Goal: Information Seeking & Learning: Find contact information

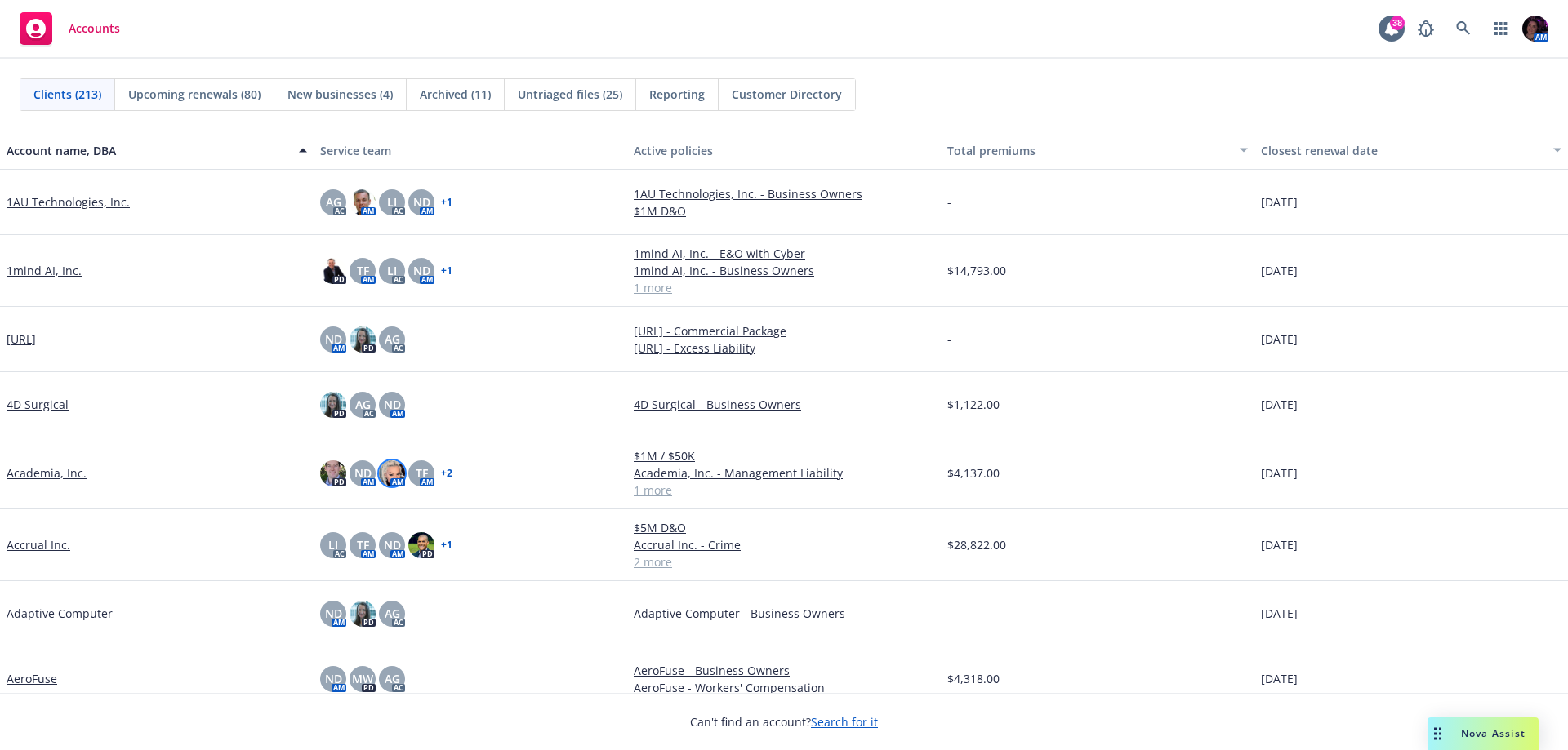
click at [390, 475] on img at bounding box center [392, 473] width 26 height 26
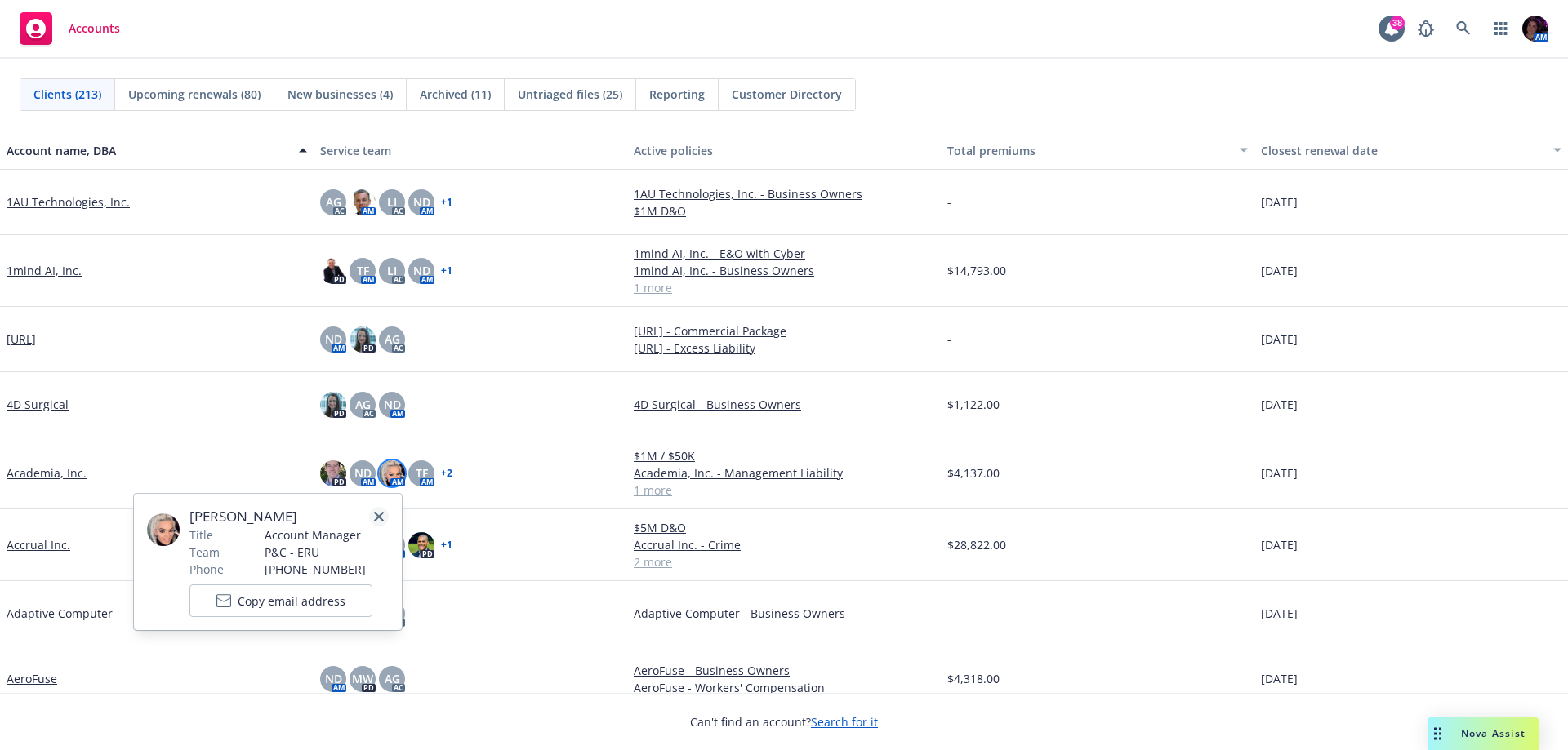
click at [373, 512] on link "close" at bounding box center [378, 517] width 19 height 19
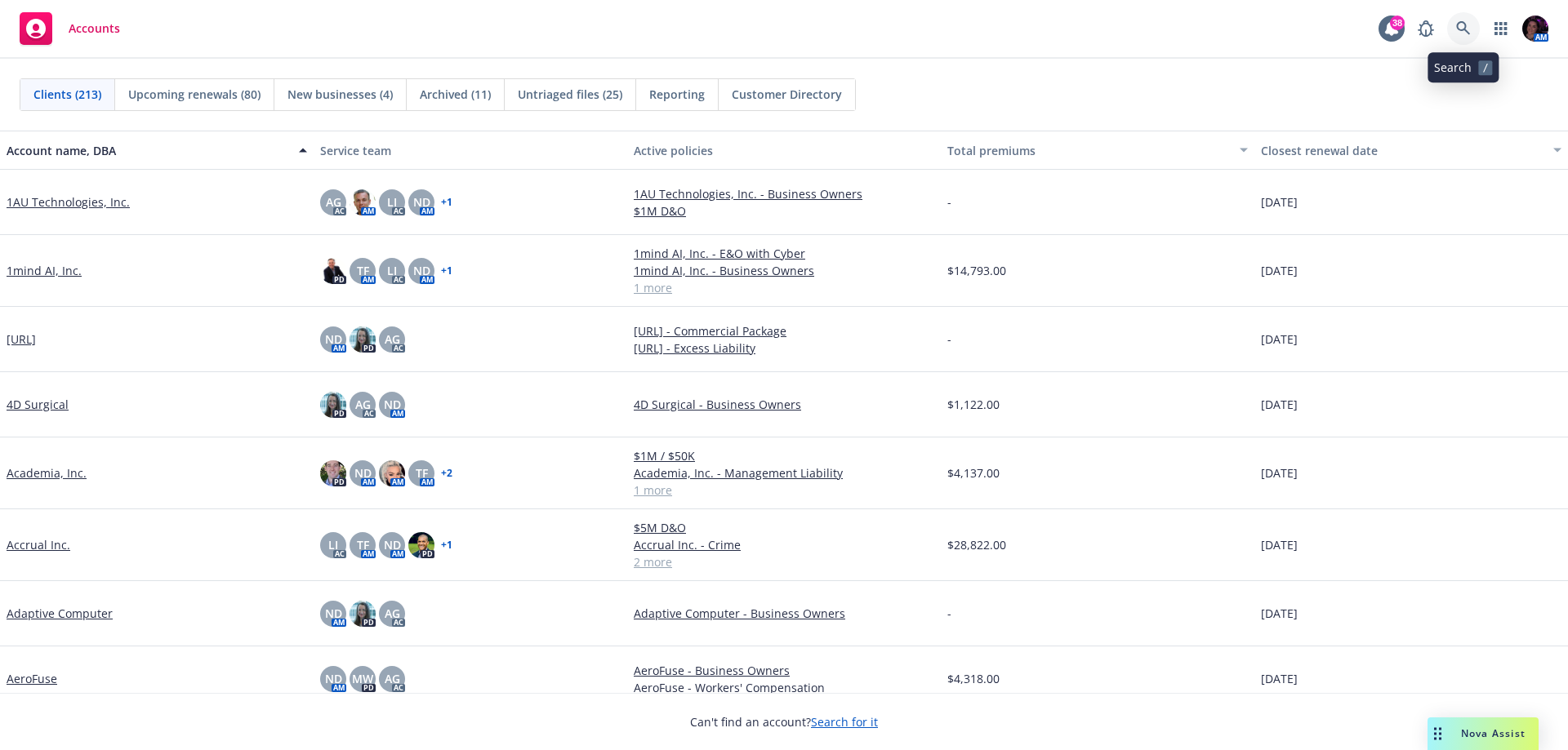
click at [1466, 27] on icon at bounding box center [1463, 28] width 14 height 14
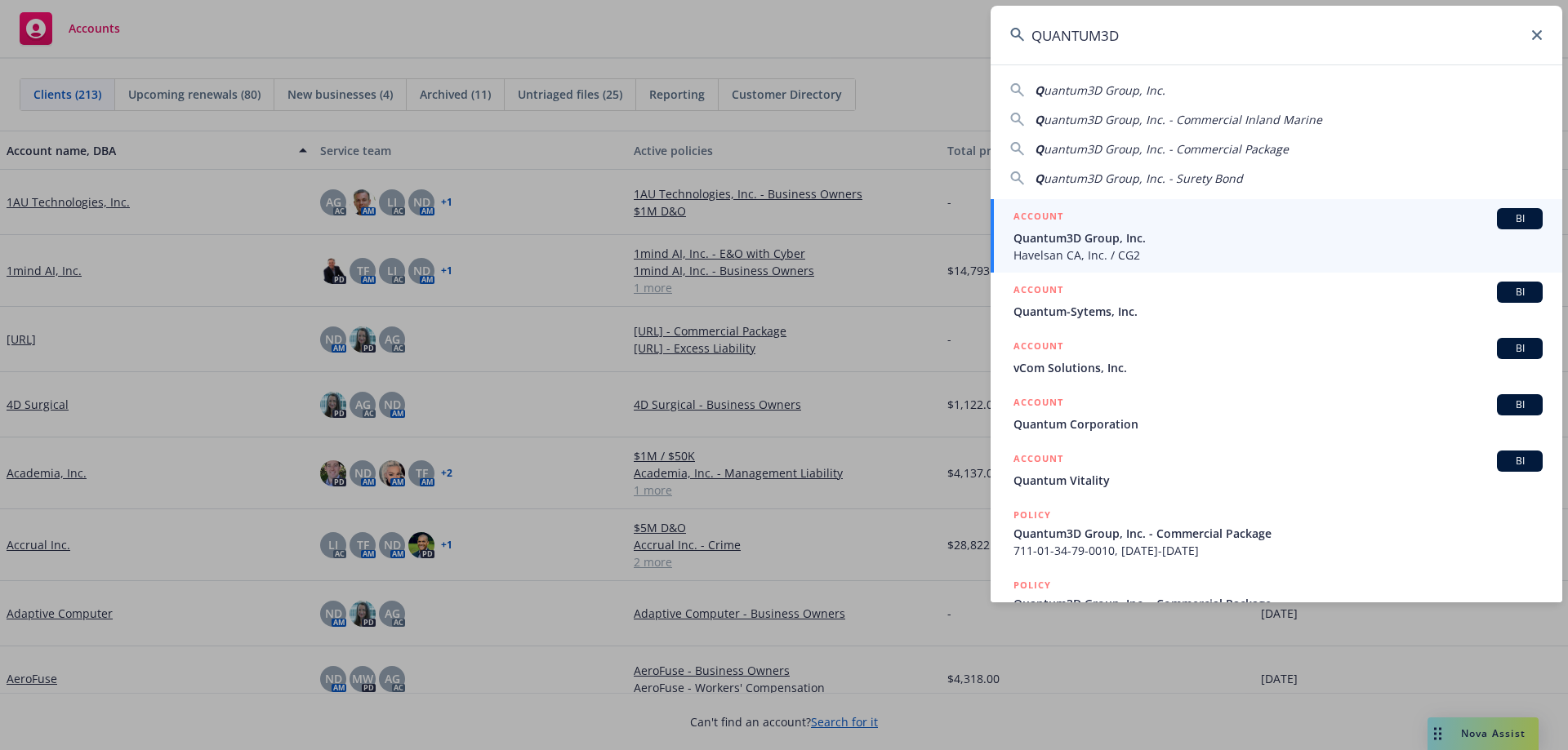
type input "QUANTUM3D"
click at [1152, 244] on span "Quantum3D Group, Inc." at bounding box center [1277, 238] width 529 height 18
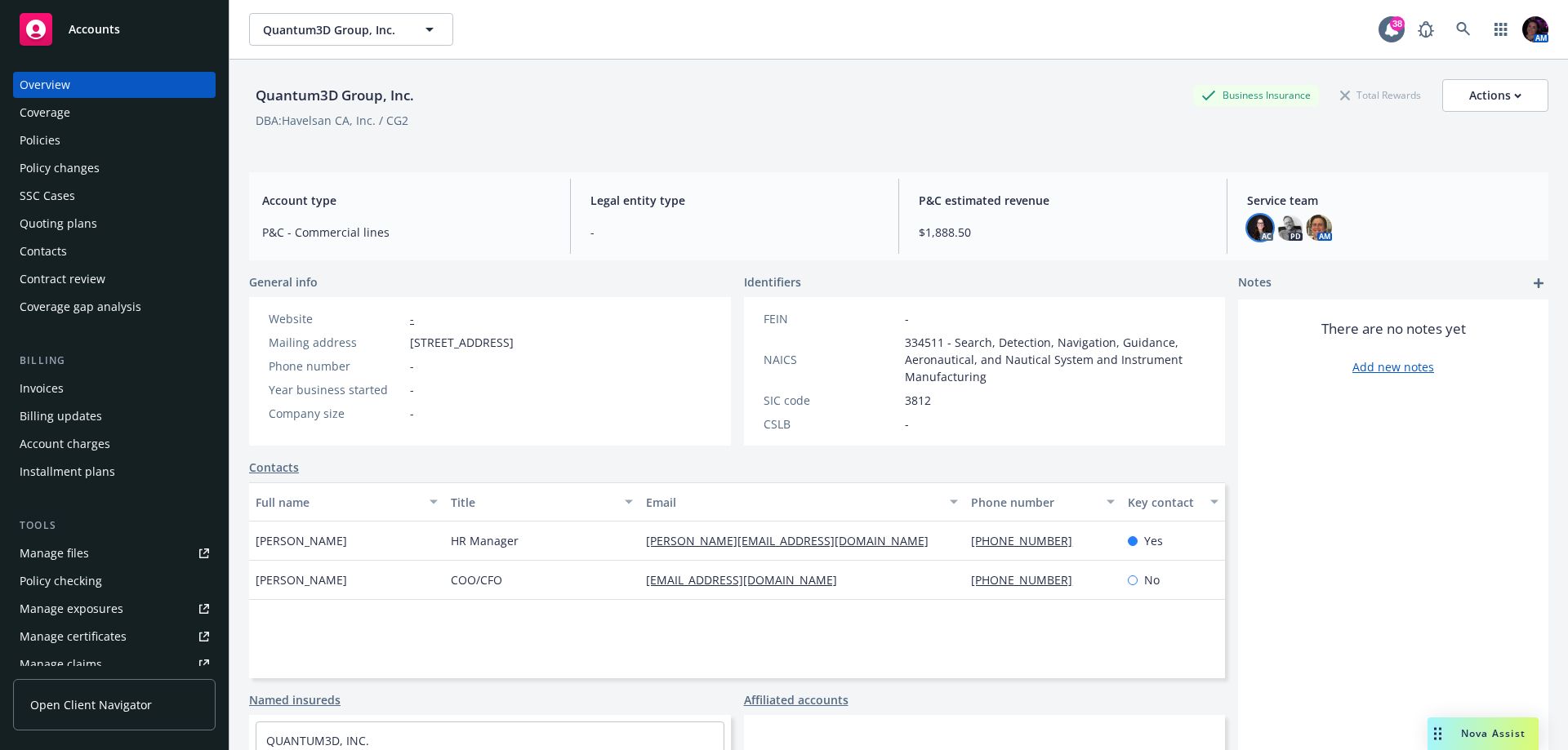
click at [1247, 229] on img at bounding box center [1260, 228] width 26 height 26
click at [1276, 223] on img at bounding box center [1289, 228] width 26 height 26
click at [1313, 220] on img at bounding box center [1319, 228] width 26 height 26
click at [837, 76] on div "Quantum3D Group, Inc. Business Insurance Total Rewards Actions DBA: Havelsan CA…" at bounding box center [899, 110] width 1299 height 100
click at [40, 20] on rect at bounding box center [35, 29] width 32 height 32
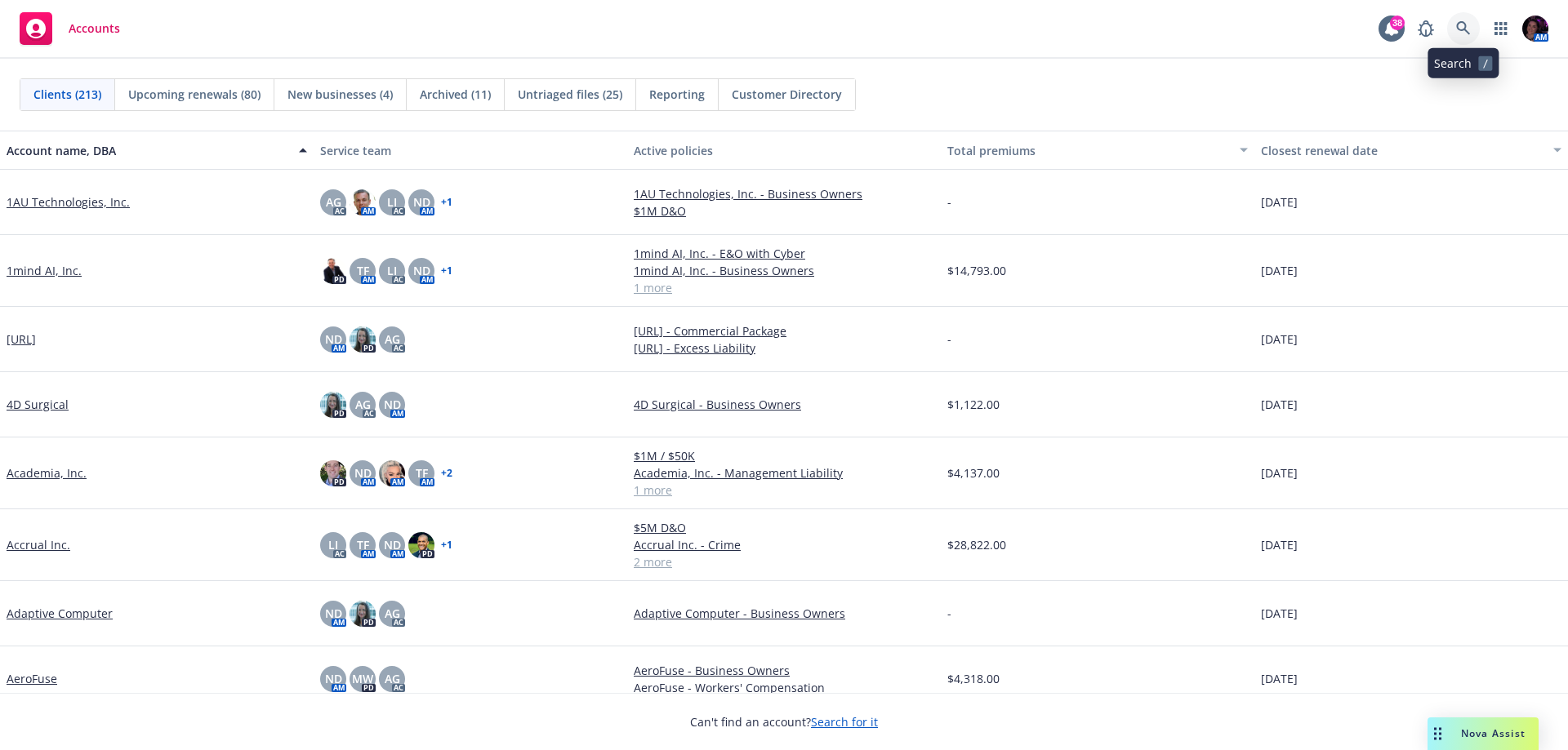
click at [1460, 30] on icon at bounding box center [1464, 29] width 15 height 15
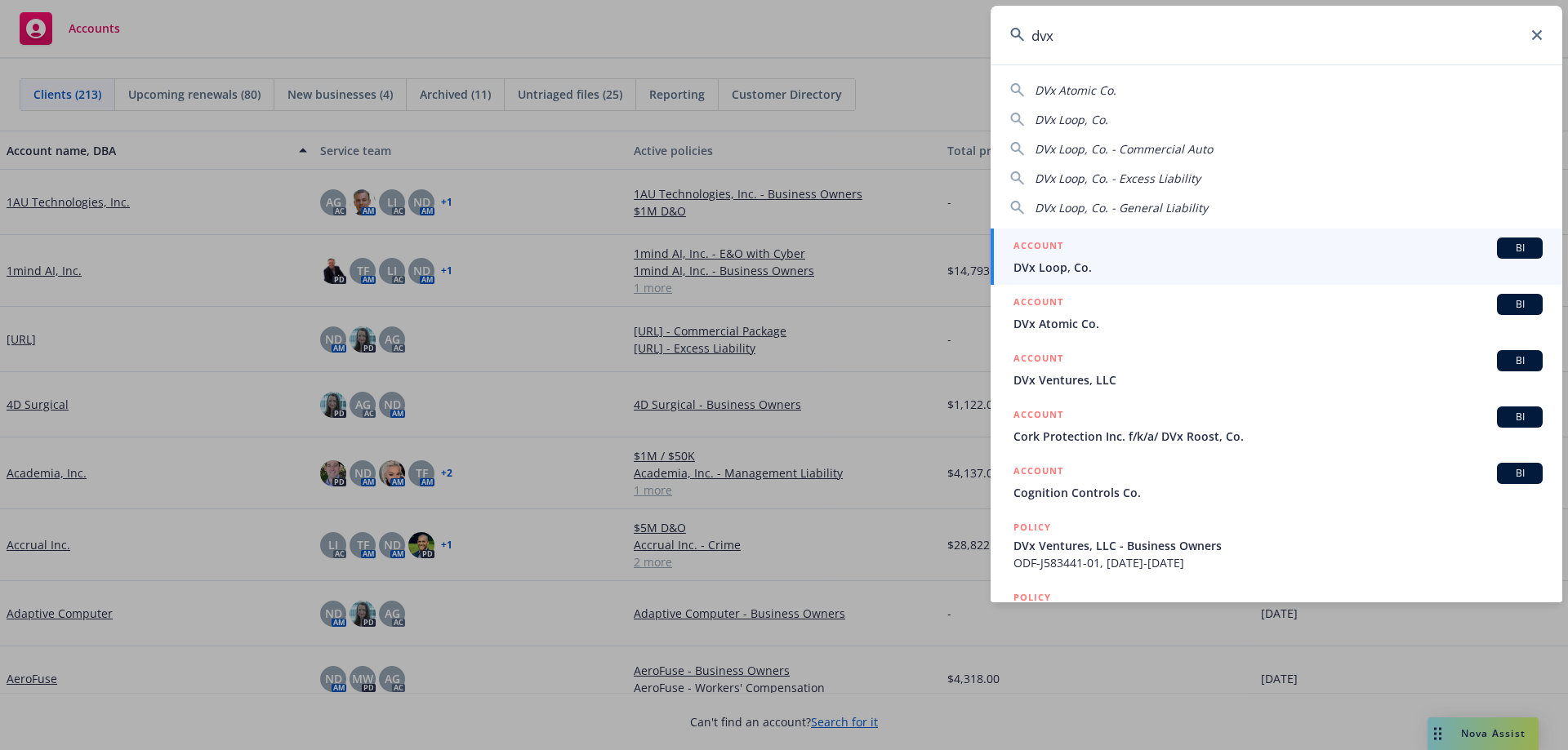
type input "dvx"
click at [1191, 244] on div "ACCOUNT BI" at bounding box center [1277, 248] width 529 height 21
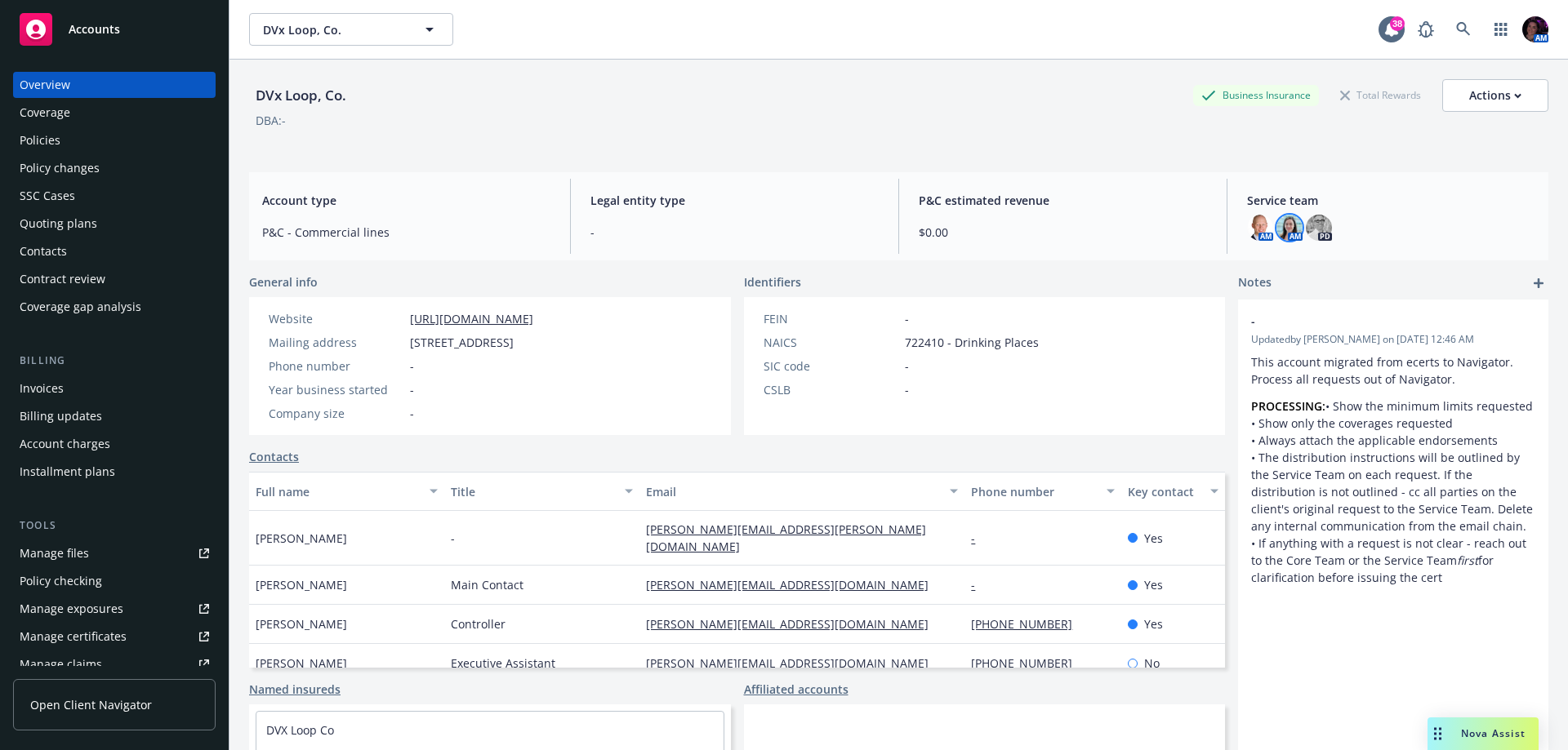
click at [1286, 228] on img at bounding box center [1289, 228] width 26 height 26
click at [1456, 31] on icon at bounding box center [1463, 29] width 14 height 14
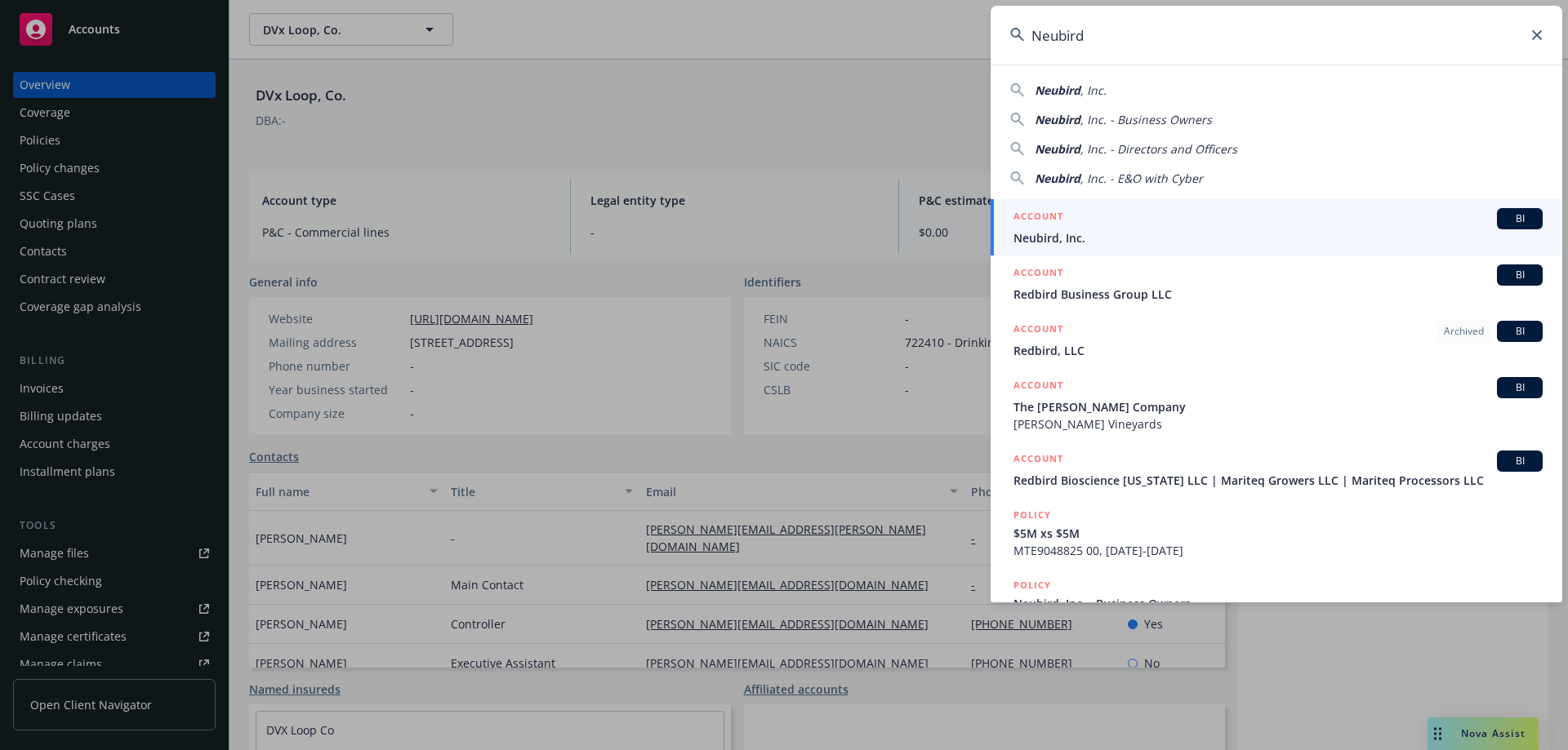
type input "Neubird"
click at [1130, 227] on div "ACCOUNT BI" at bounding box center [1277, 219] width 529 height 21
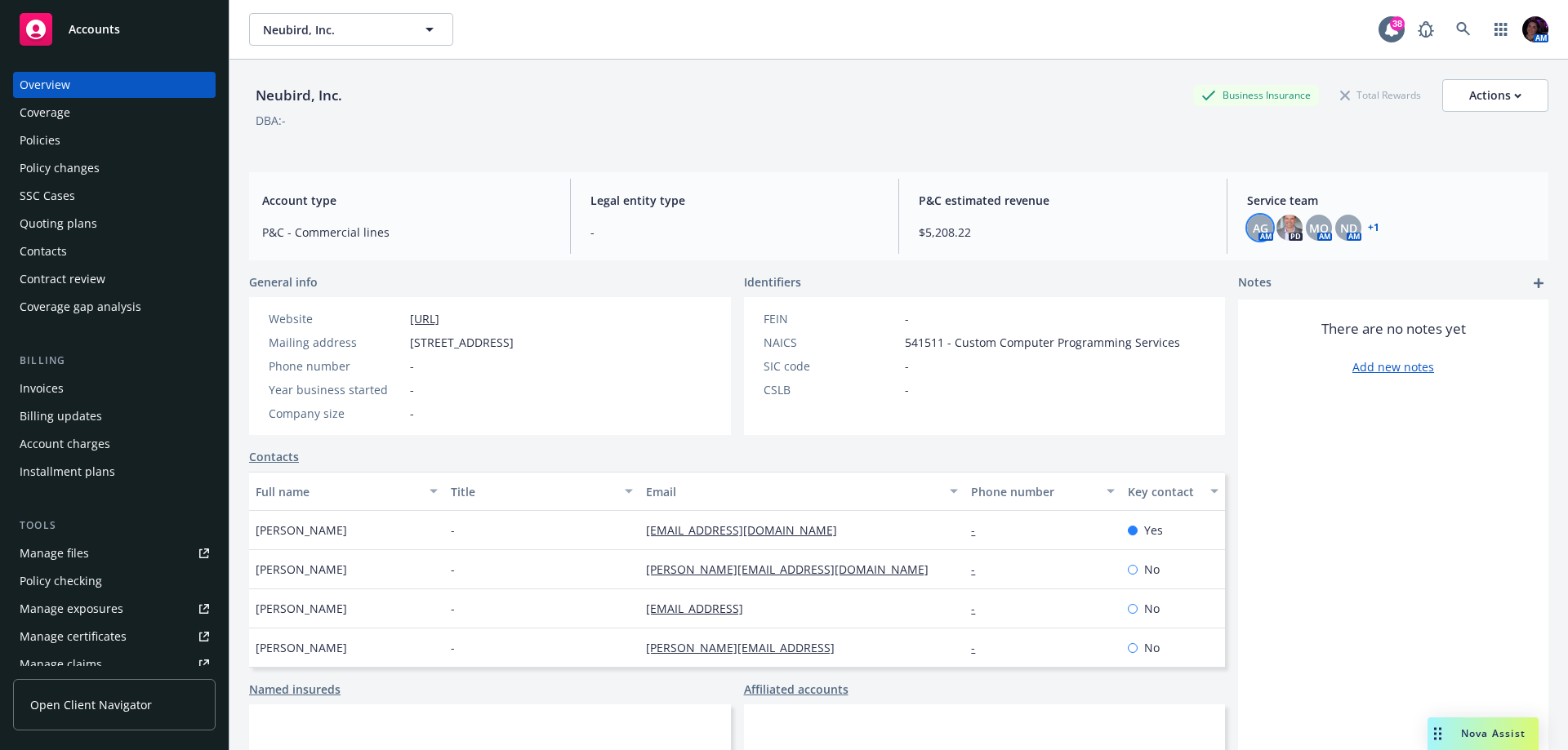
click at [1252, 224] on span "AG" at bounding box center [1260, 228] width 16 height 18
click at [1310, 222] on span "MQ" at bounding box center [1319, 228] width 19 height 18
click at [1340, 222] on span "ND" at bounding box center [1348, 228] width 18 height 18
click at [85, 37] on div "Accounts" at bounding box center [114, 29] width 189 height 32
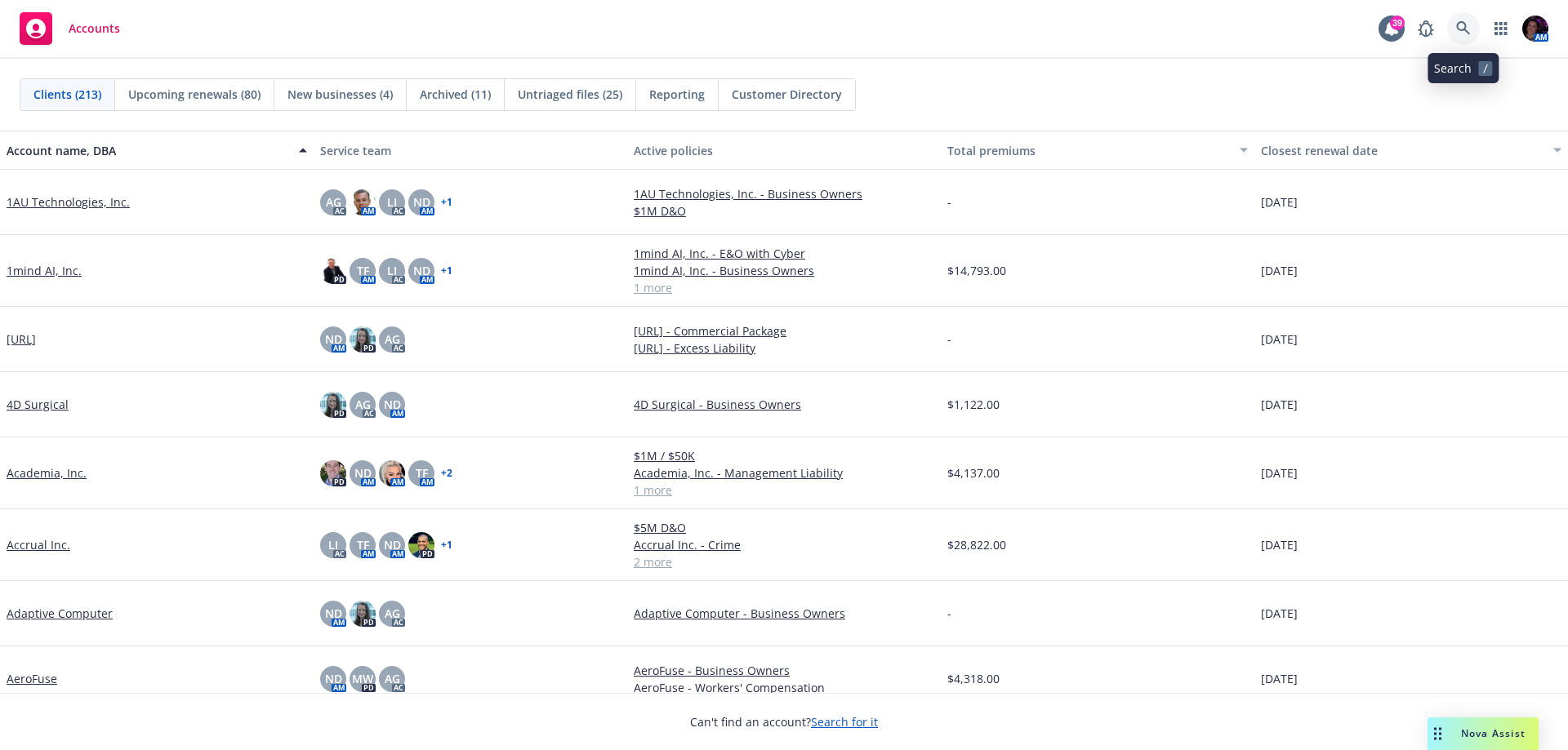
click at [1458, 21] on icon at bounding box center [1464, 29] width 15 height 15
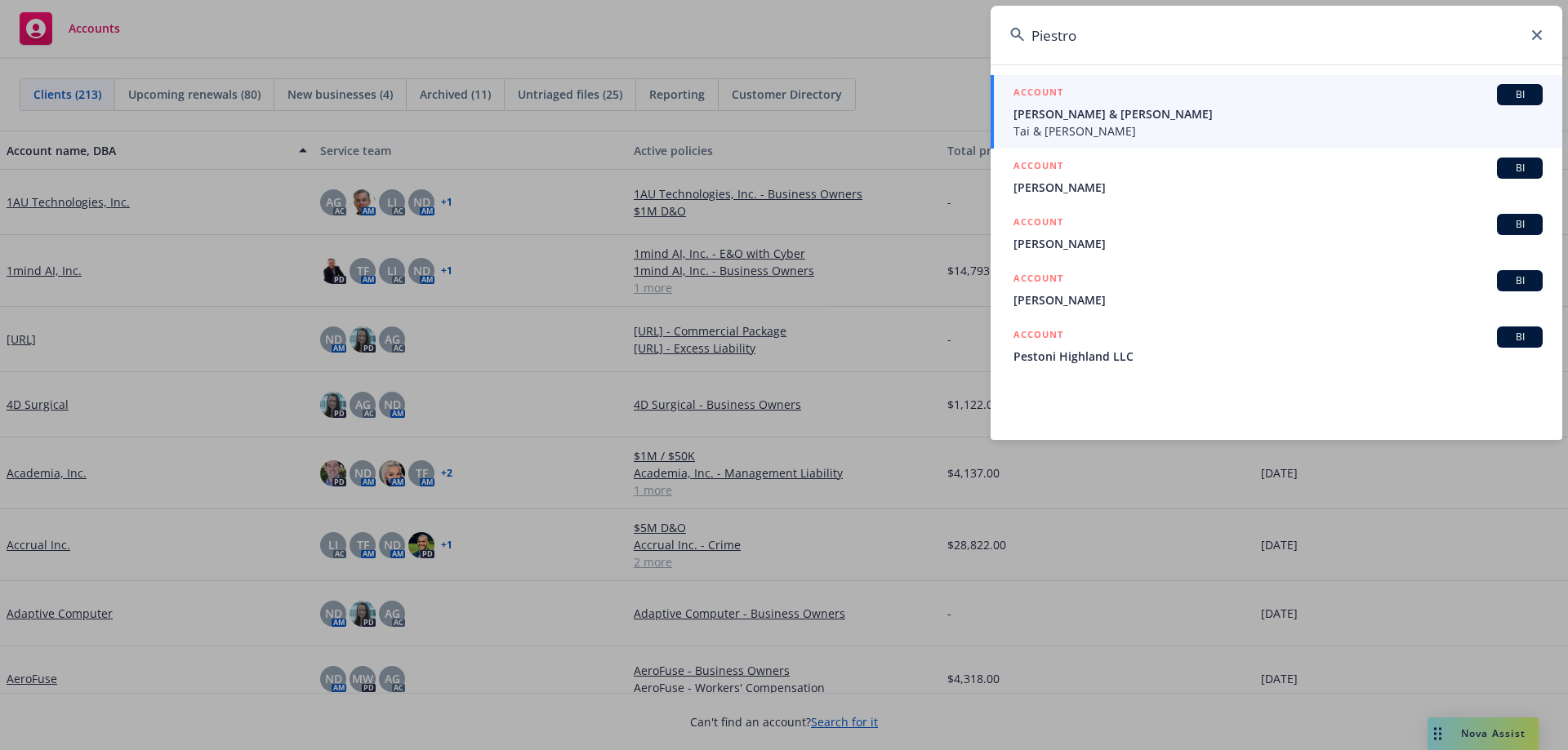
type input "Piestro"
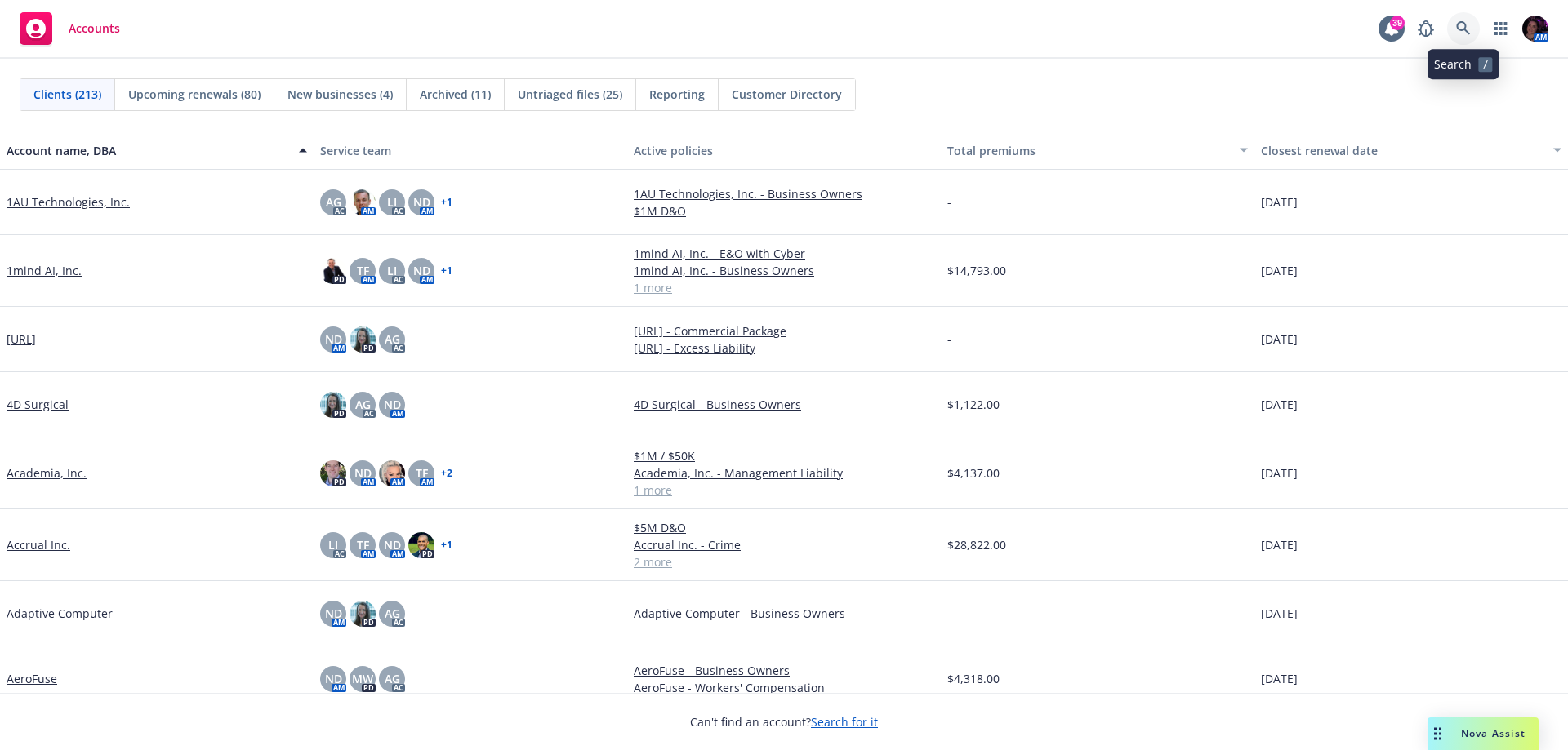
click at [1468, 27] on icon at bounding box center [1464, 29] width 15 height 15
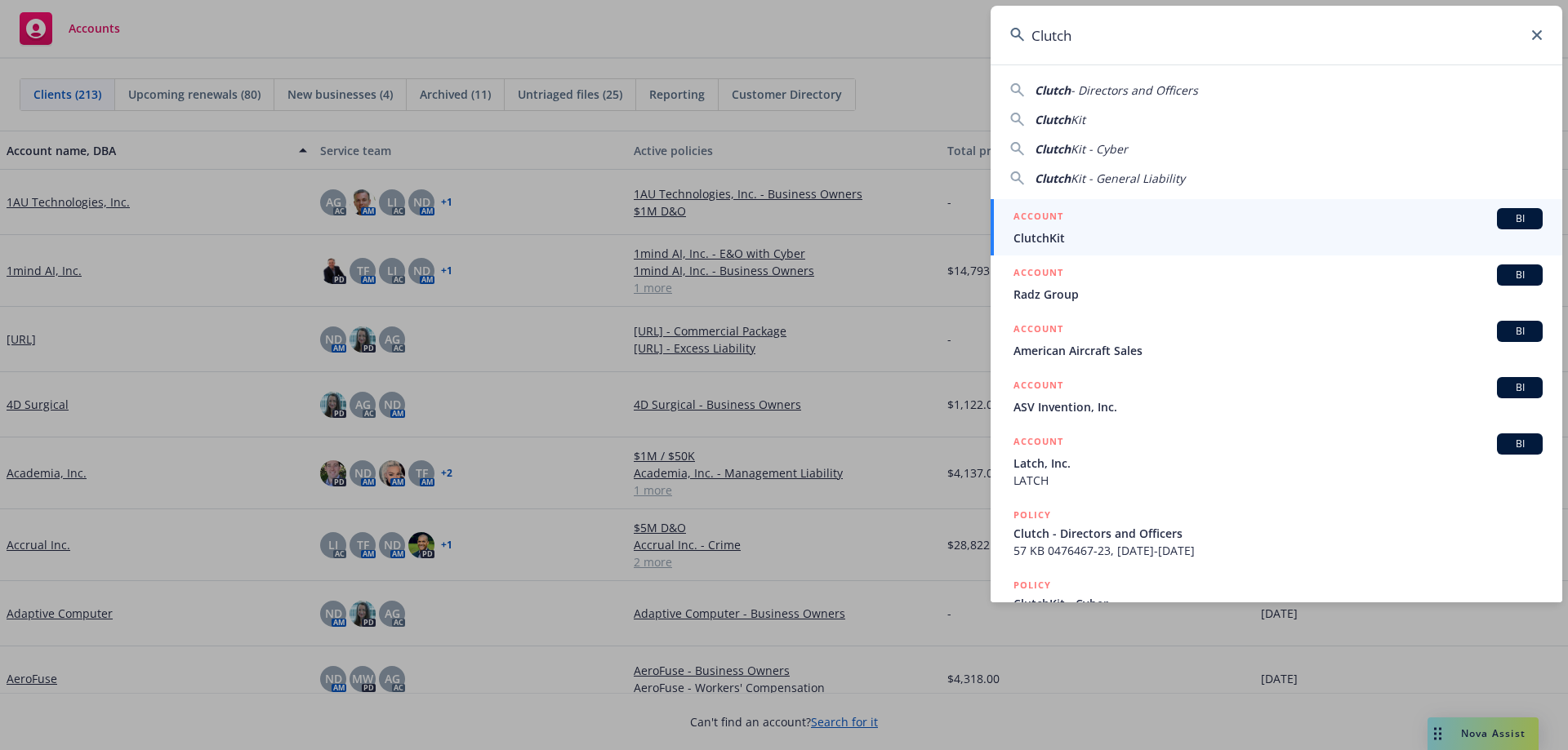
click at [1238, 30] on input "Clutch" at bounding box center [1275, 35] width 571 height 59
click at [1235, 30] on input "Clutch" at bounding box center [1275, 35] width 571 height 59
paste input "G47510156"
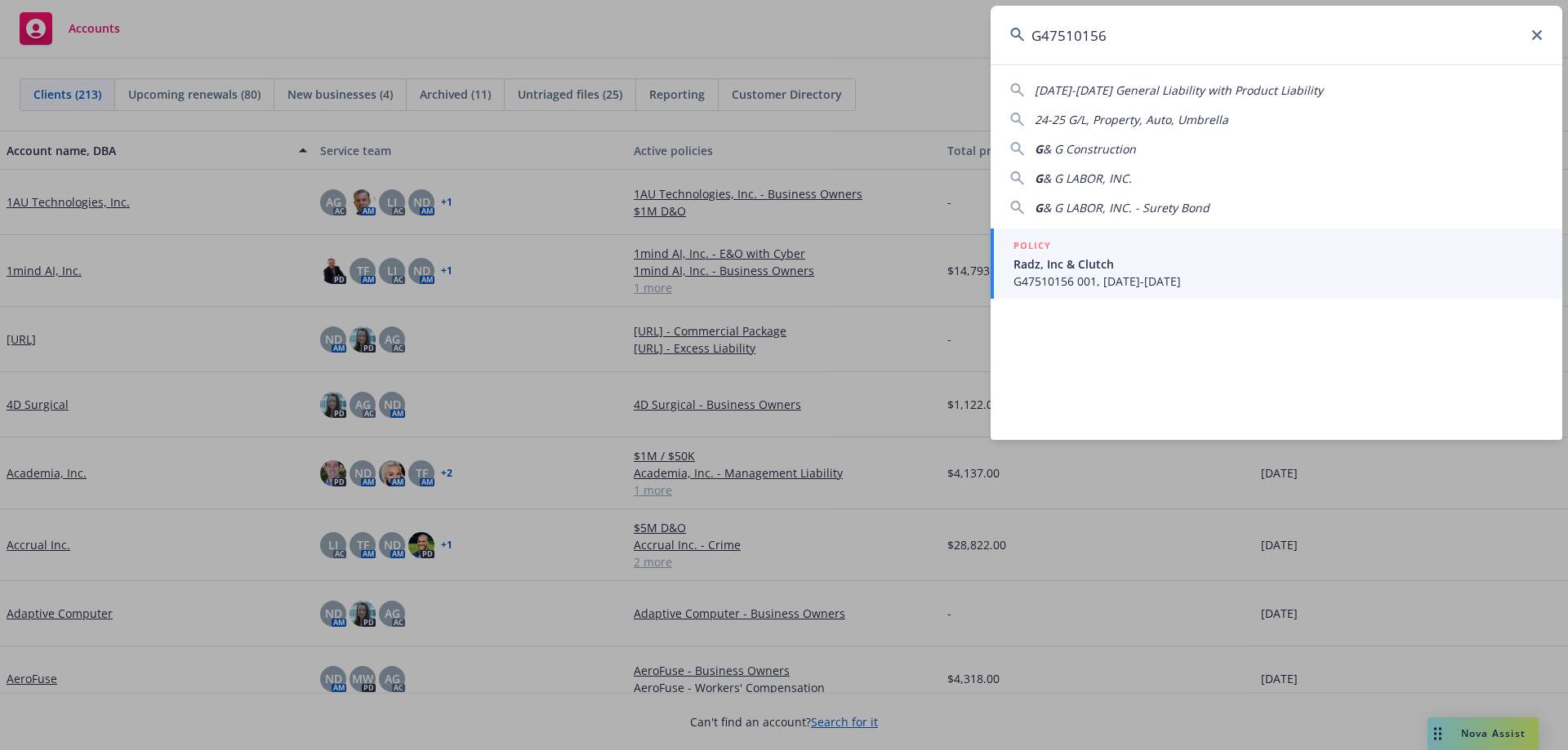
type input "G47510156"
click at [1227, 261] on span "Radz, Inc & Clutch" at bounding box center [1277, 264] width 529 height 18
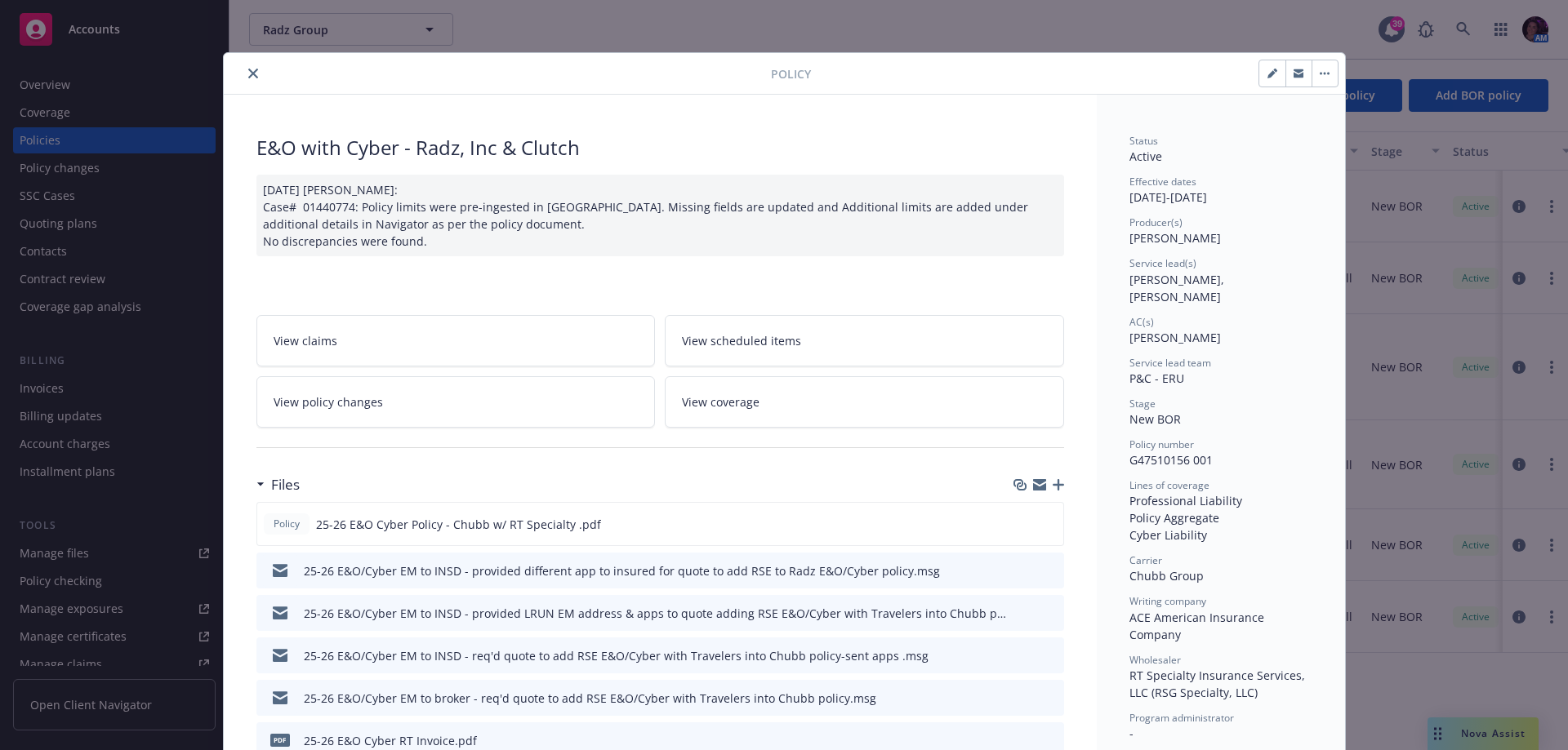
click at [1095, 3] on div "Policy E&O with Cyber - Radz, Inc & Clutch 01/28/2025 Galib Sheik: Case# 014407…" at bounding box center [784, 375] width 1568 height 750
click at [248, 75] on icon "close" at bounding box center [253, 73] width 10 height 10
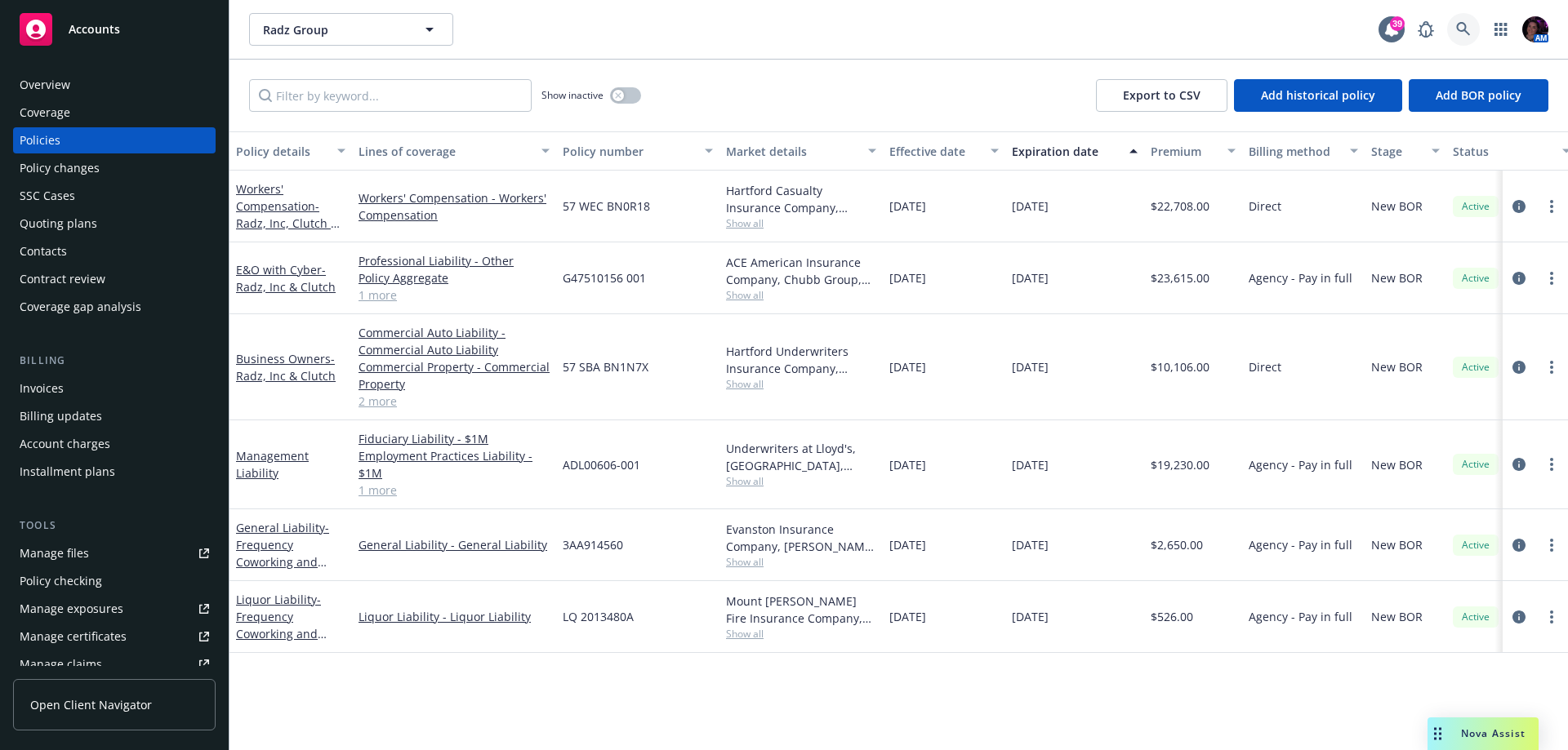
click at [1469, 25] on icon at bounding box center [1464, 30] width 15 height 15
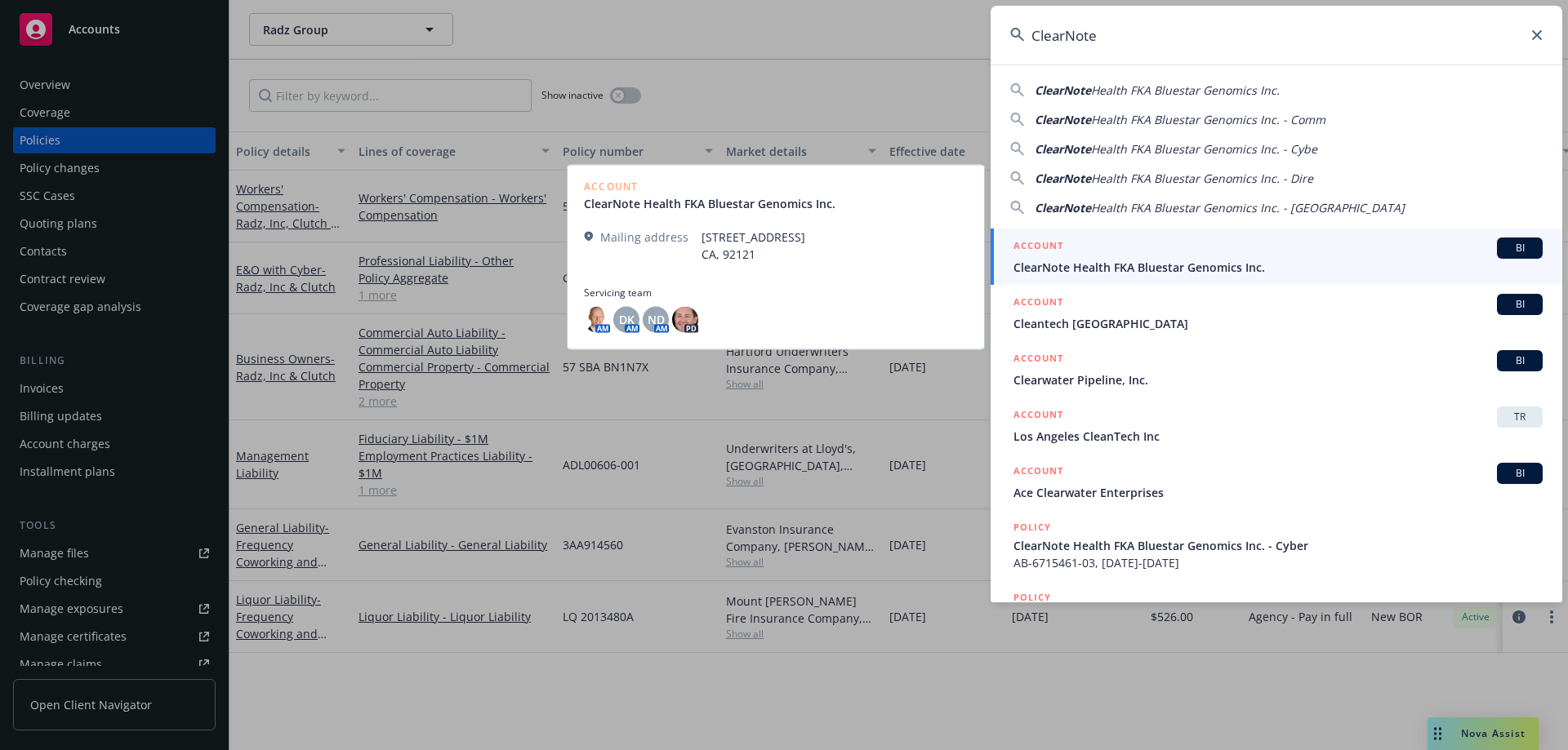
type input "ClearNote"
click at [1282, 259] on span "ClearNote Health FKA Bluestar Genomics Inc." at bounding box center [1277, 268] width 529 height 18
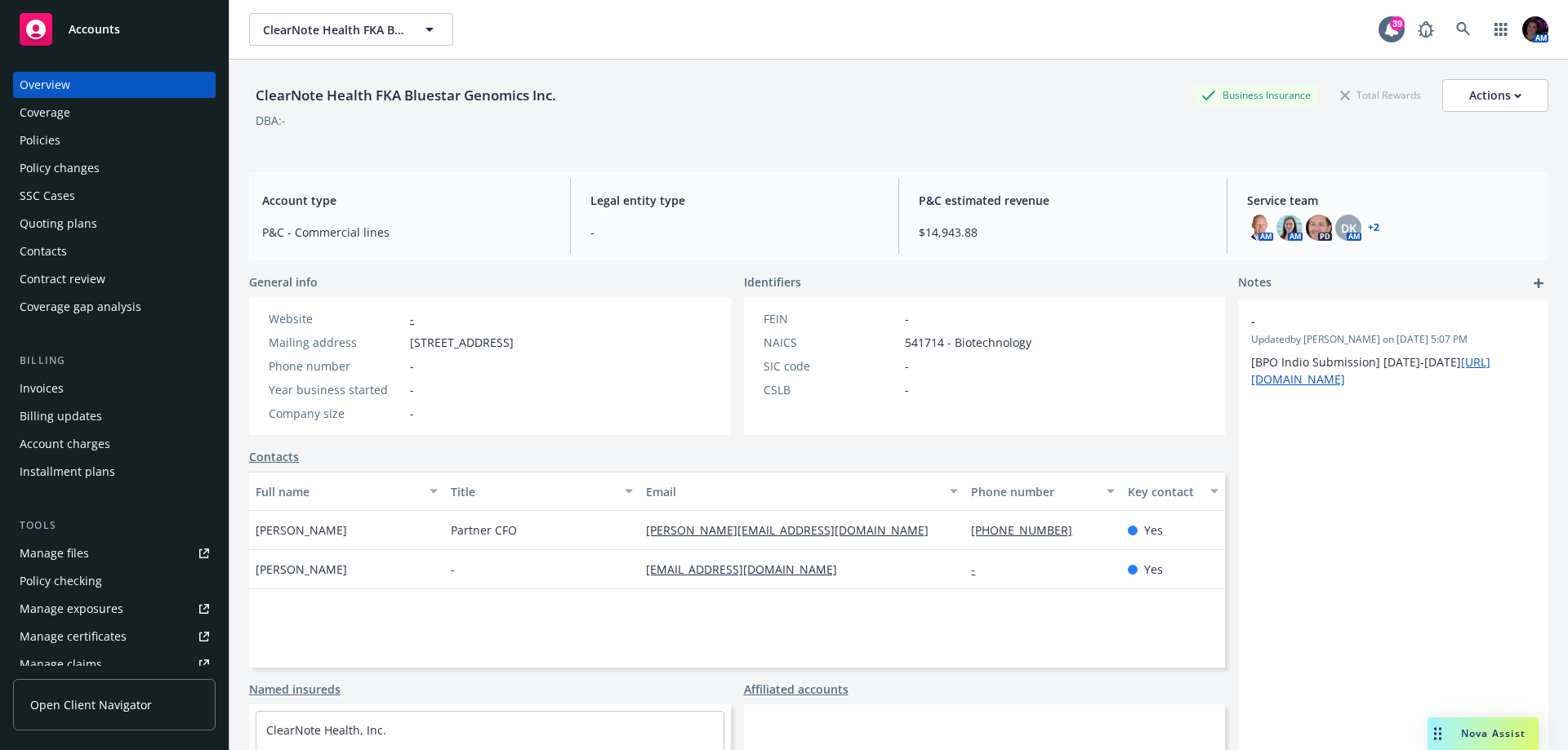
click at [1368, 229] on link "+ 2" at bounding box center [1373, 228] width 11 height 10
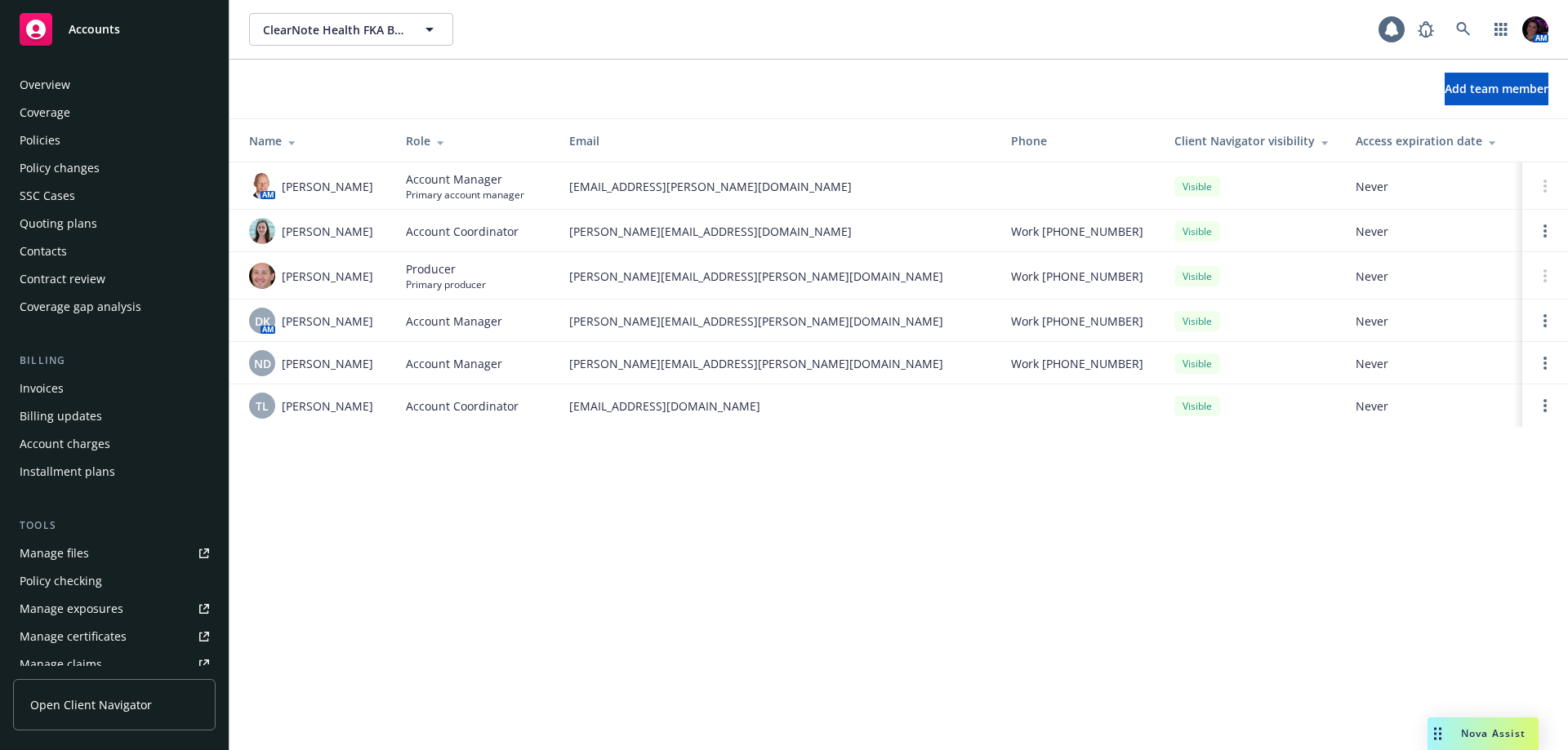
scroll to position [369, 0]
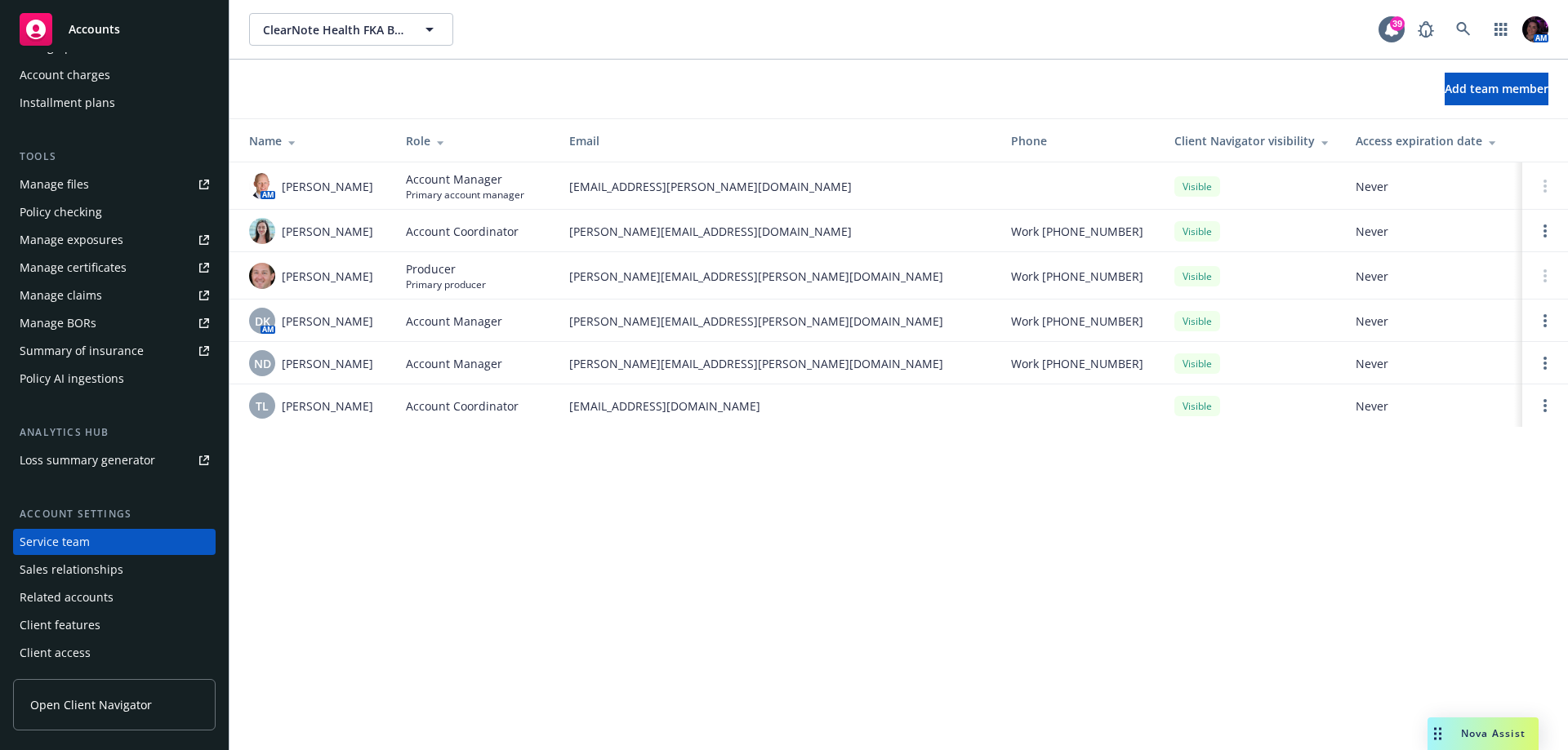
click at [472, 363] on span "Account Manager" at bounding box center [454, 363] width 96 height 18
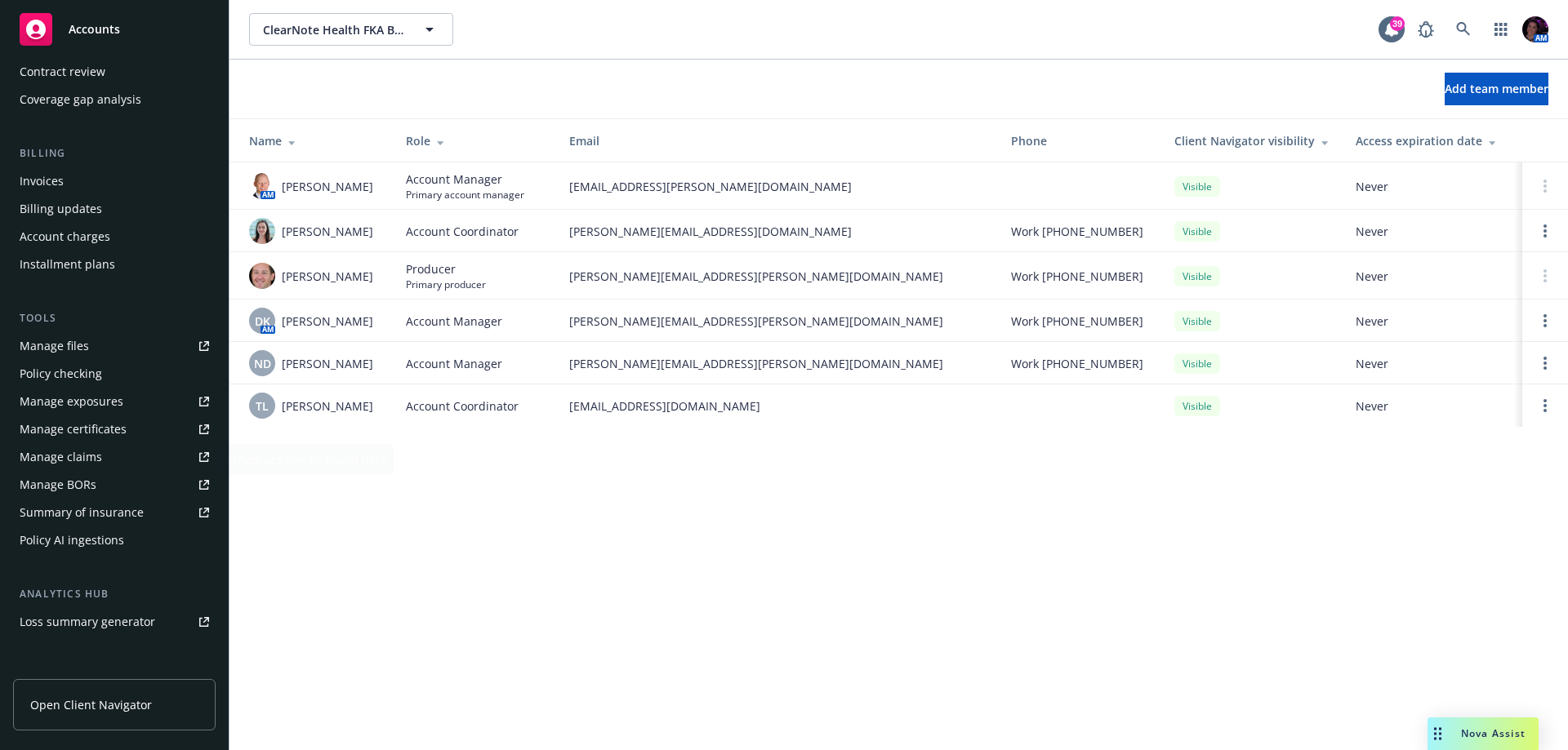
scroll to position [0, 0]
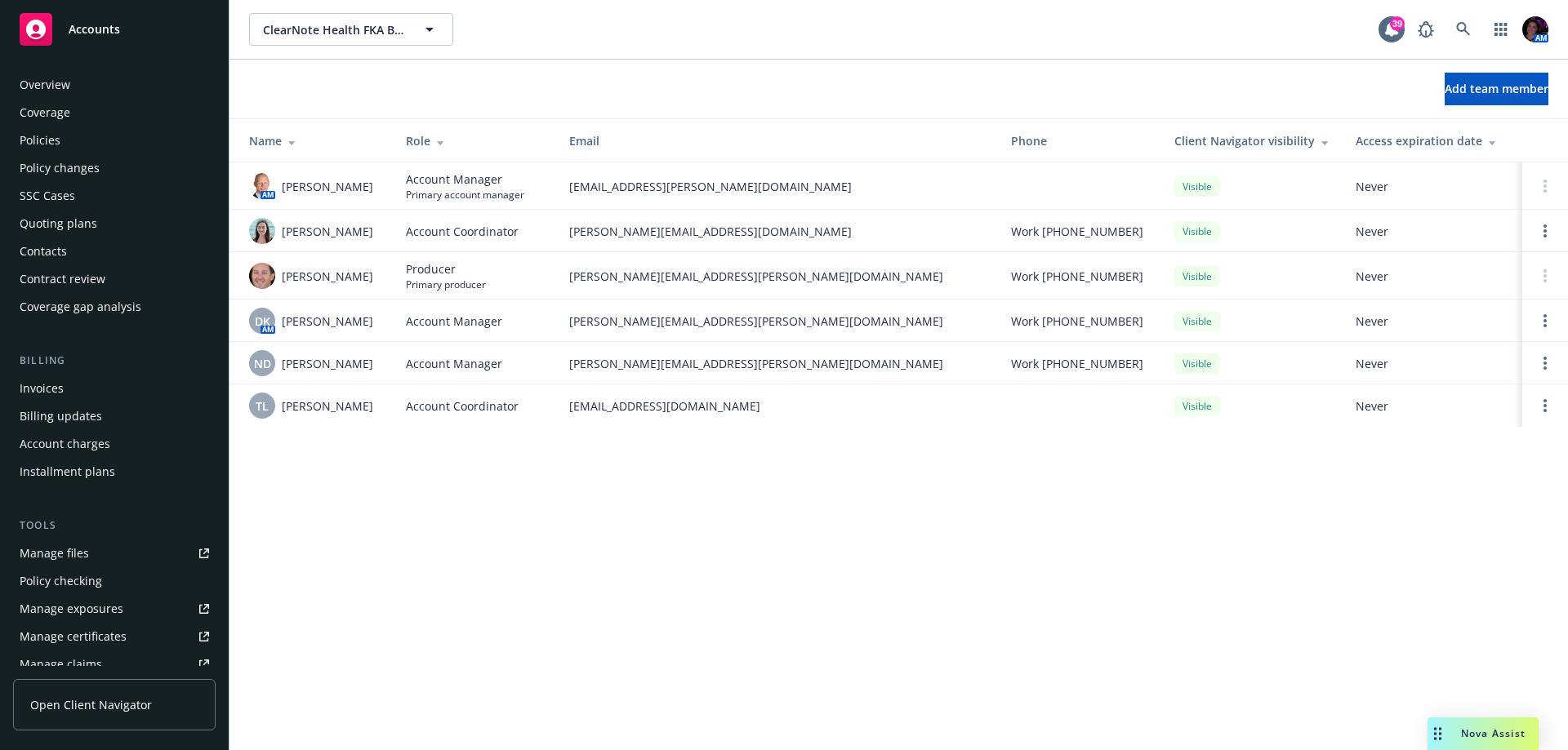
click at [48, 146] on div "Policies" at bounding box center [40, 140] width 41 height 26
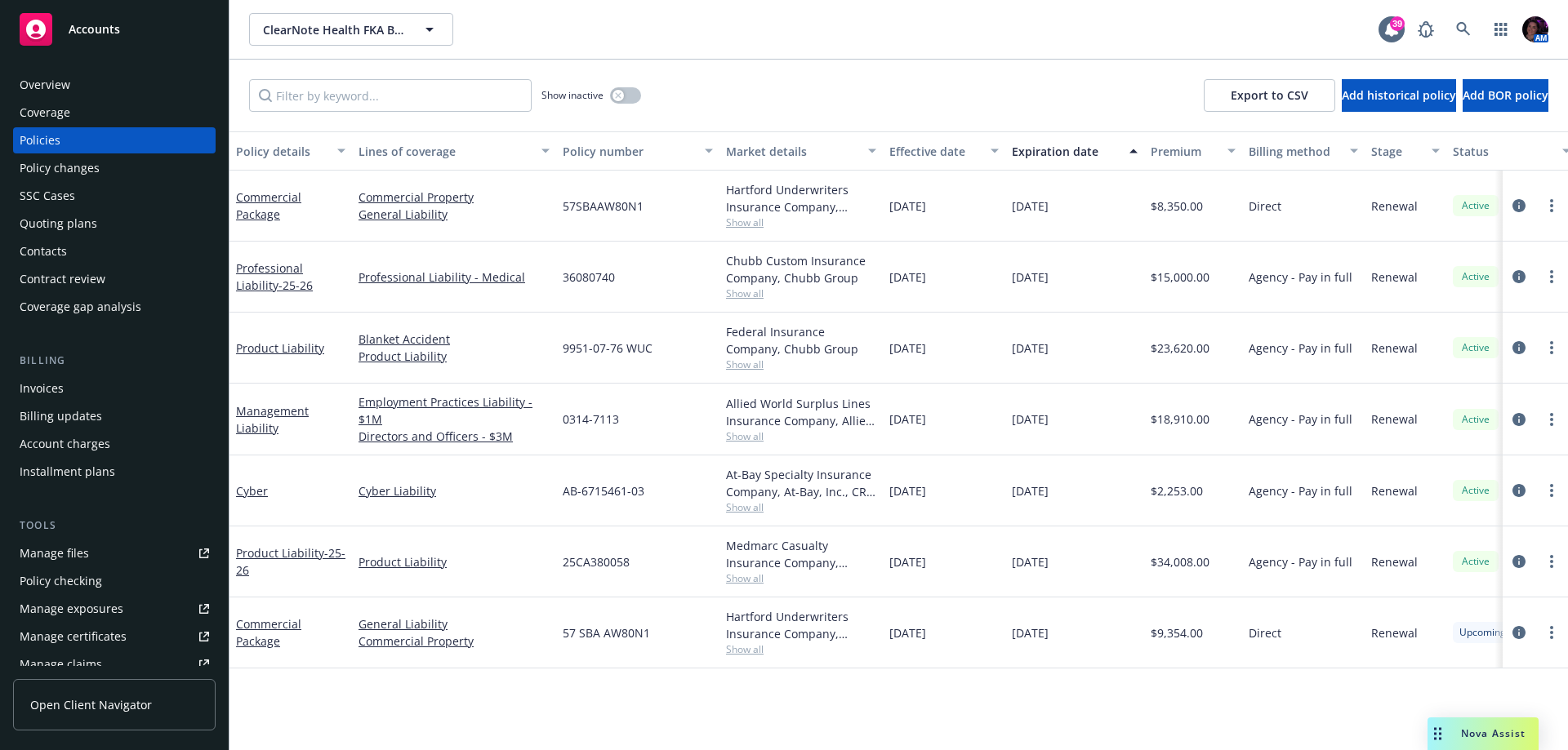
scroll to position [0, 238]
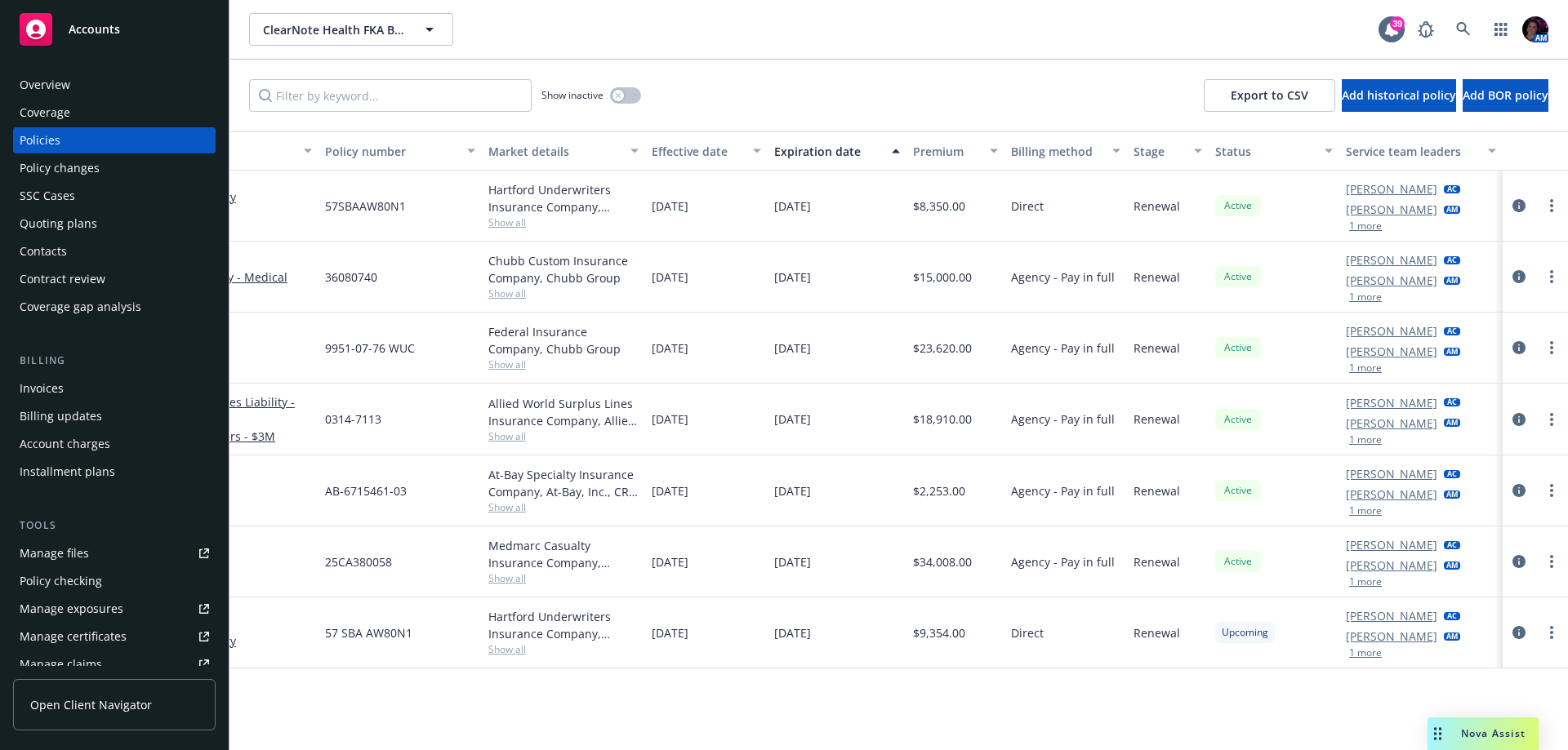
click at [1371, 229] on button "1 more" at bounding box center [1365, 226] width 32 height 10
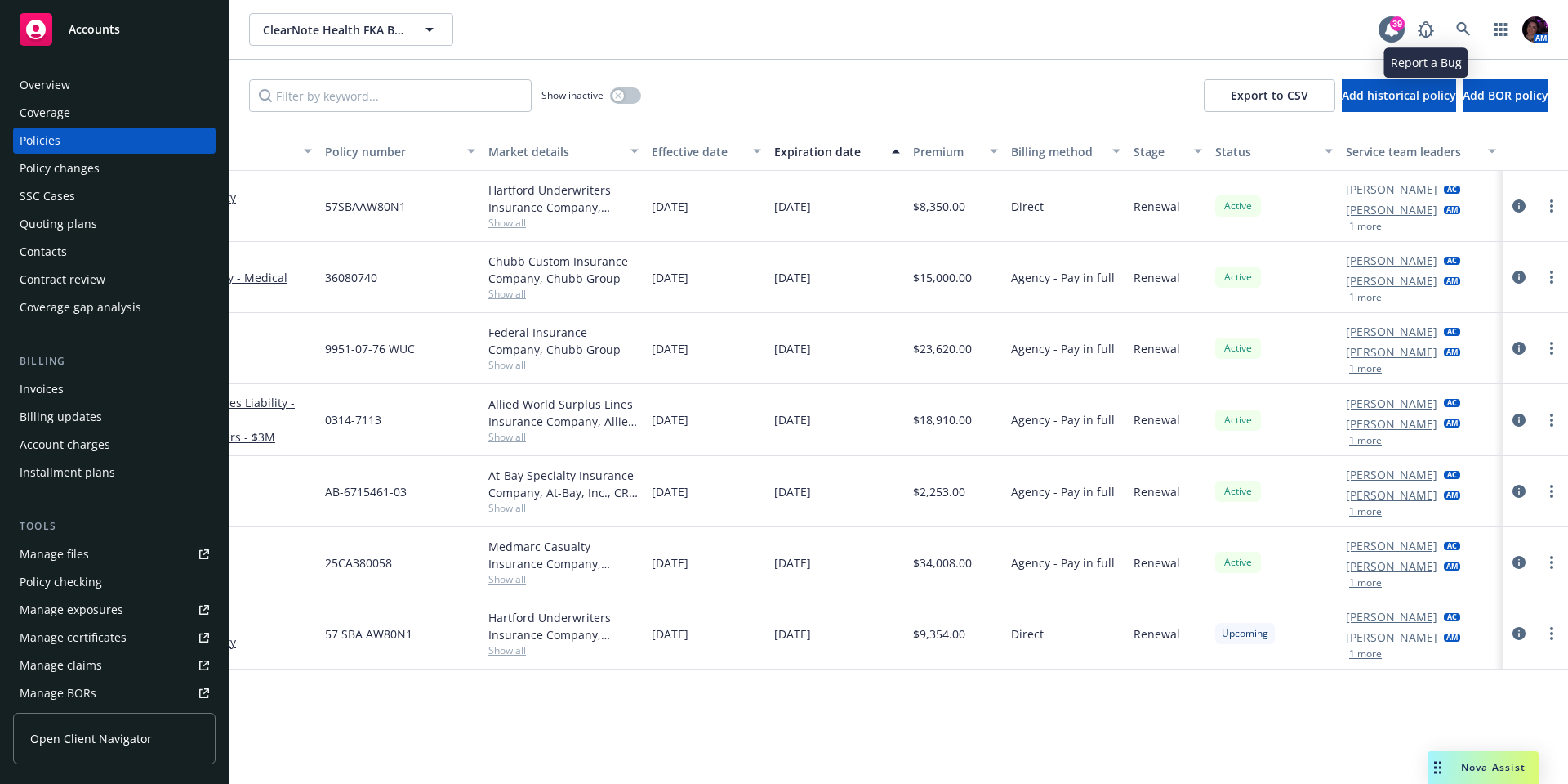
click at [1480, 29] on div "AM" at bounding box center [1478, 29] width 138 height 32
click at [1461, 30] on icon at bounding box center [1464, 30] width 15 height 15
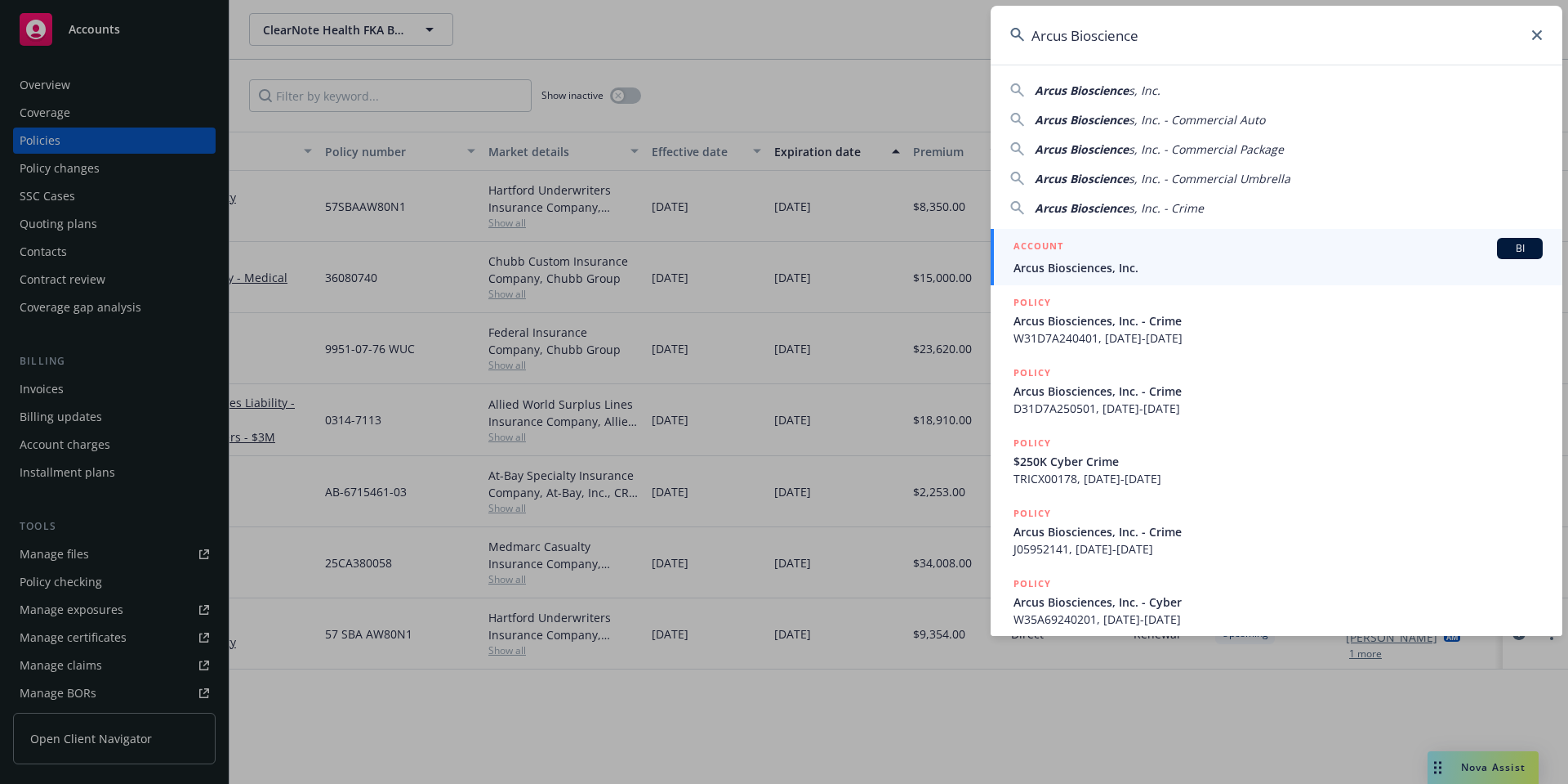
type input "Arcus Bioscience"
click at [1144, 250] on div "ACCOUNT BI" at bounding box center [1277, 248] width 529 height 21
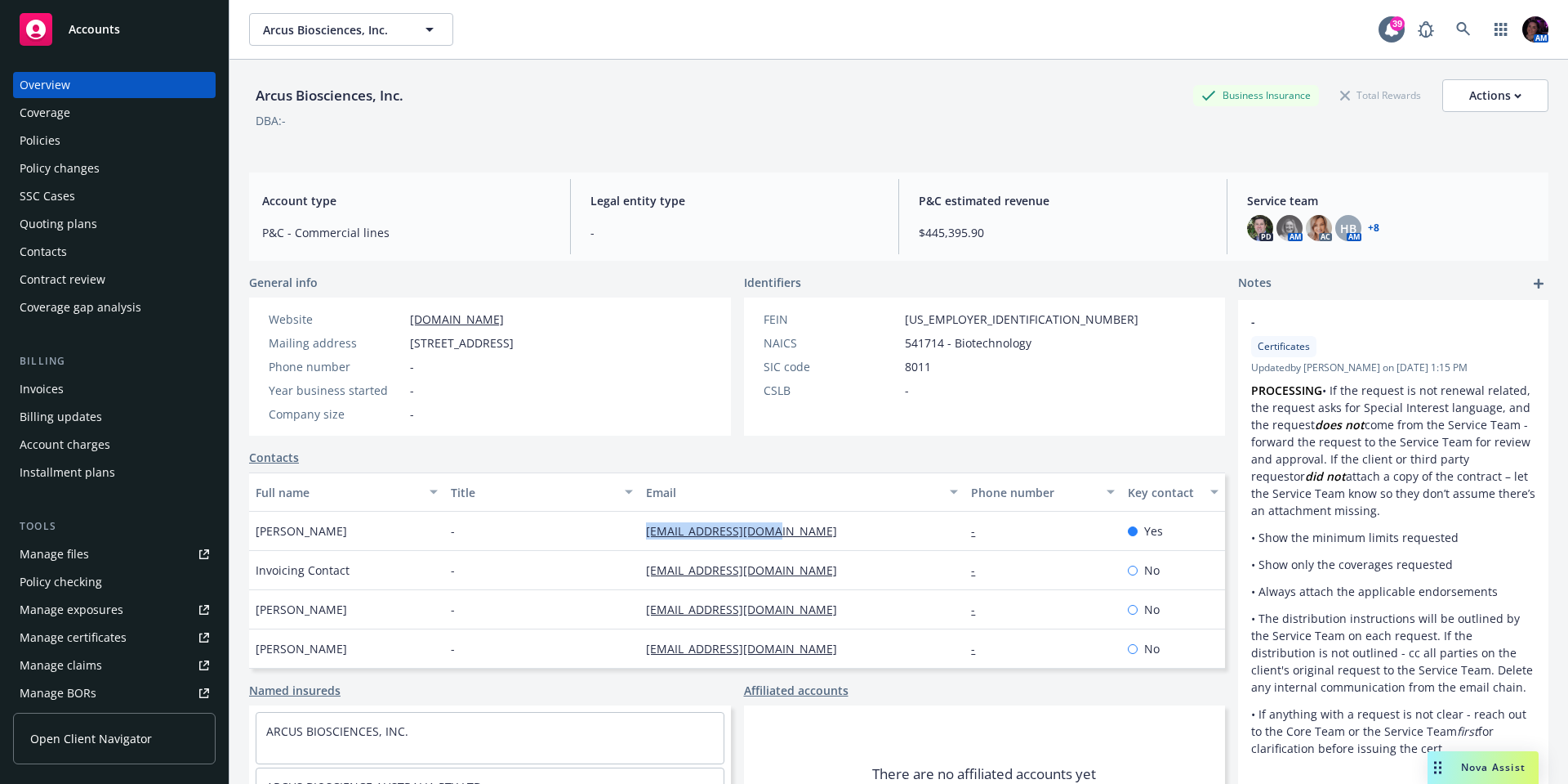
drag, startPoint x: 773, startPoint y: 530, endPoint x: 633, endPoint y: 540, distance: 140.4
click at [640, 540] on div "[EMAIL_ADDRESS][DOMAIN_NAME]" at bounding box center [802, 531] width 325 height 39
copy link "[EMAIL_ADDRESS][DOMAIN_NAME]"
click at [92, 30] on span "Accounts" at bounding box center [94, 30] width 52 height 13
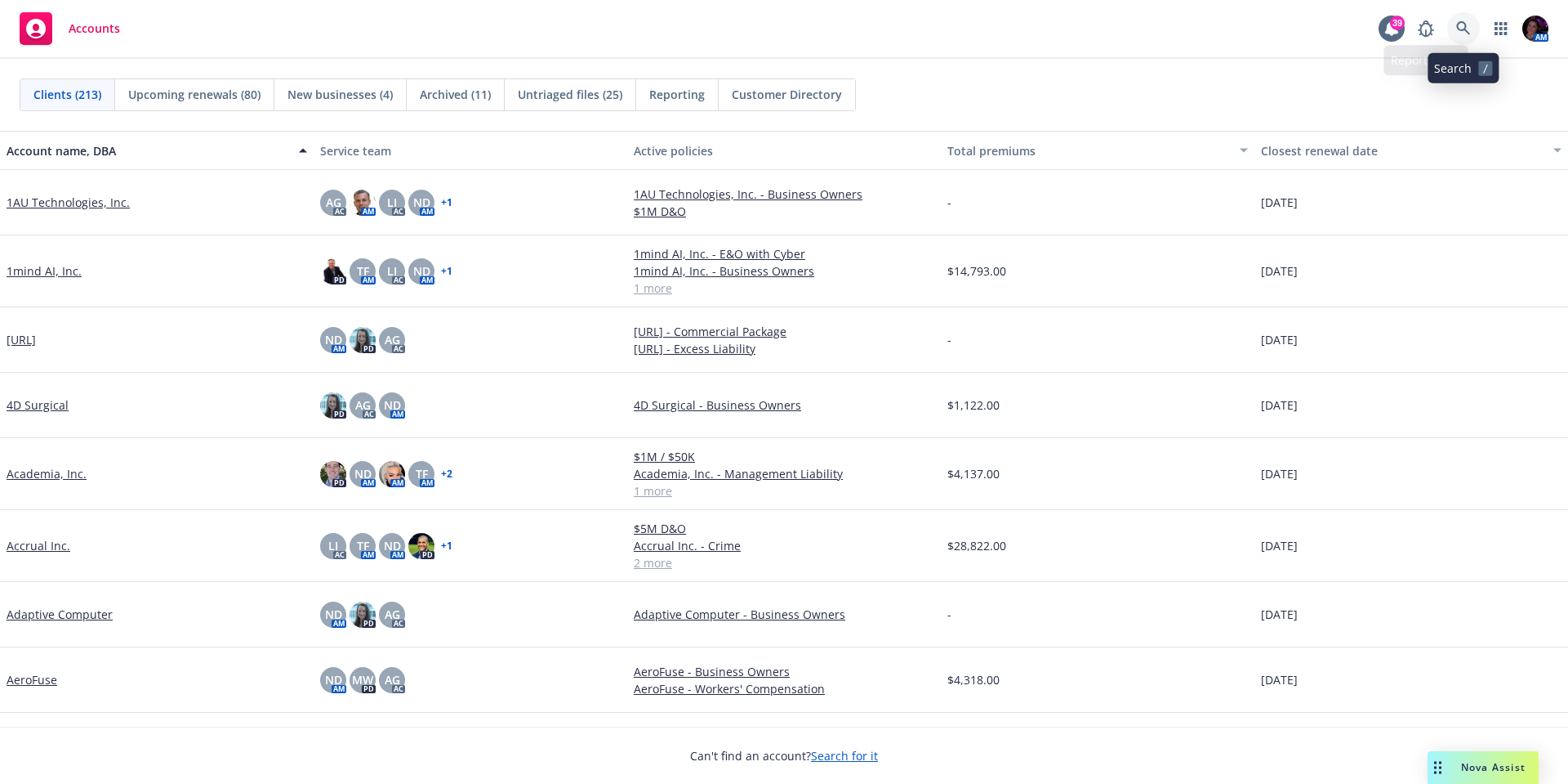
click at [1456, 21] on icon at bounding box center [1464, 29] width 15 height 15
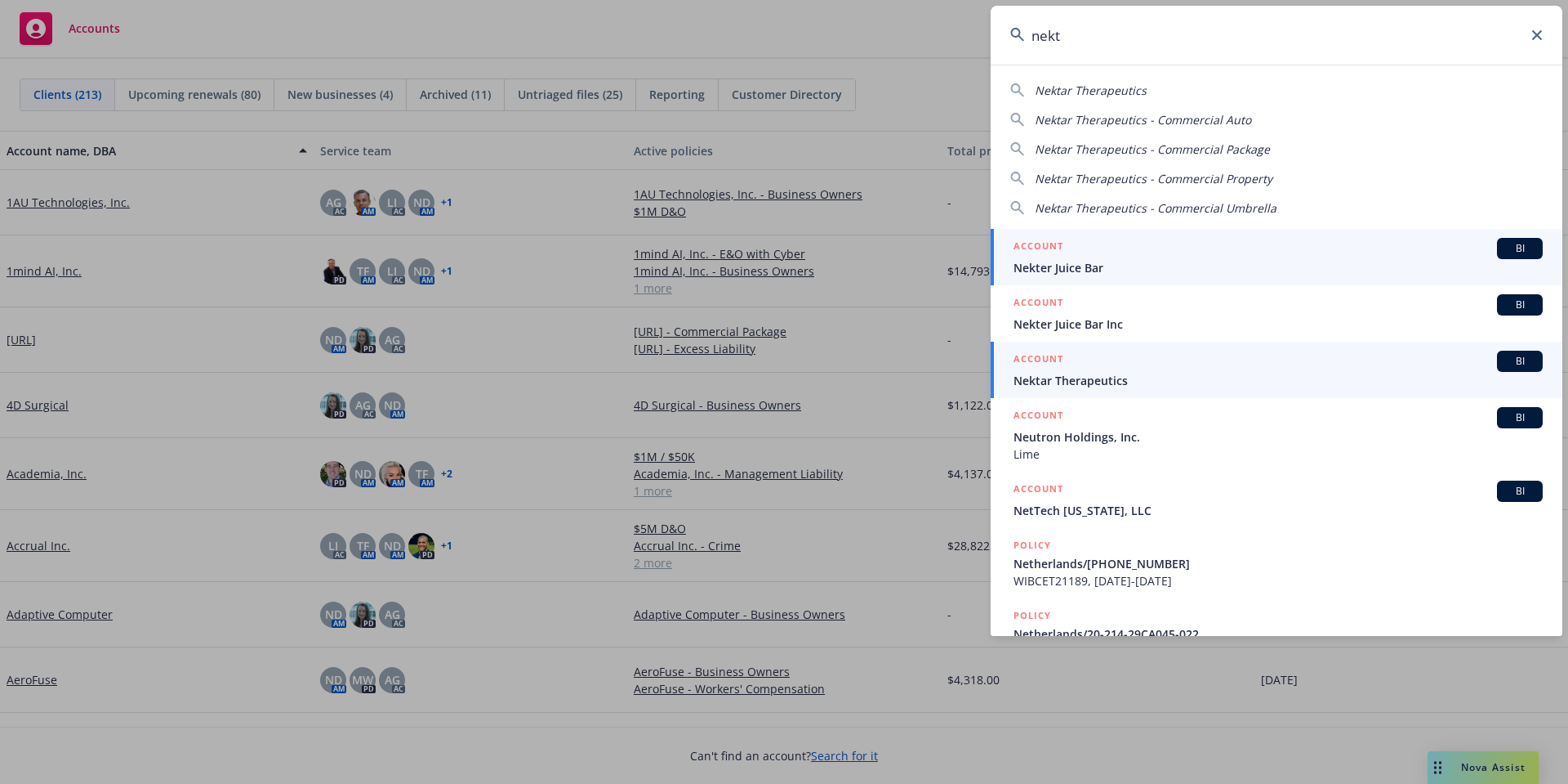
type input "nekt"
click at [1096, 380] on span "Nektar Therapeutics" at bounding box center [1277, 380] width 529 height 18
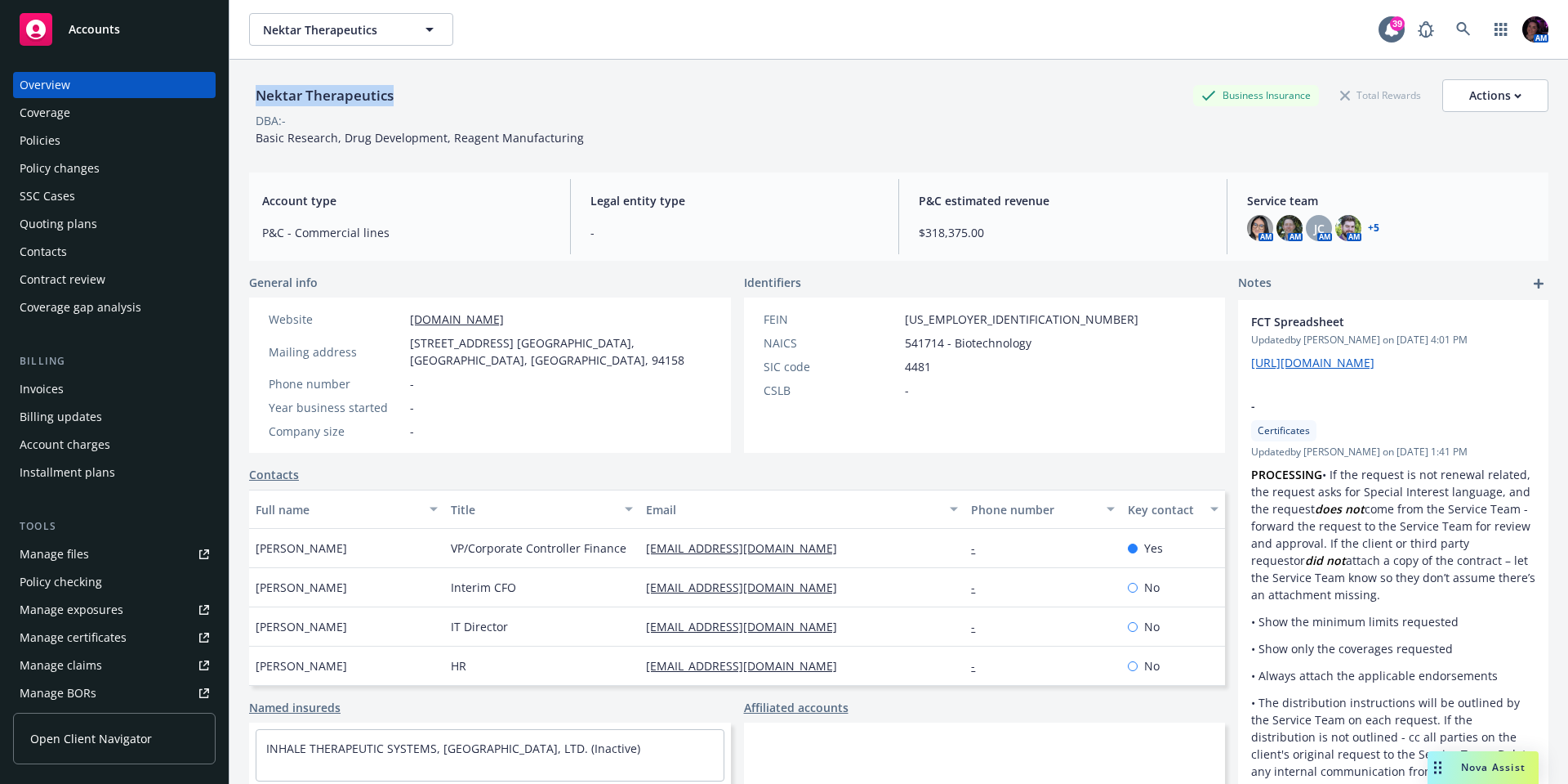
drag, startPoint x: 332, startPoint y: 97, endPoint x: 252, endPoint y: 102, distance: 80.2
click at [252, 102] on div "Nektar Therapeutics Business Insurance Total Rewards Actions" at bounding box center [899, 95] width 1299 height 32
copy div "Nektar Therapeutics"
drag, startPoint x: 621, startPoint y: 527, endPoint x: 446, endPoint y: 535, distance: 175.2
click at [446, 535] on div "VP/Corporate Controller Finance" at bounding box center [541, 549] width 195 height 39
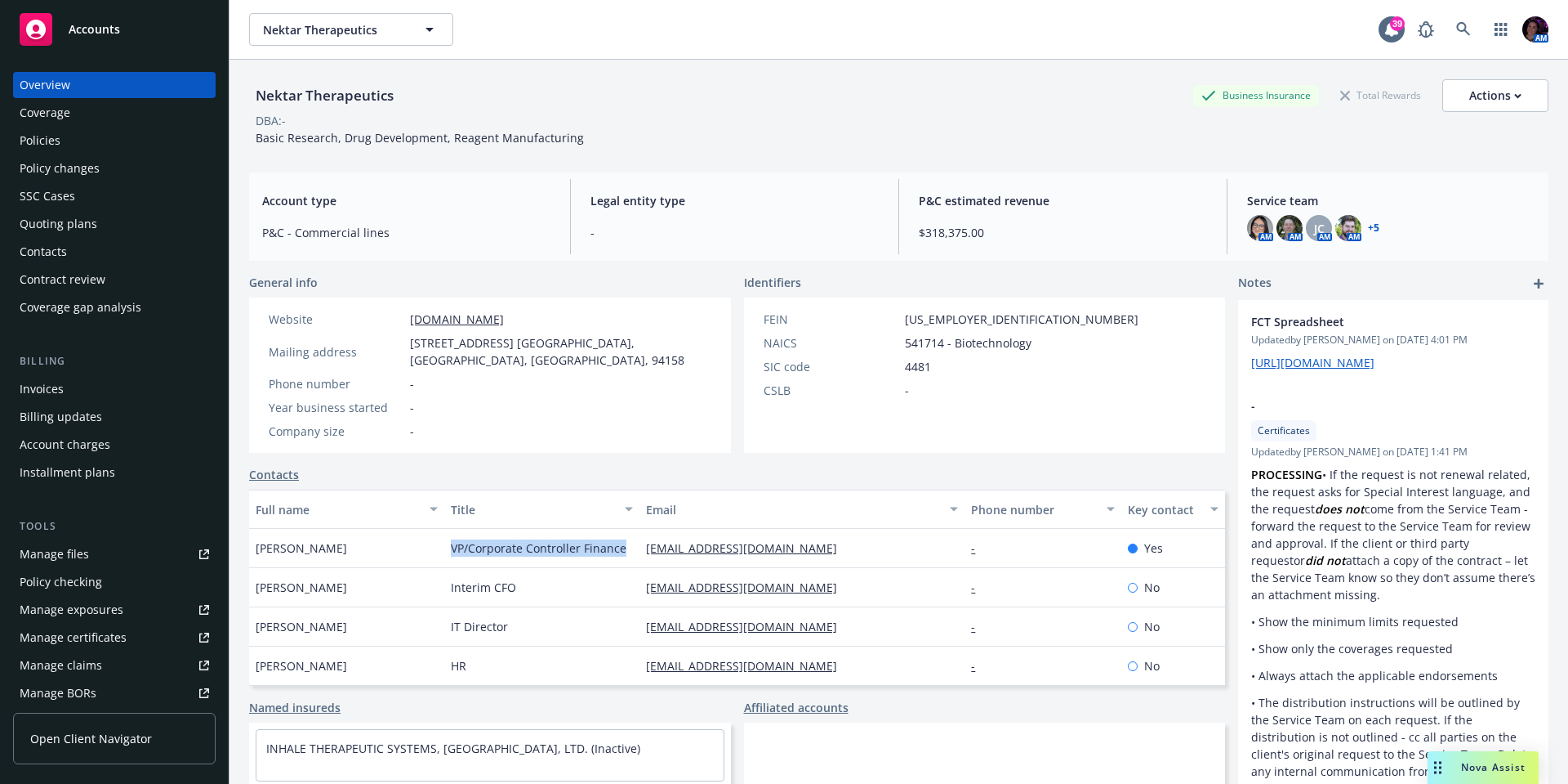
copy span "VP/Corporate Controller Finance"
drag, startPoint x: 782, startPoint y: 526, endPoint x: 633, endPoint y: 537, distance: 149.4
click at [640, 537] on div "[EMAIL_ADDRESS][DOMAIN_NAME]" at bounding box center [802, 549] width 325 height 39
copy link "[EMAIL_ADDRESS][DOMAIN_NAME]"
drag, startPoint x: 339, startPoint y: 530, endPoint x: 8, endPoint y: 493, distance: 333.1
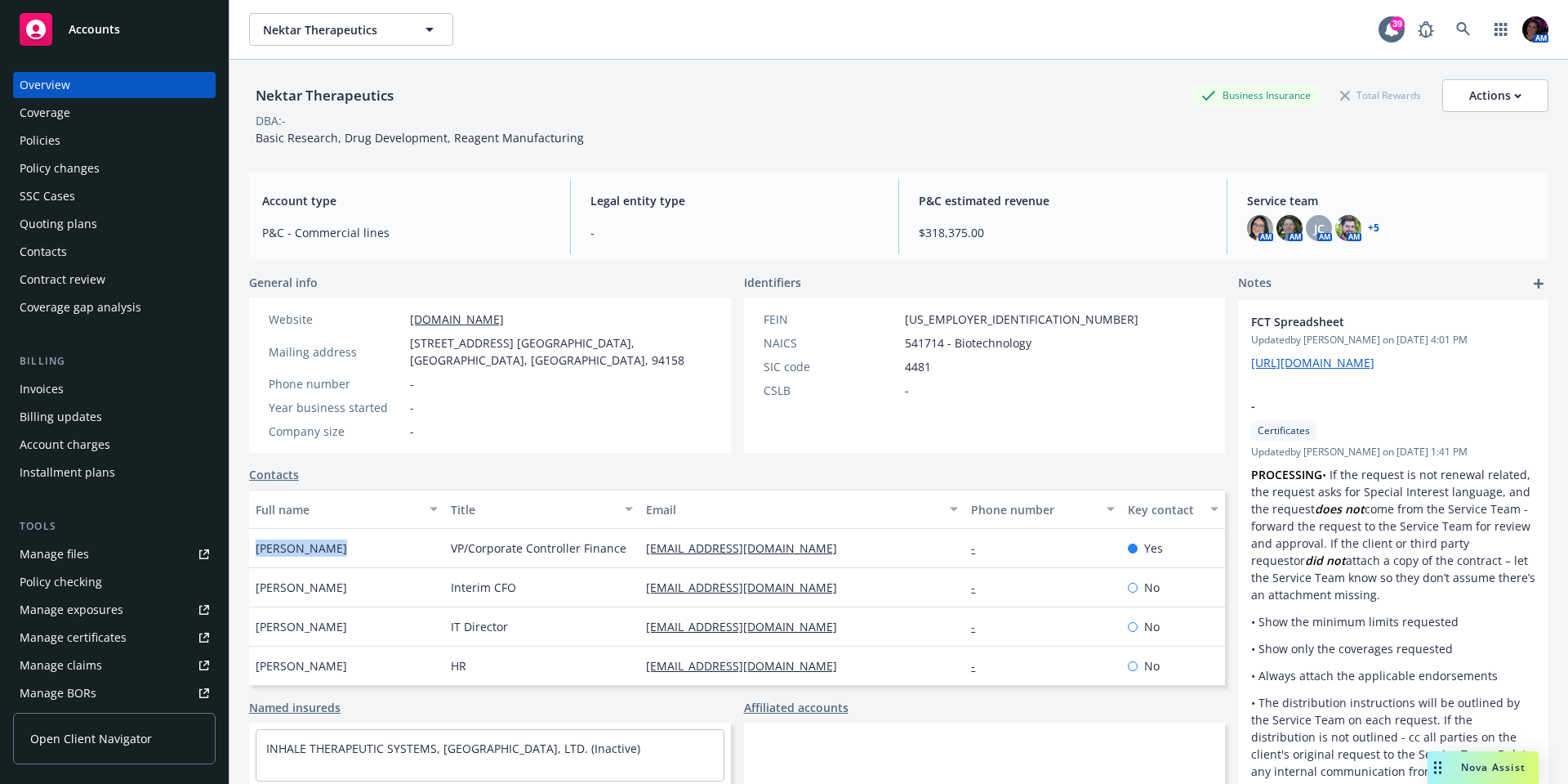
click at [254, 530] on div "[PERSON_NAME]" at bounding box center [346, 549] width 195 height 39
copy span "[PERSON_NAME]"
click at [68, 28] on span "Accounts" at bounding box center [94, 30] width 52 height 13
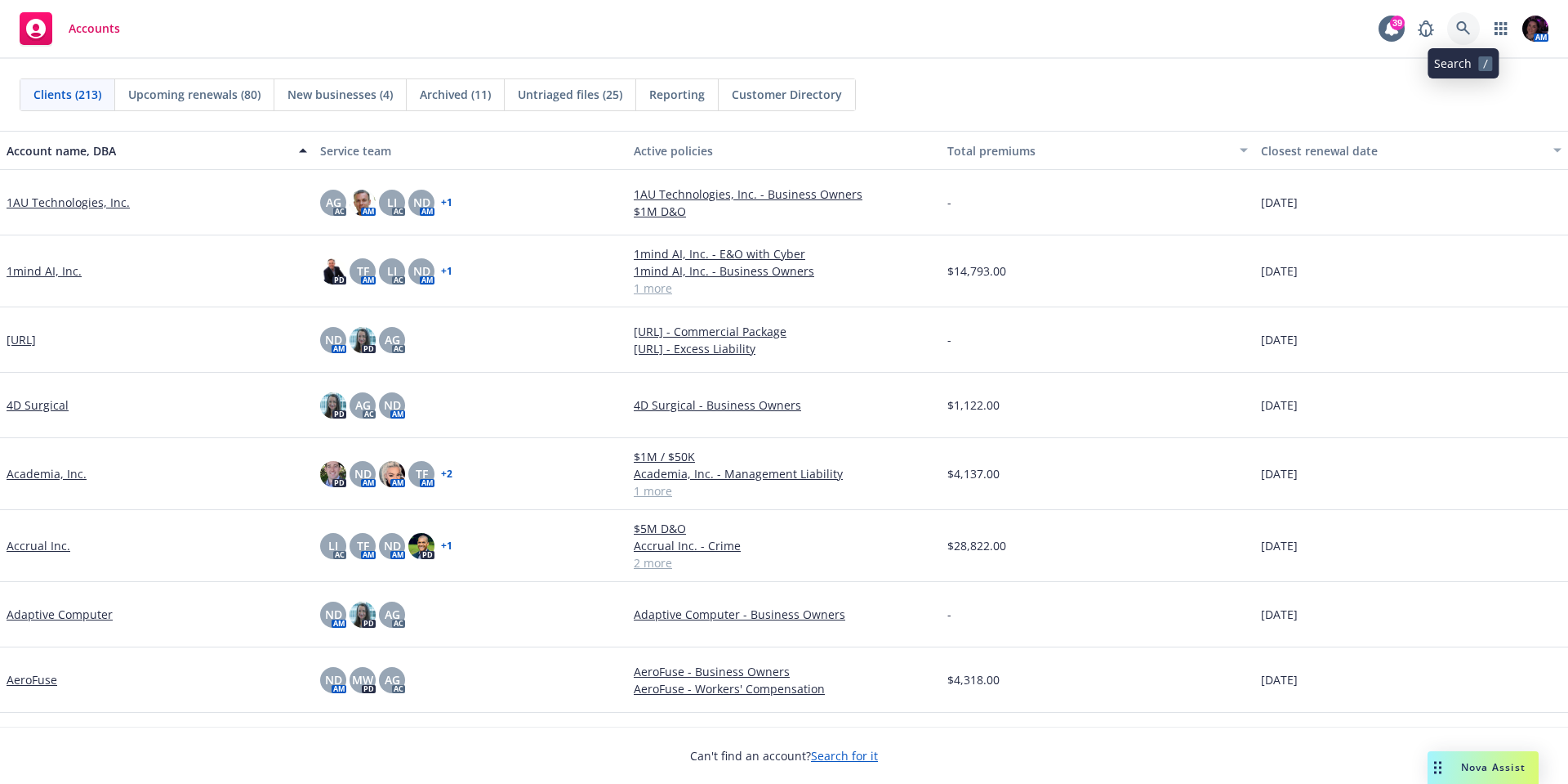
click at [1451, 30] on link at bounding box center [1463, 28] width 32 height 32
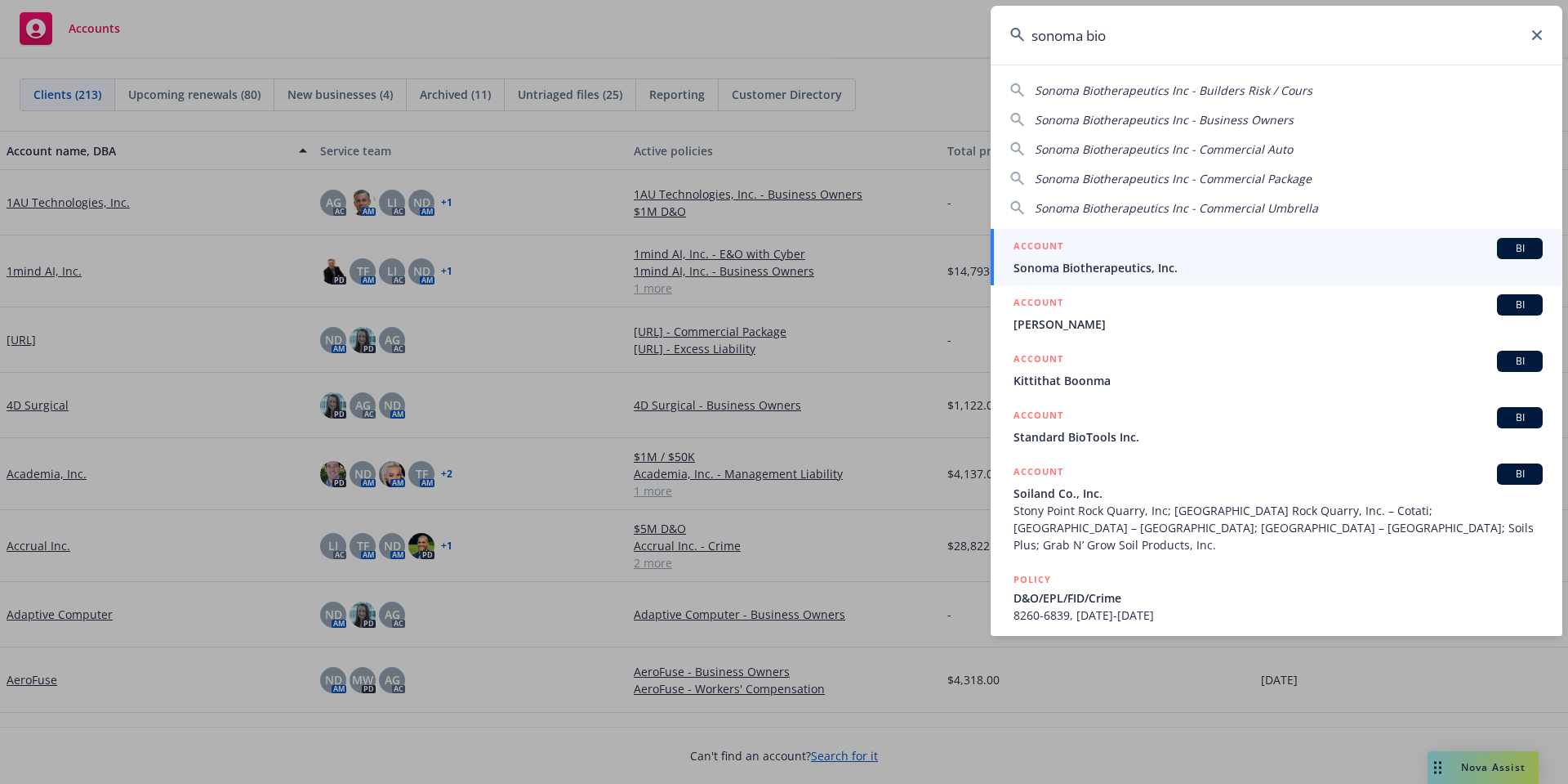
type input "sonoma bio"
click at [1110, 276] on link "ACCOUNT BI Sonoma Biotherapeutics, Inc." at bounding box center [1275, 257] width 571 height 56
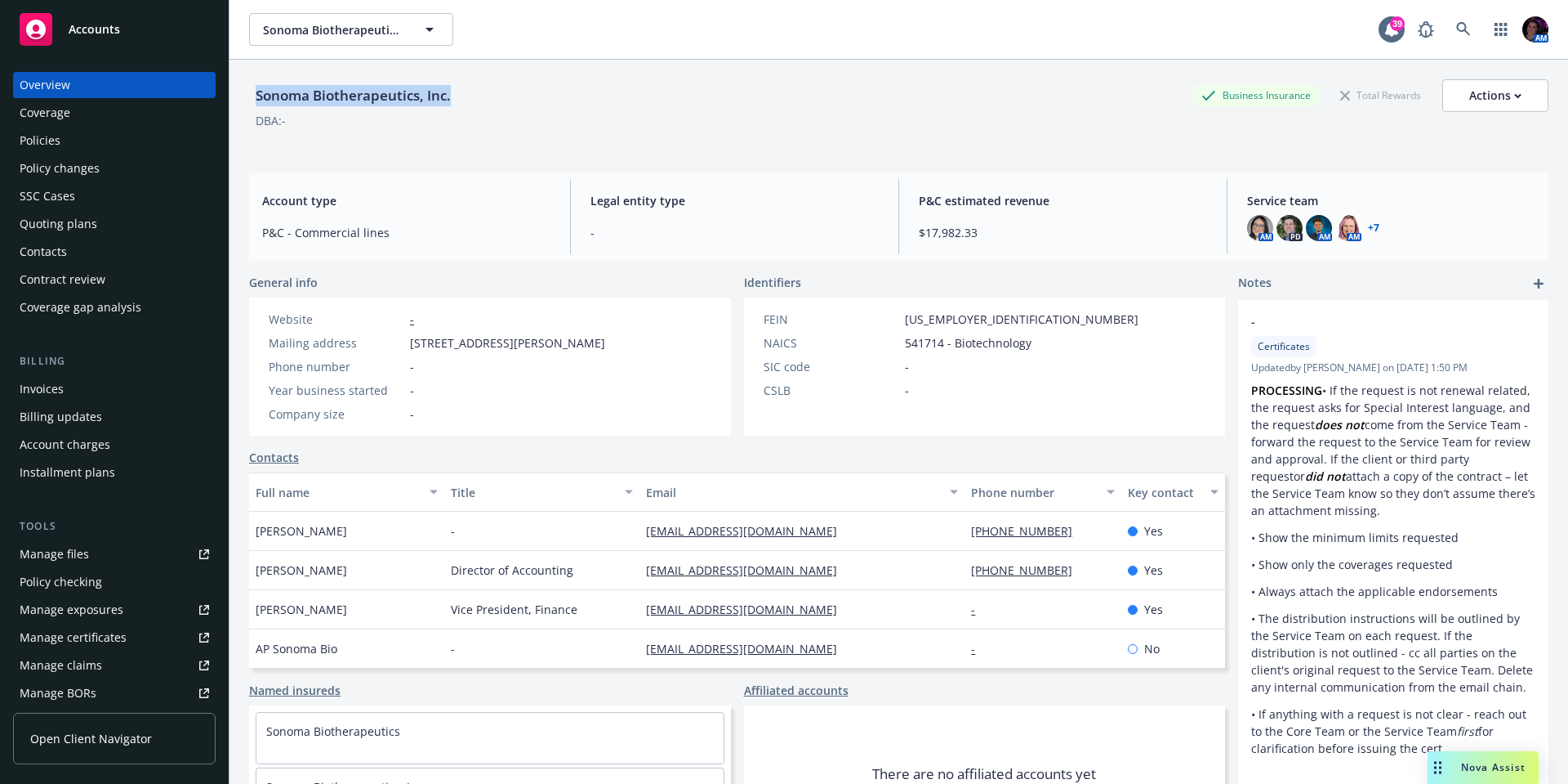
drag, startPoint x: 461, startPoint y: 96, endPoint x: 251, endPoint y: 106, distance: 210.2
click at [251, 106] on div "Sonoma Biotherapeutics, Inc. Business Insurance Total Rewards Actions" at bounding box center [899, 95] width 1299 height 32
copy div "Sonoma Biotherapeutics, Inc."
drag, startPoint x: 324, startPoint y: 624, endPoint x: 249, endPoint y: 629, distance: 75.2
click at [249, 629] on div "[PERSON_NAME]" at bounding box center [346, 609] width 195 height 39
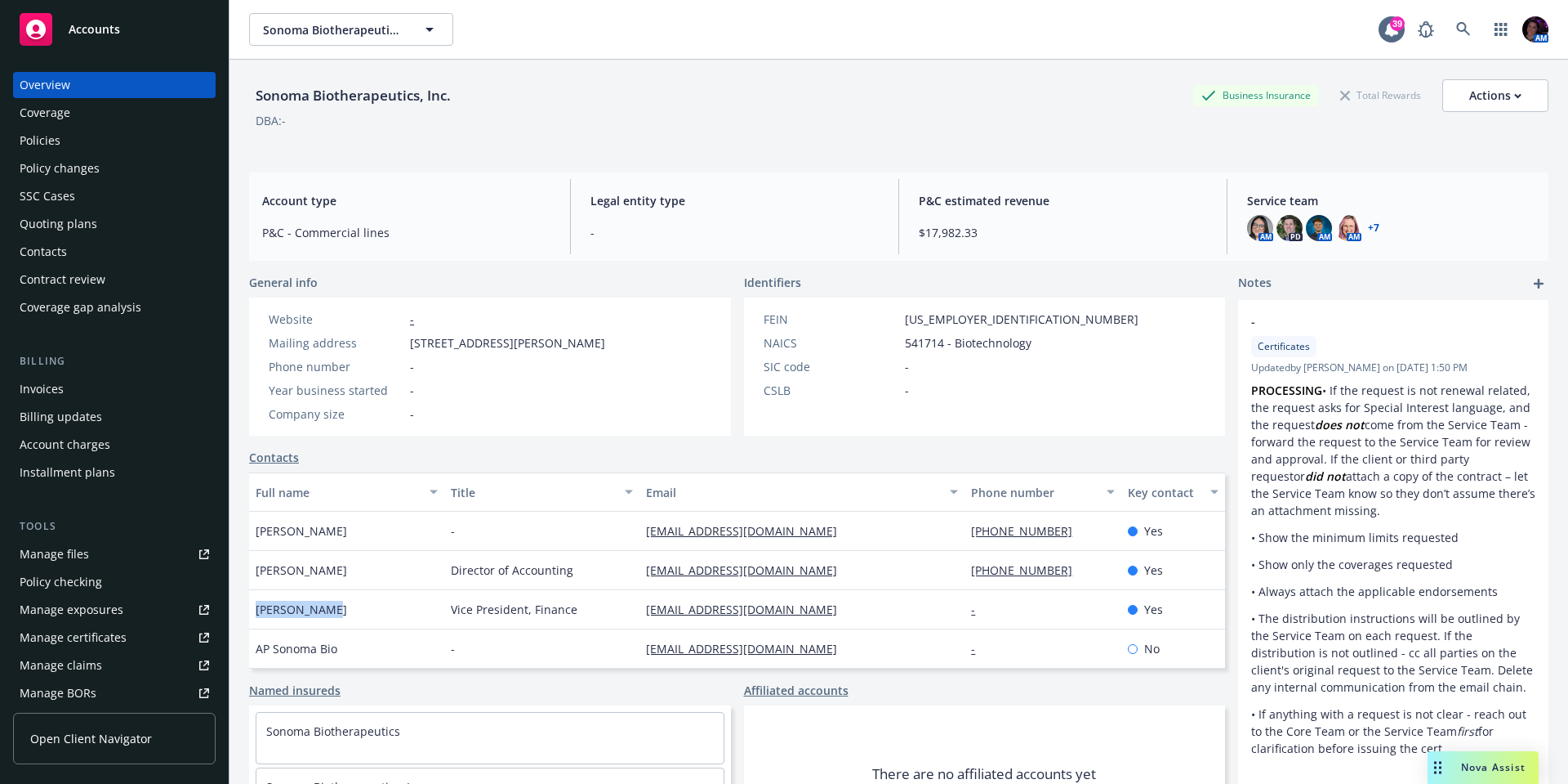
copy span "[PERSON_NAME]"
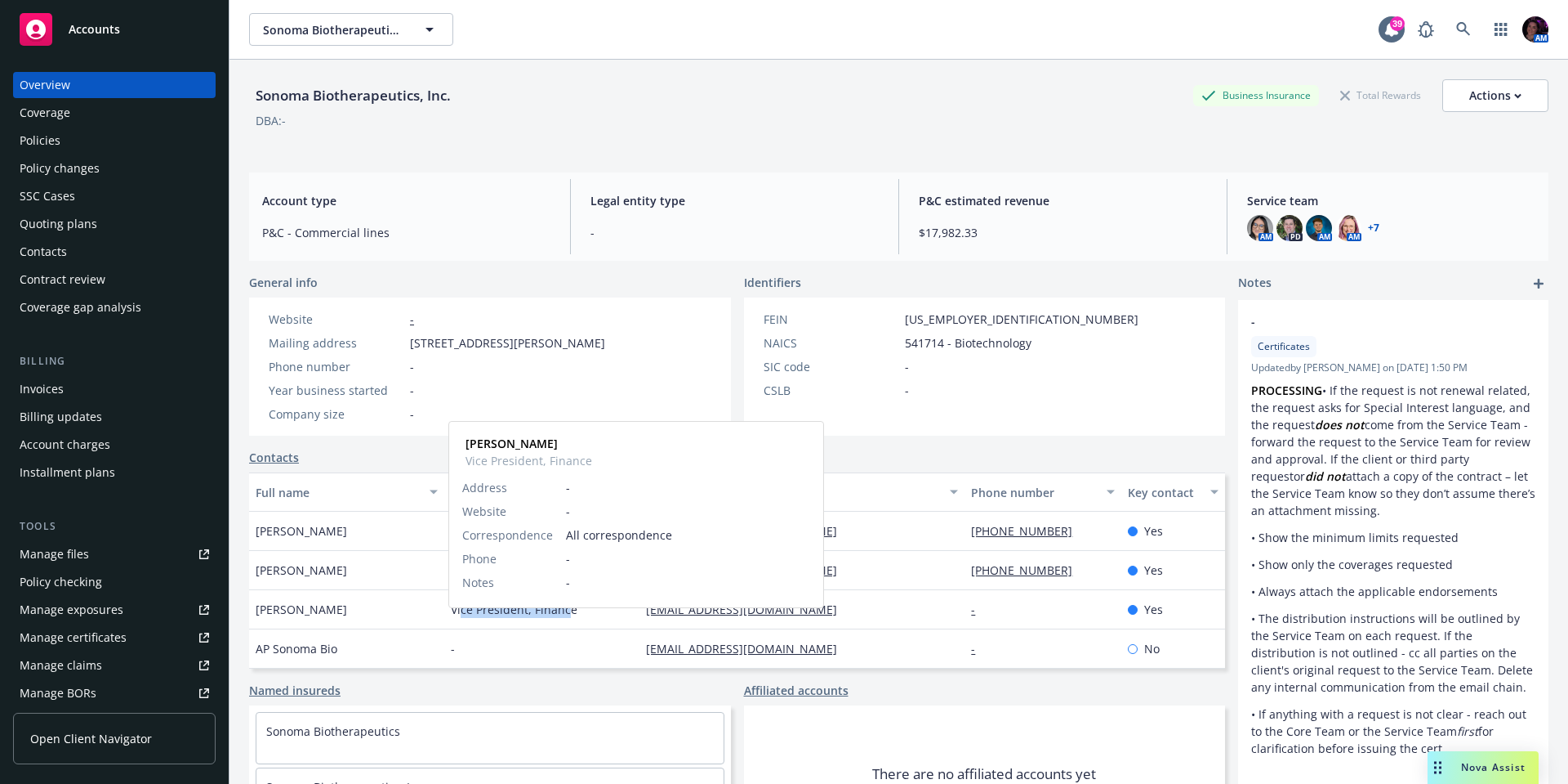
drag, startPoint x: 567, startPoint y: 627, endPoint x: 507, endPoint y: 634, distance: 60.4
click at [470, 618] on span "Vice President, Finance" at bounding box center [513, 609] width 126 height 18
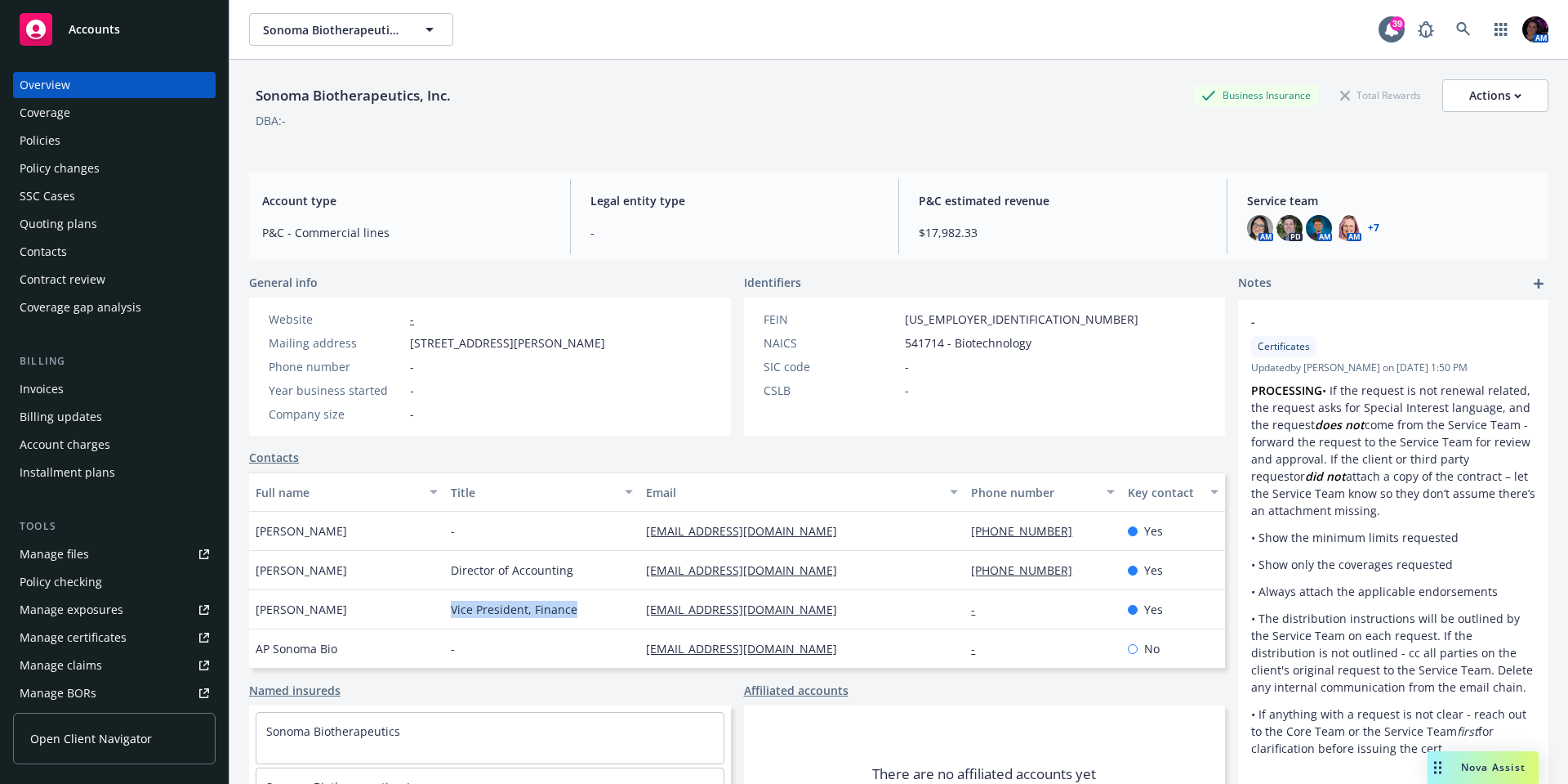
drag, startPoint x: 578, startPoint y: 632, endPoint x: 166, endPoint y: 630, distance: 412.0
click at [445, 629] on div "Vice President, Finance" at bounding box center [541, 609] width 195 height 39
copy span "Vice President, Finance"
drag, startPoint x: 805, startPoint y: 631, endPoint x: 640, endPoint y: 633, distance: 165.0
click at [640, 629] on div "[EMAIL_ADDRESS][DOMAIN_NAME]" at bounding box center [802, 609] width 325 height 39
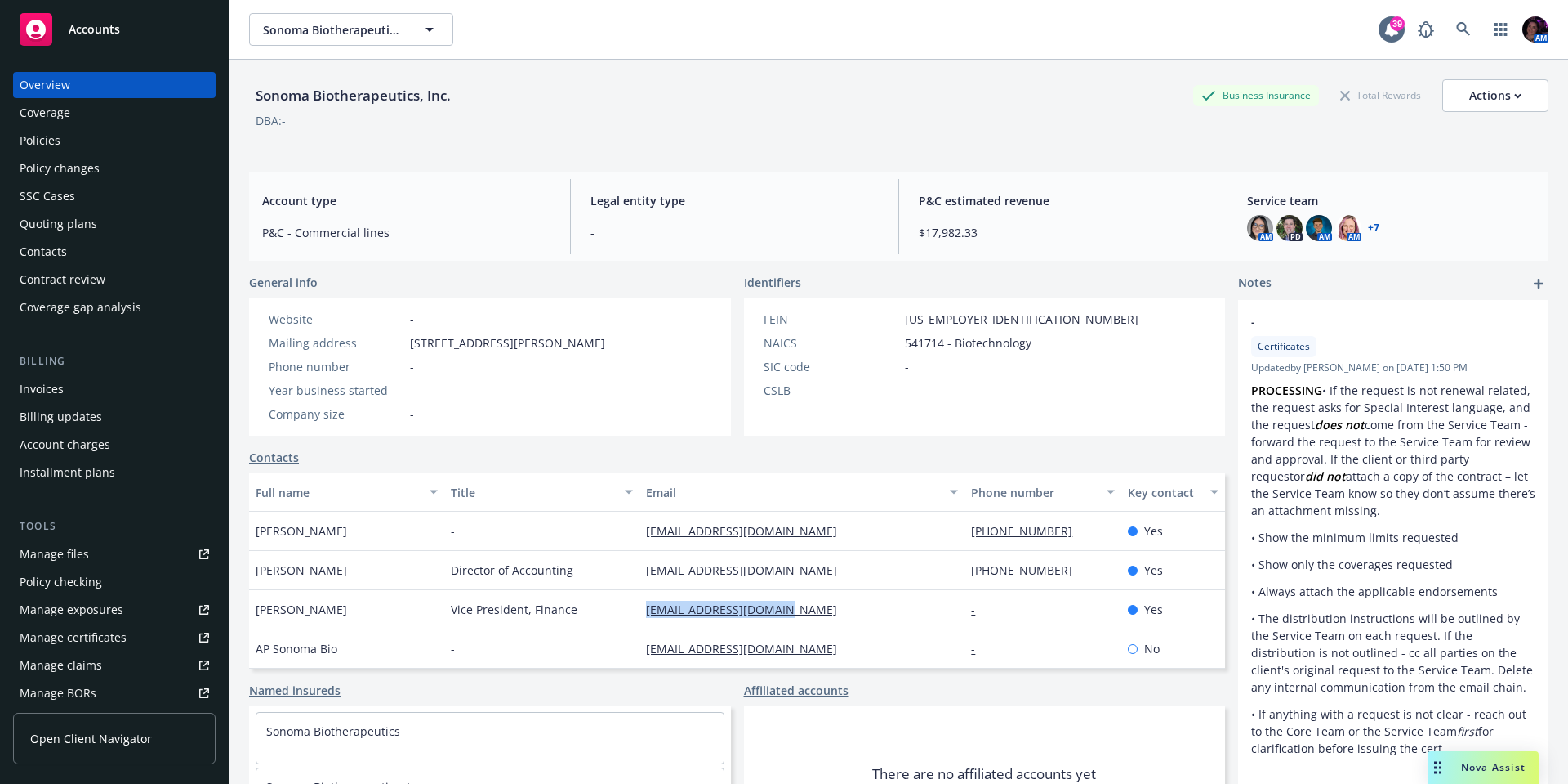
copy link "[EMAIL_ADDRESS][DOMAIN_NAME]"
drag, startPoint x: 317, startPoint y: 622, endPoint x: 299, endPoint y: 622, distance: 18.0
click at [299, 622] on div "[PERSON_NAME]" at bounding box center [346, 609] width 195 height 39
drag, startPoint x: 650, startPoint y: 620, endPoint x: 233, endPoint y: 611, distance: 417.1
click at [233, 611] on div "Sonoma Biotherapeutics, Inc. Business Insurance Total Rewards Actions DBA: - Ac…" at bounding box center [899, 452] width 1338 height 784
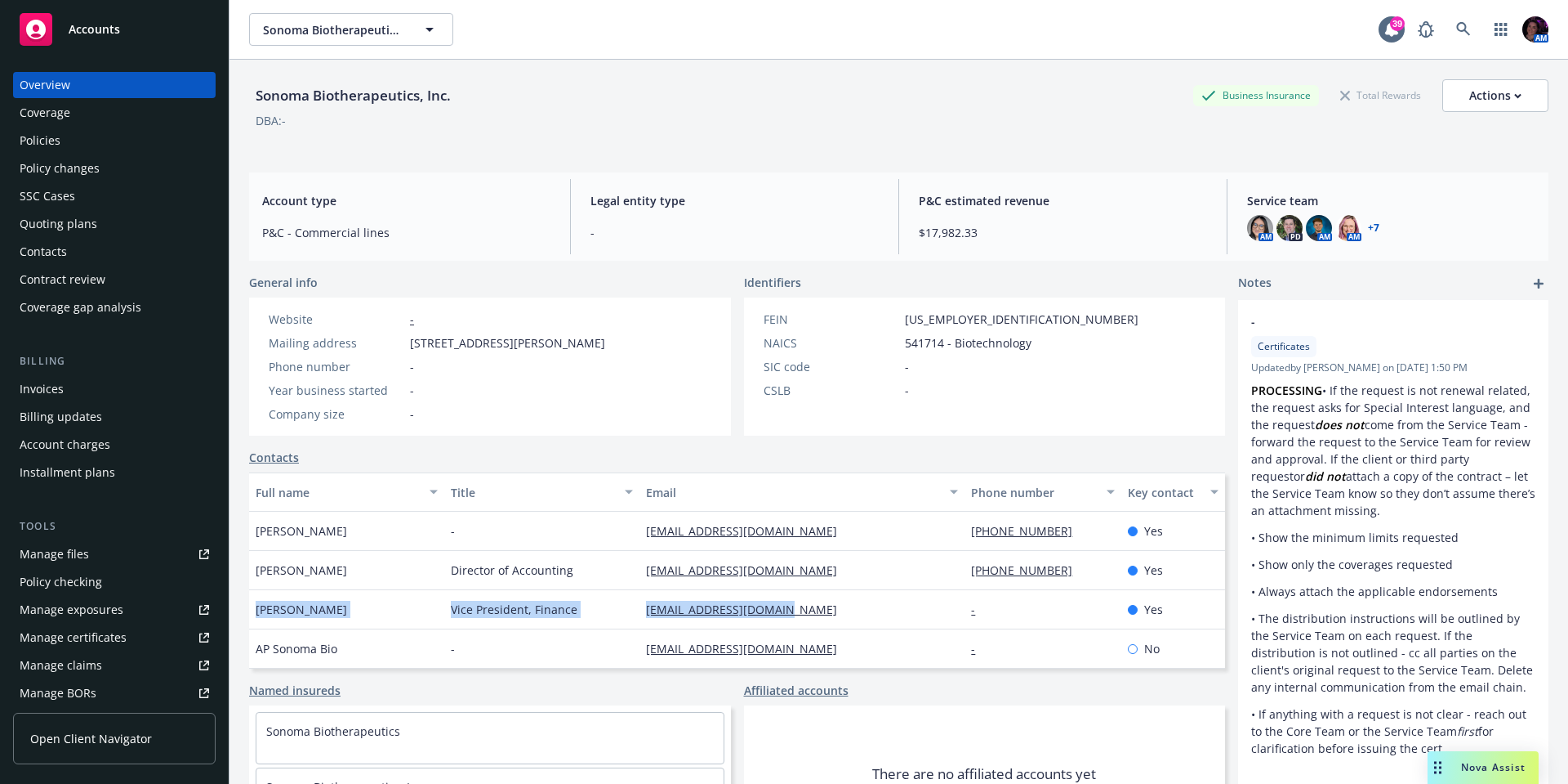
copy div "[PERSON_NAME] Vice President, Finance [EMAIL_ADDRESS][DOMAIN_NAME]"
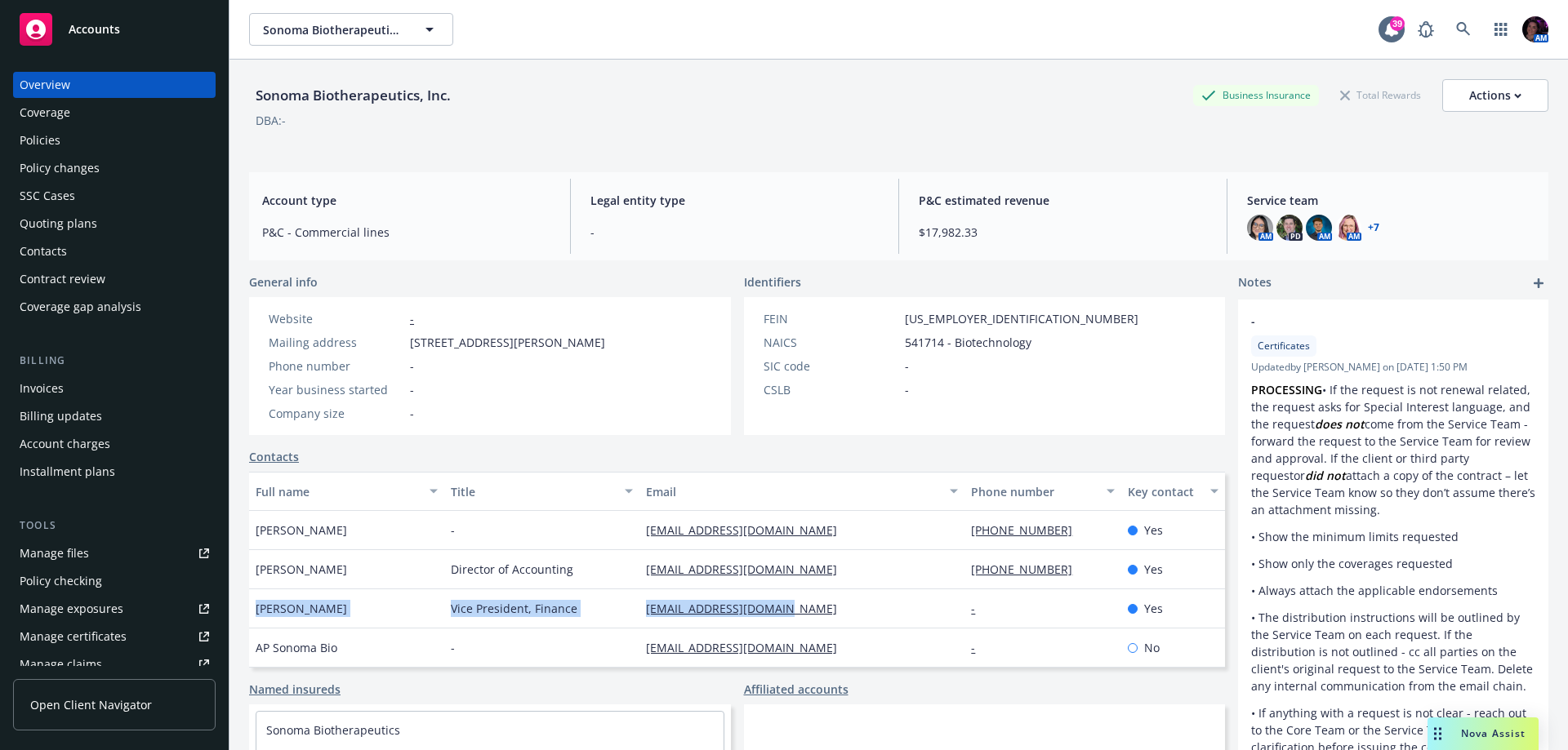
click at [114, 24] on span "Accounts" at bounding box center [94, 30] width 52 height 13
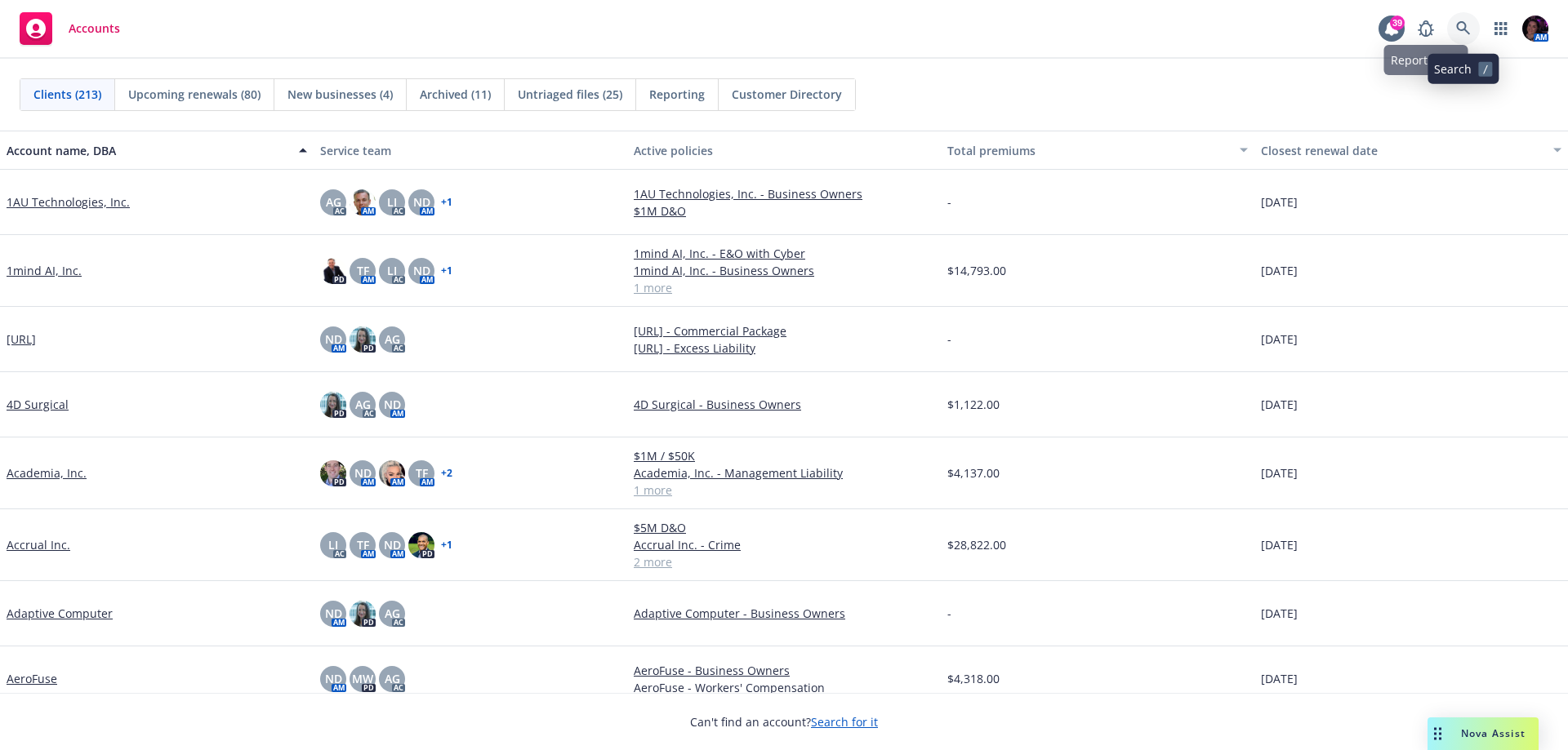
click at [1459, 25] on icon at bounding box center [1464, 29] width 15 height 15
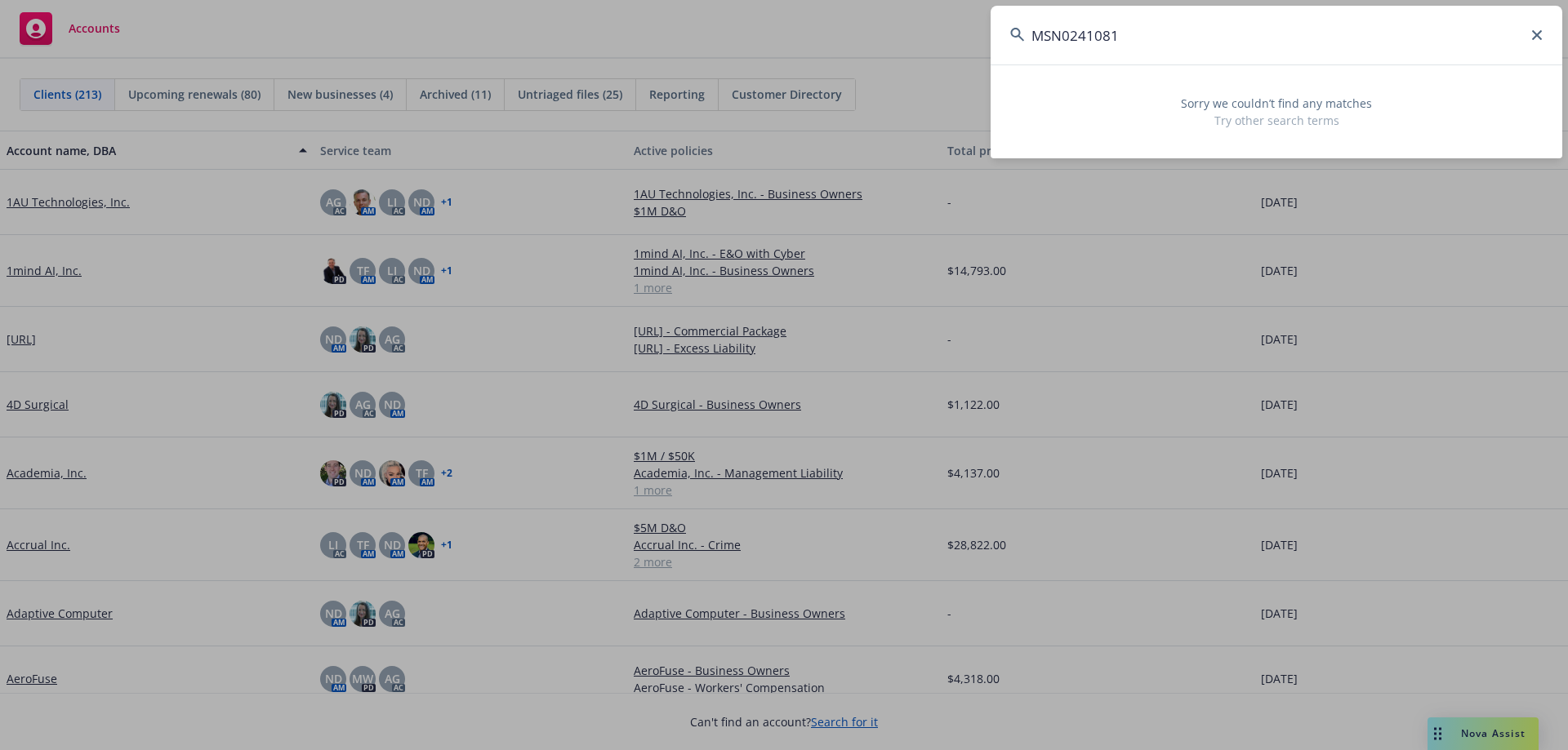
click at [1063, 38] on input "MSN0241081" at bounding box center [1275, 35] width 571 height 59
click at [1342, 58] on input "MSN 0241081" at bounding box center [1275, 35] width 571 height 59
click at [1341, 54] on input "MSN 0241081" at bounding box center [1275, 35] width 571 height 59
paste input "[PERSON_NAME] [PERSON_NAME], MD"
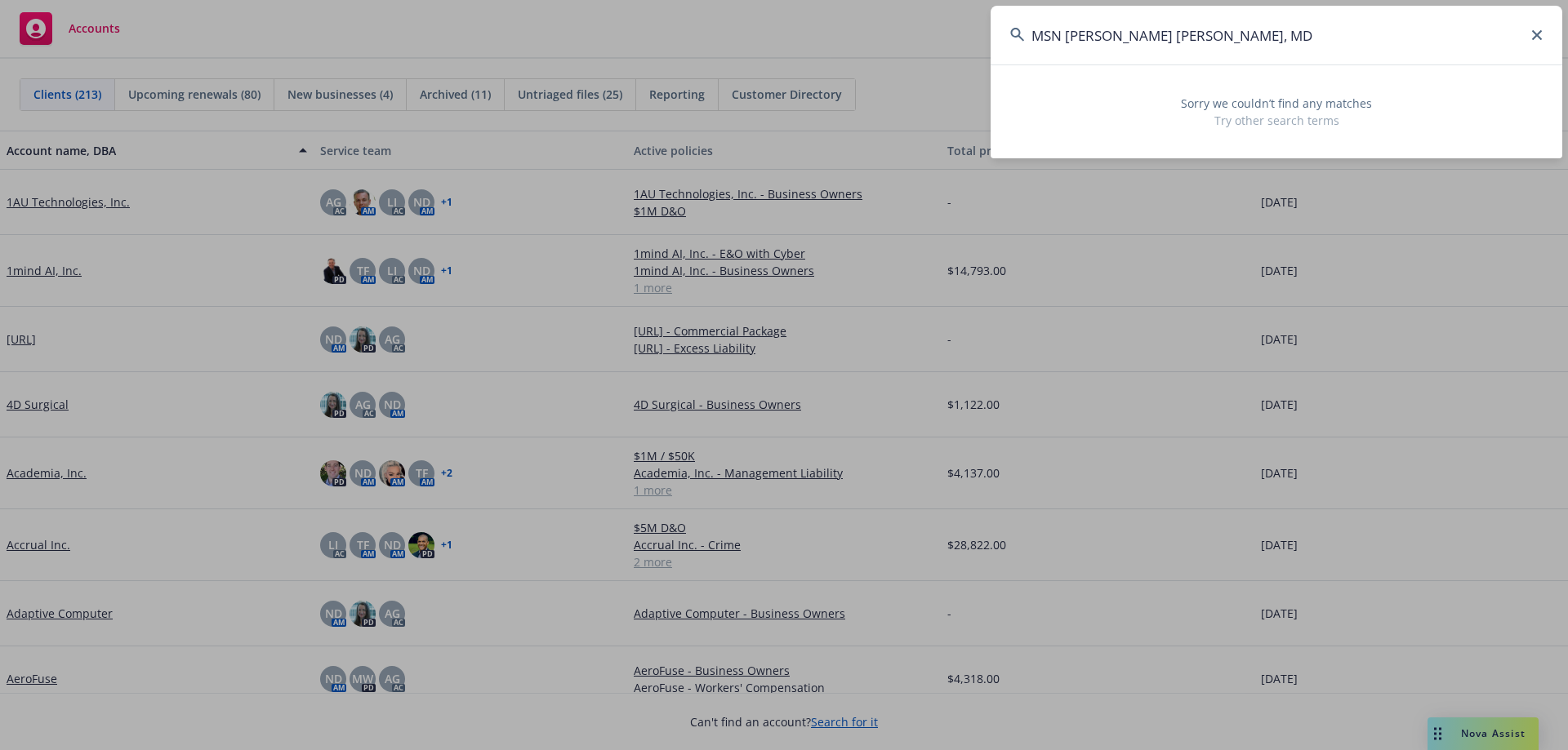
drag, startPoint x: 1384, startPoint y: 40, endPoint x: 904, endPoint y: 39, distance: 480.0
click at [908, 40] on div "MSN [PERSON_NAME] [PERSON_NAME], MD Sorry we couldn’t find any matches Try othe…" at bounding box center [784, 375] width 1568 height 750
paste input
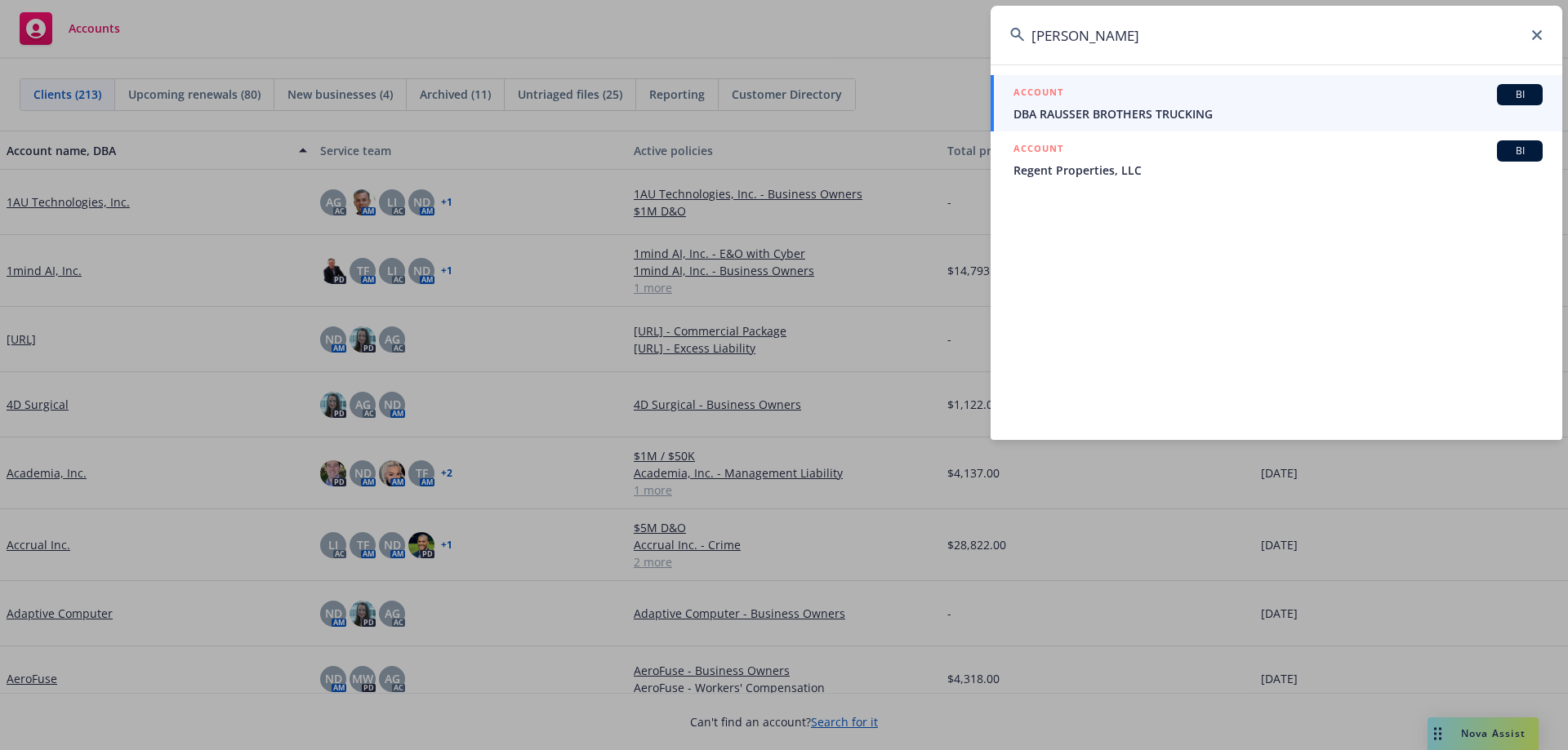
click at [1235, 24] on input "[PERSON_NAME]" at bounding box center [1275, 35] width 571 height 59
paste input "Telebelly"
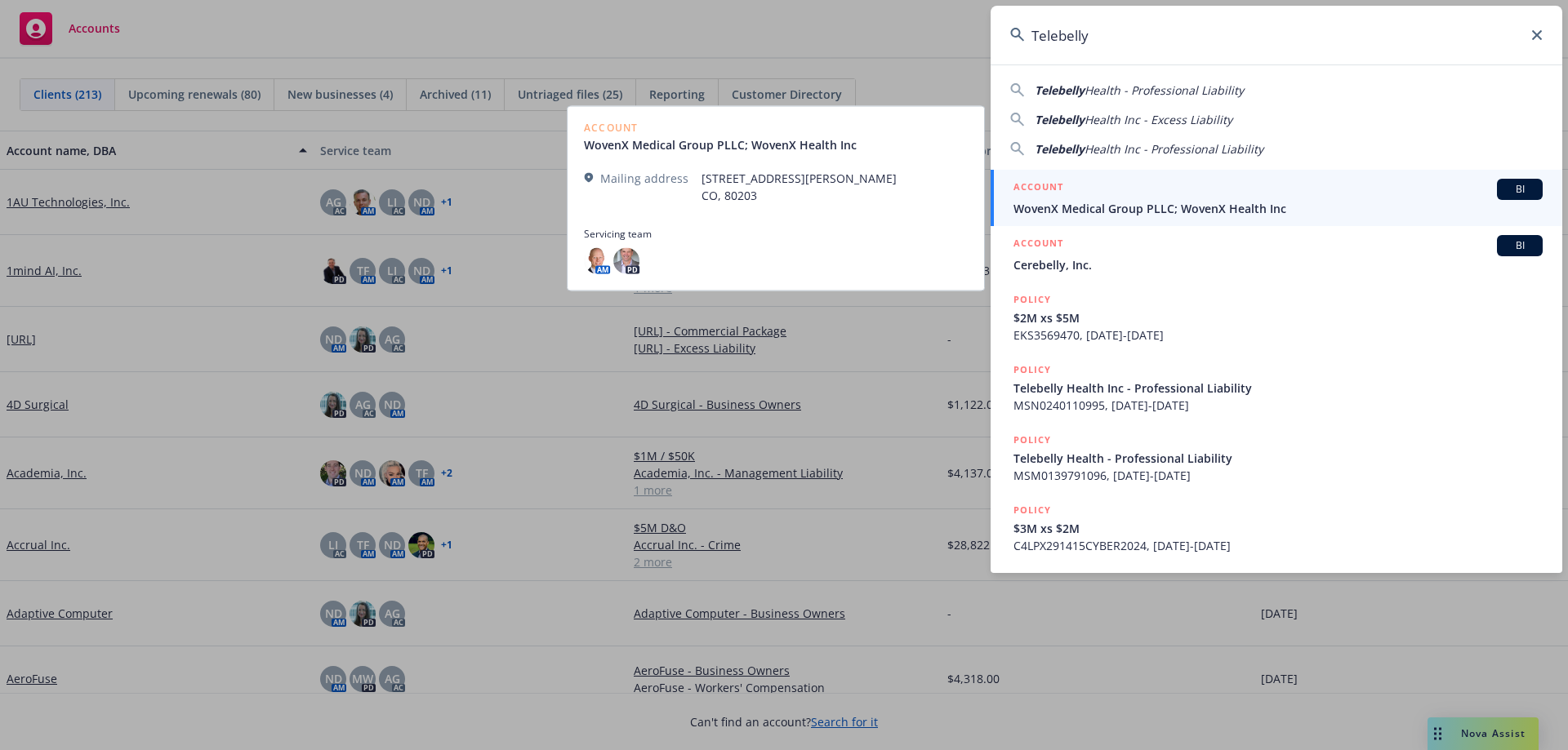
type input "Telebelly"
click at [1320, 182] on div "ACCOUNT BI" at bounding box center [1277, 189] width 529 height 21
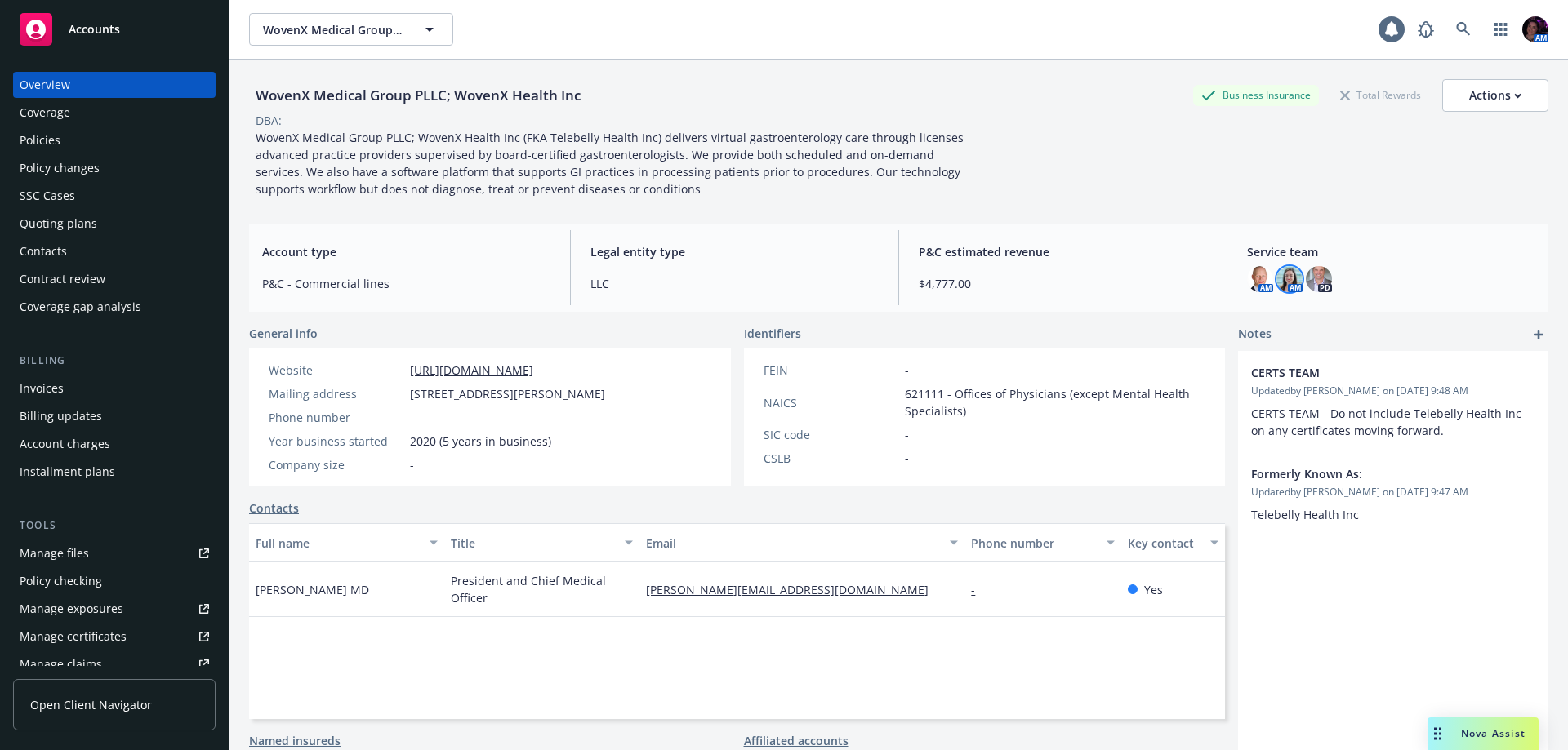
click at [1281, 276] on img at bounding box center [1289, 279] width 26 height 26
click at [1225, 187] on div "WovenX Medical Group PLLC; WovenX Health Inc Business Insurance Total Rewards A…" at bounding box center [899, 138] width 1299 height 118
click at [71, 148] on div "Policies" at bounding box center [114, 140] width 189 height 26
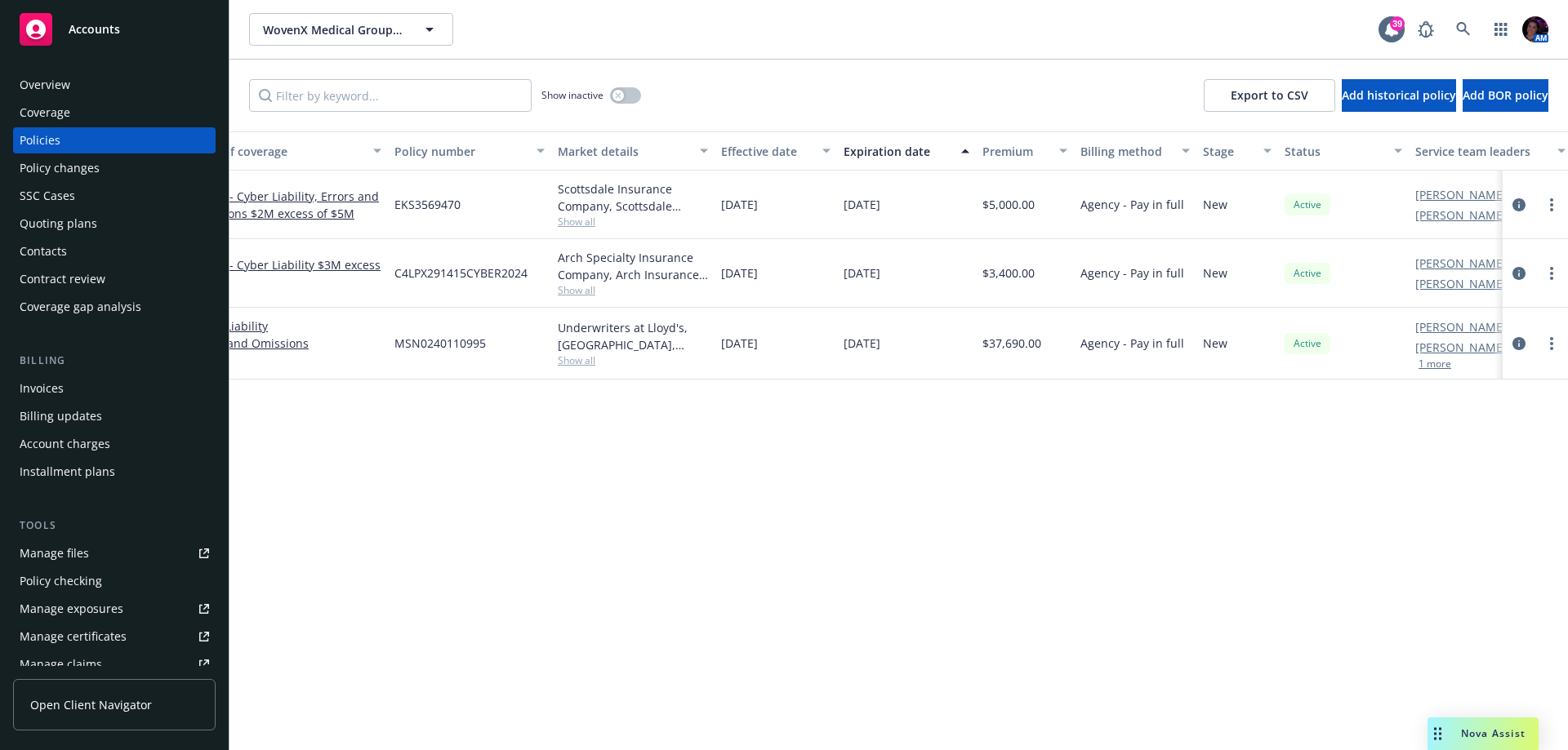
scroll to position [0, 238]
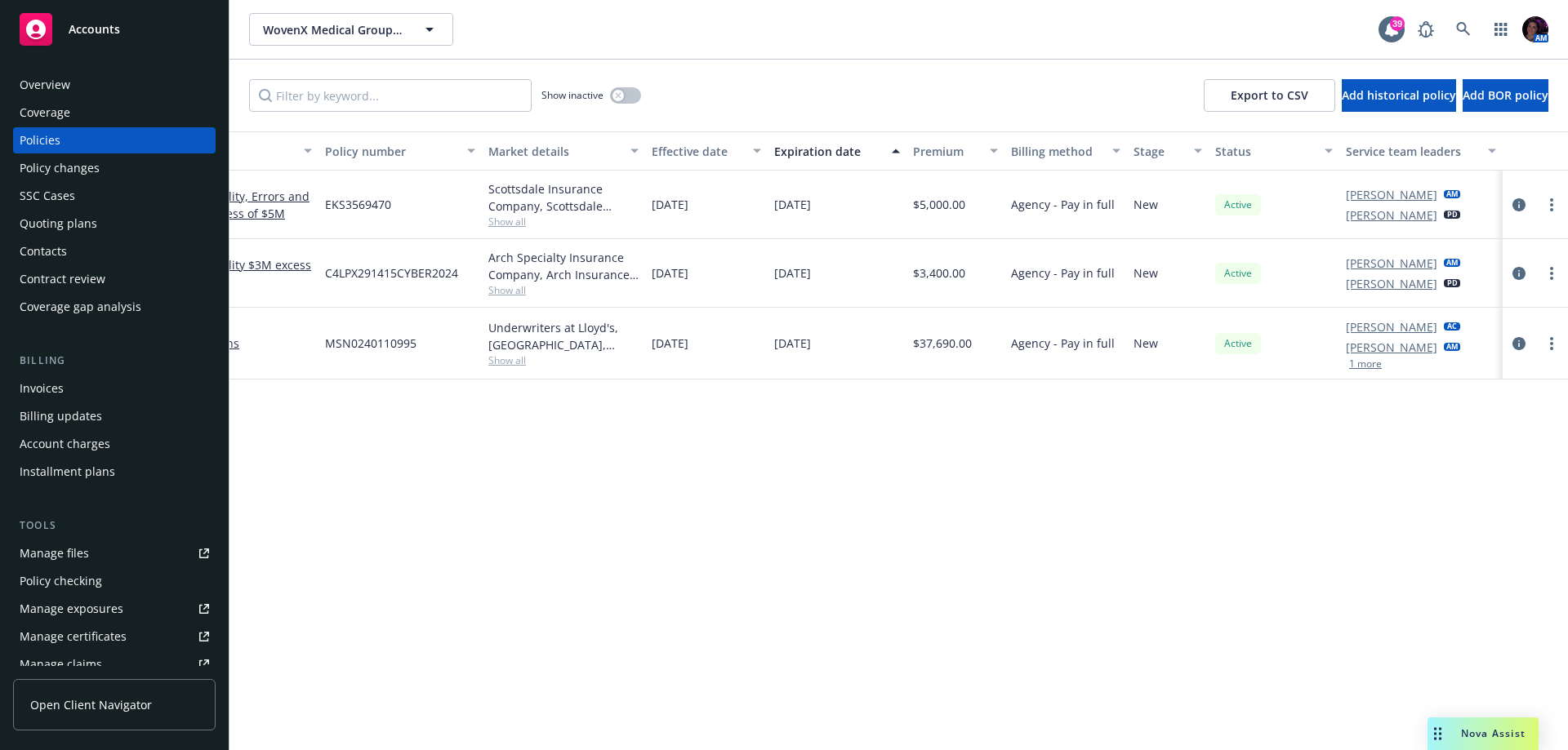
click at [1378, 363] on button "1 more" at bounding box center [1365, 363] width 32 height 10
click at [56, 76] on div "Overview" at bounding box center [44, 85] width 51 height 26
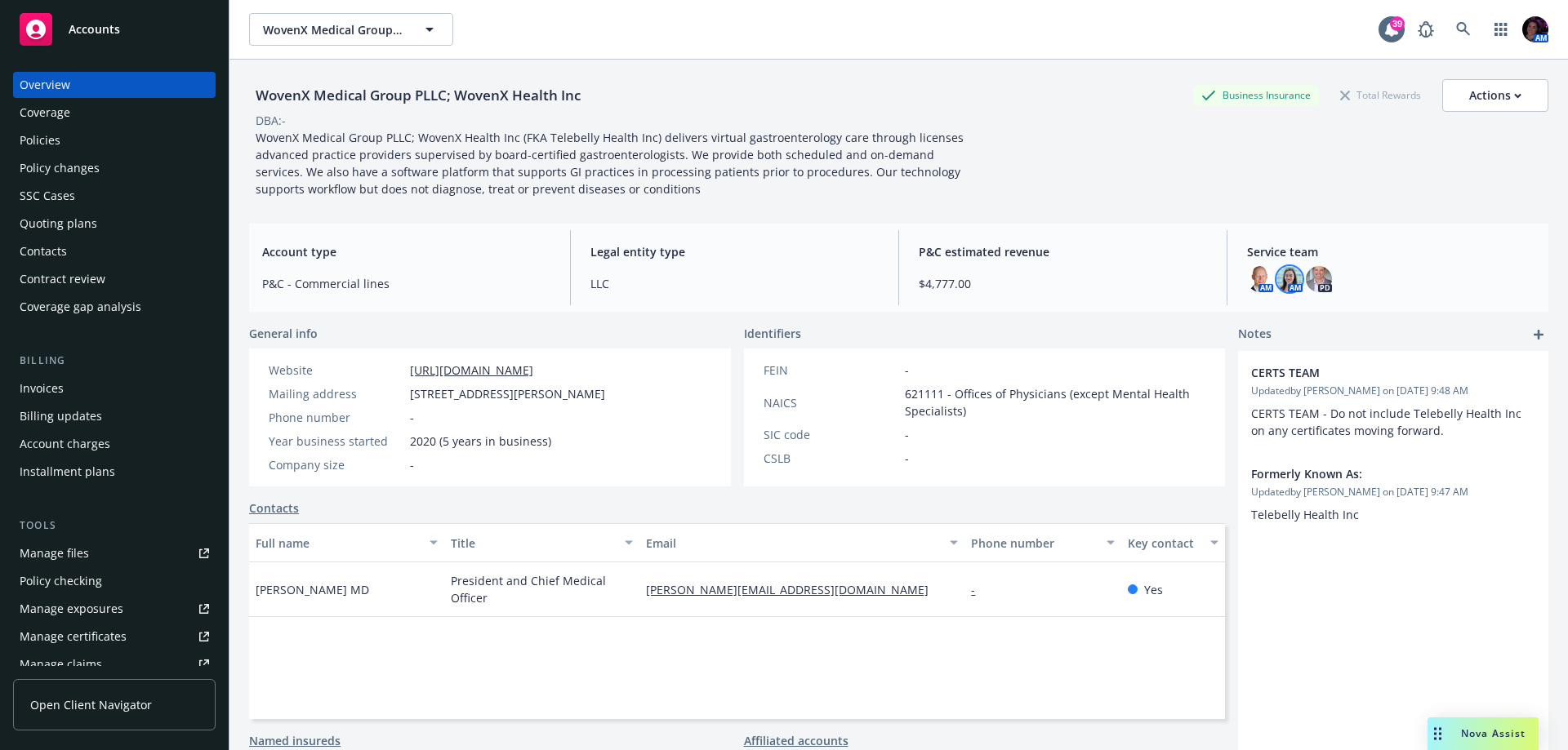
click at [1287, 275] on img at bounding box center [1289, 279] width 26 height 26
click at [1268, 198] on div "WovenX Medical Group PLLC; WovenX Health Inc Business Insurance Total Rewards A…" at bounding box center [899, 136] width 1299 height 151
click at [1458, 27] on link at bounding box center [1463, 29] width 32 height 32
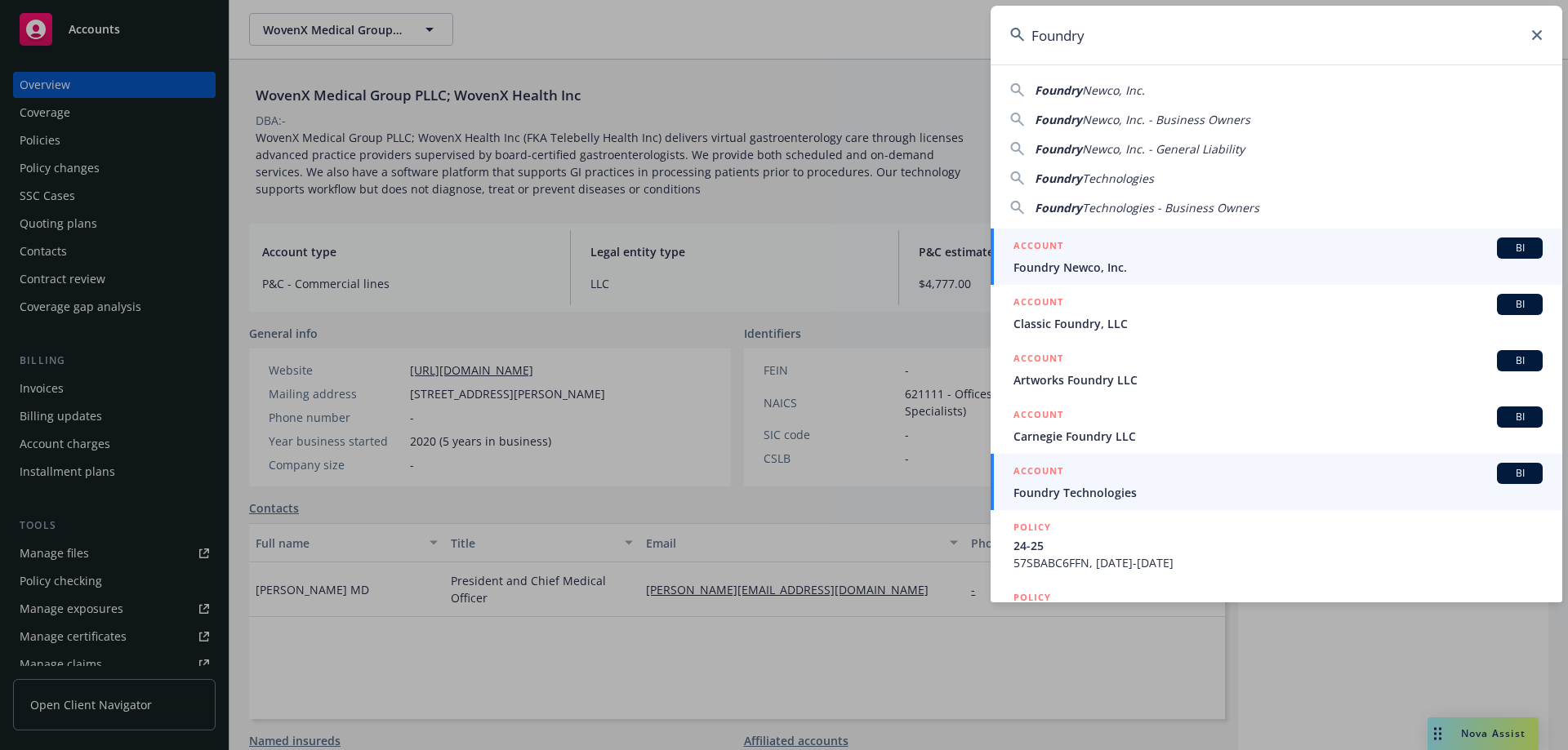
type input "Foundry"
click at [1116, 482] on div "ACCOUNT BI" at bounding box center [1277, 473] width 529 height 21
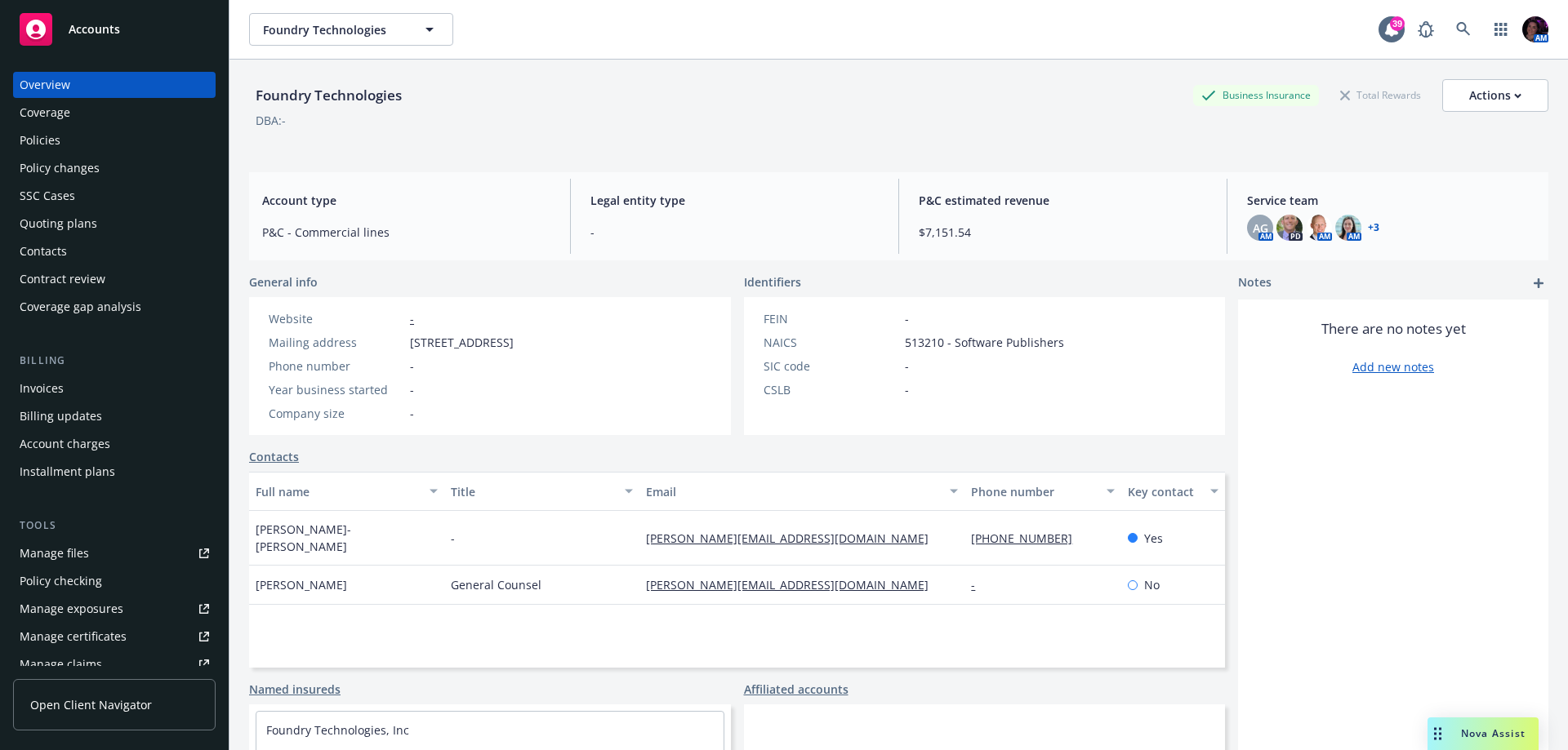
click at [1368, 226] on link "+ 3" at bounding box center [1373, 228] width 11 height 10
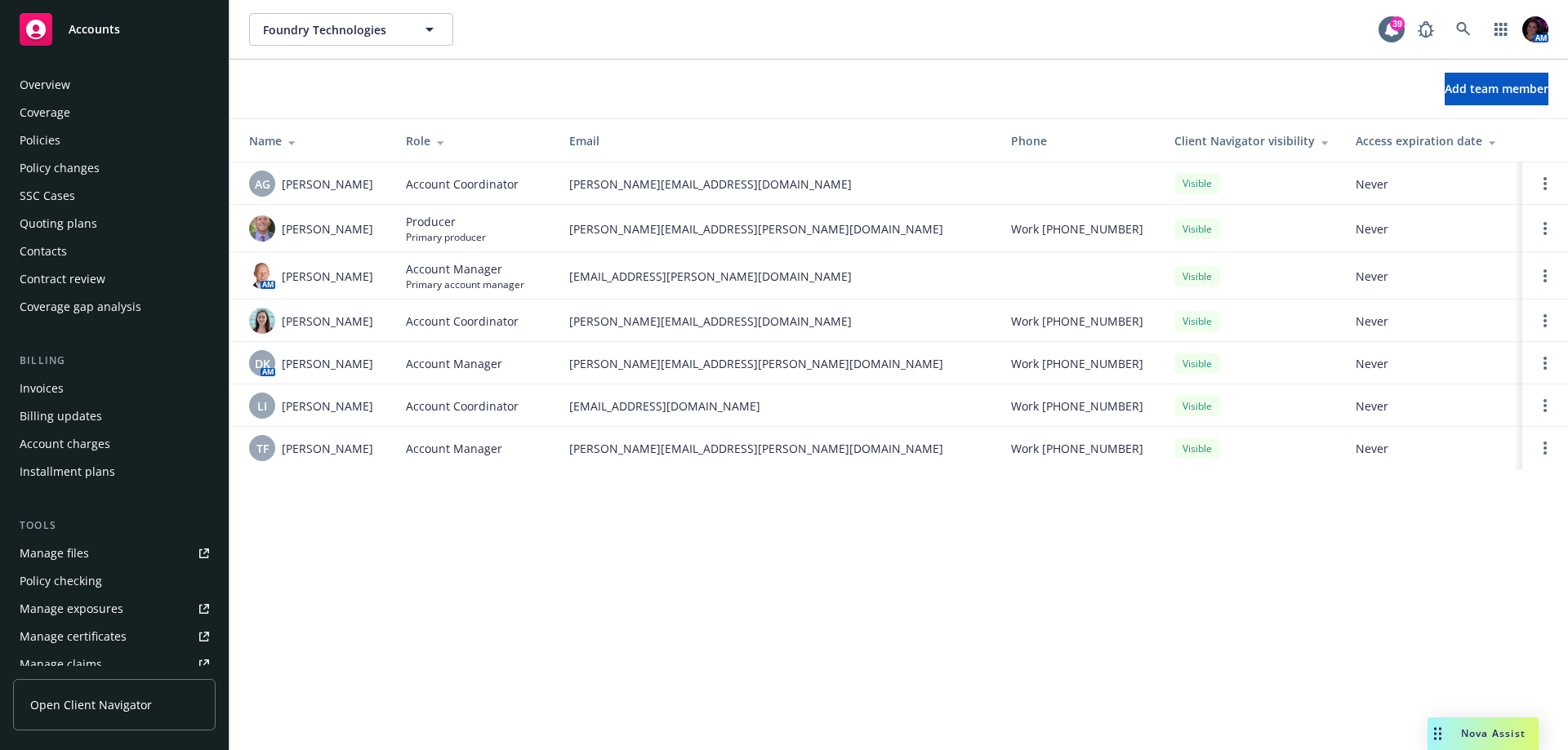
click at [64, 145] on div "Policies" at bounding box center [114, 140] width 189 height 26
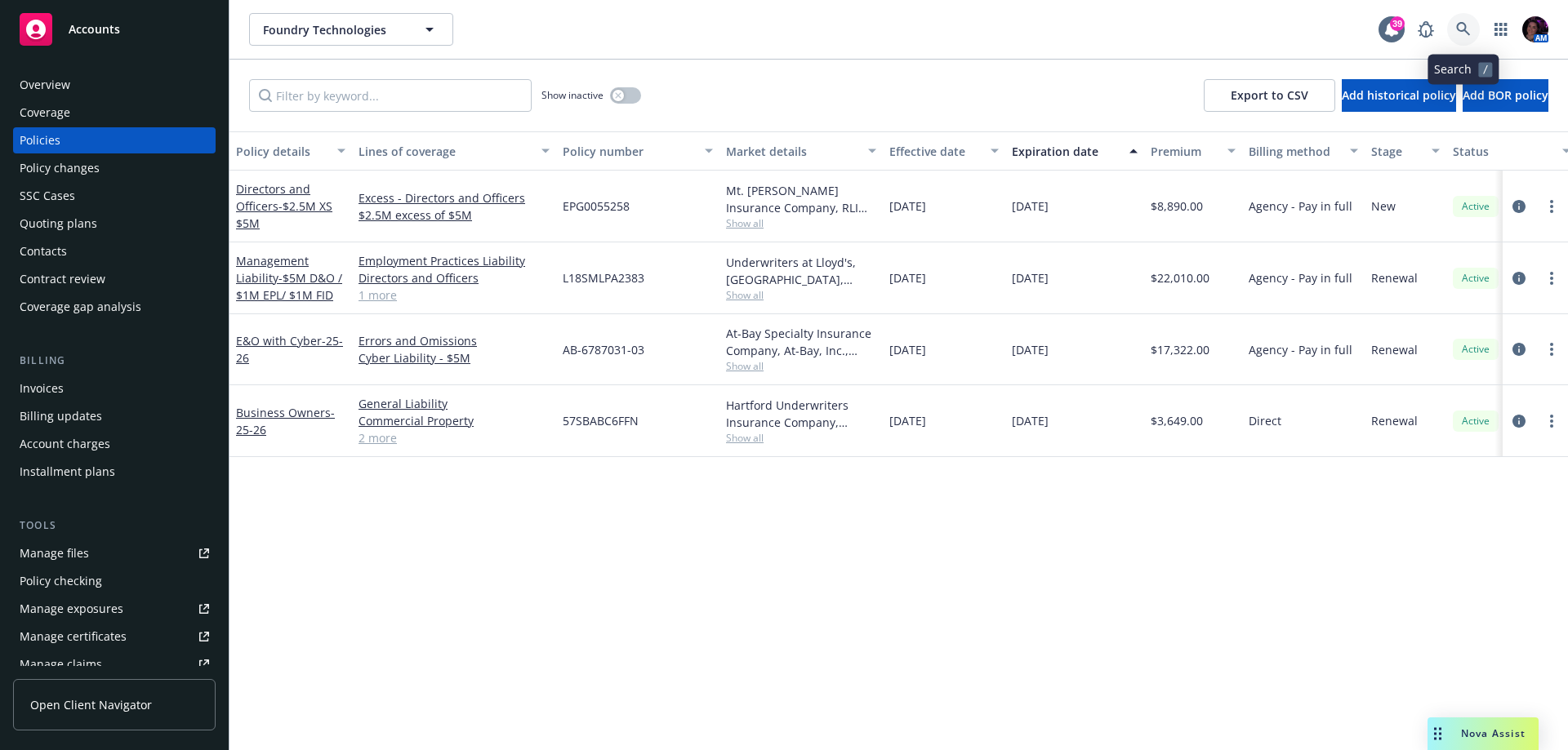
click at [1460, 23] on icon at bounding box center [1463, 29] width 14 height 14
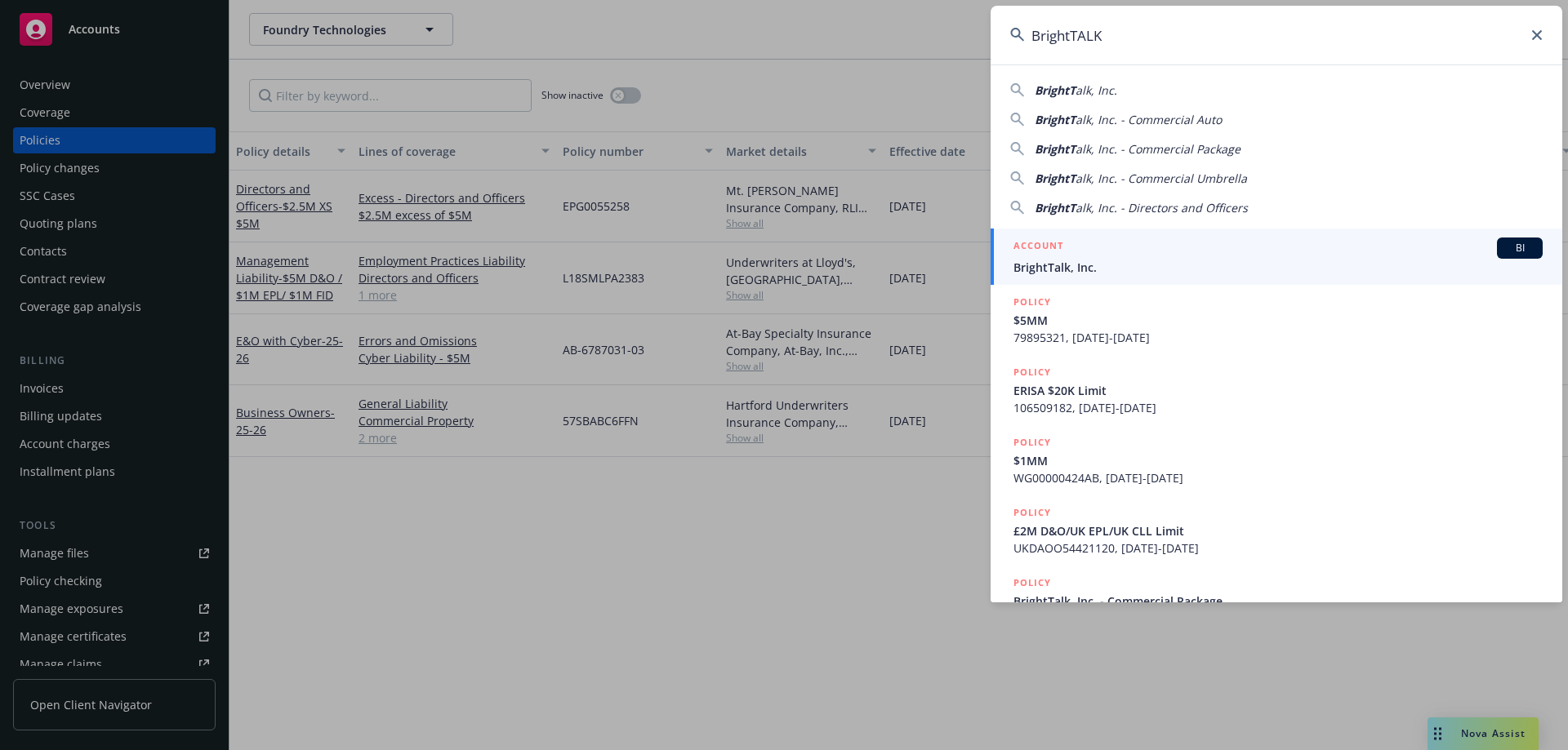
type input "BrightTALK"
click at [1083, 252] on div "ACCOUNT BI" at bounding box center [1277, 248] width 529 height 21
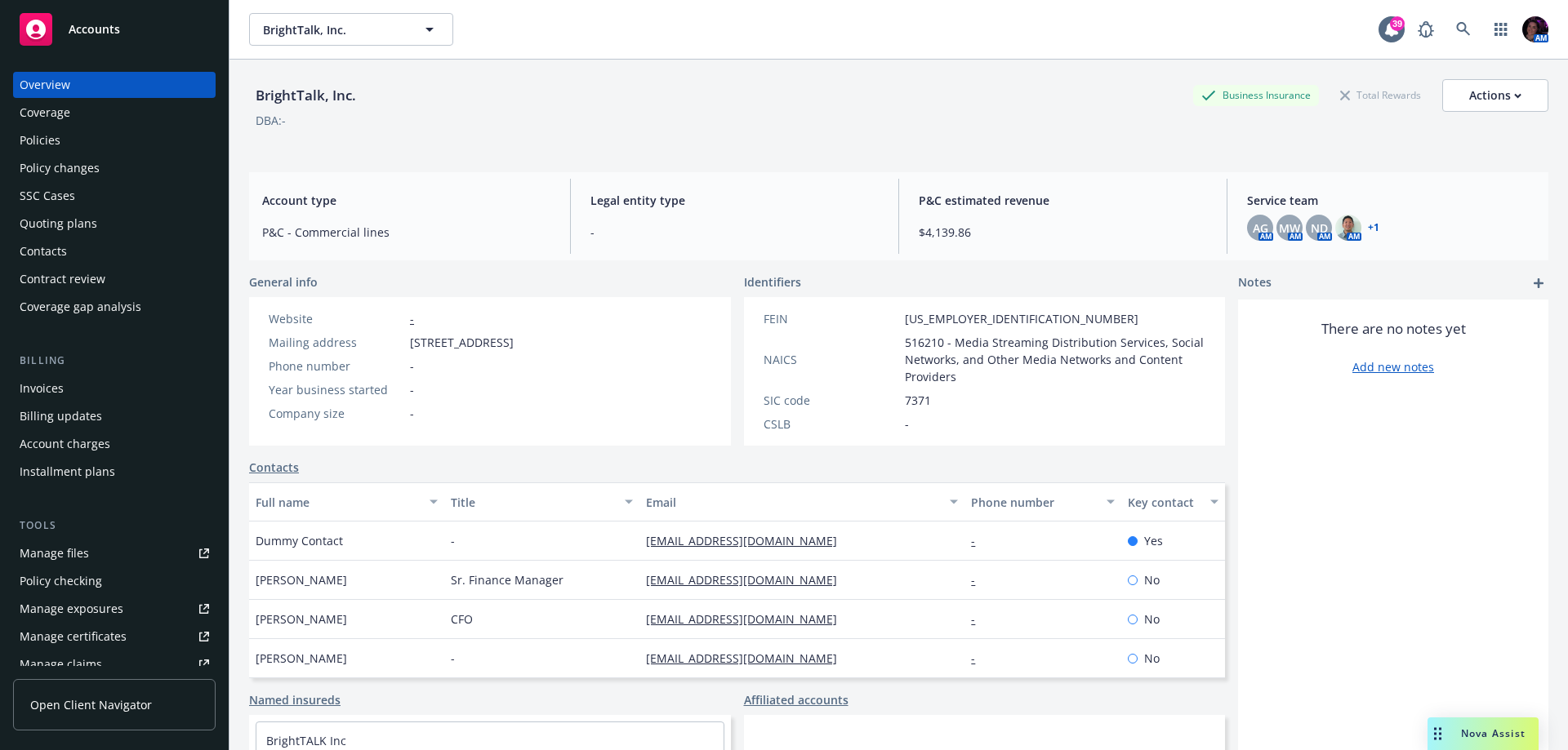
click at [25, 130] on div "Policies" at bounding box center [40, 140] width 41 height 26
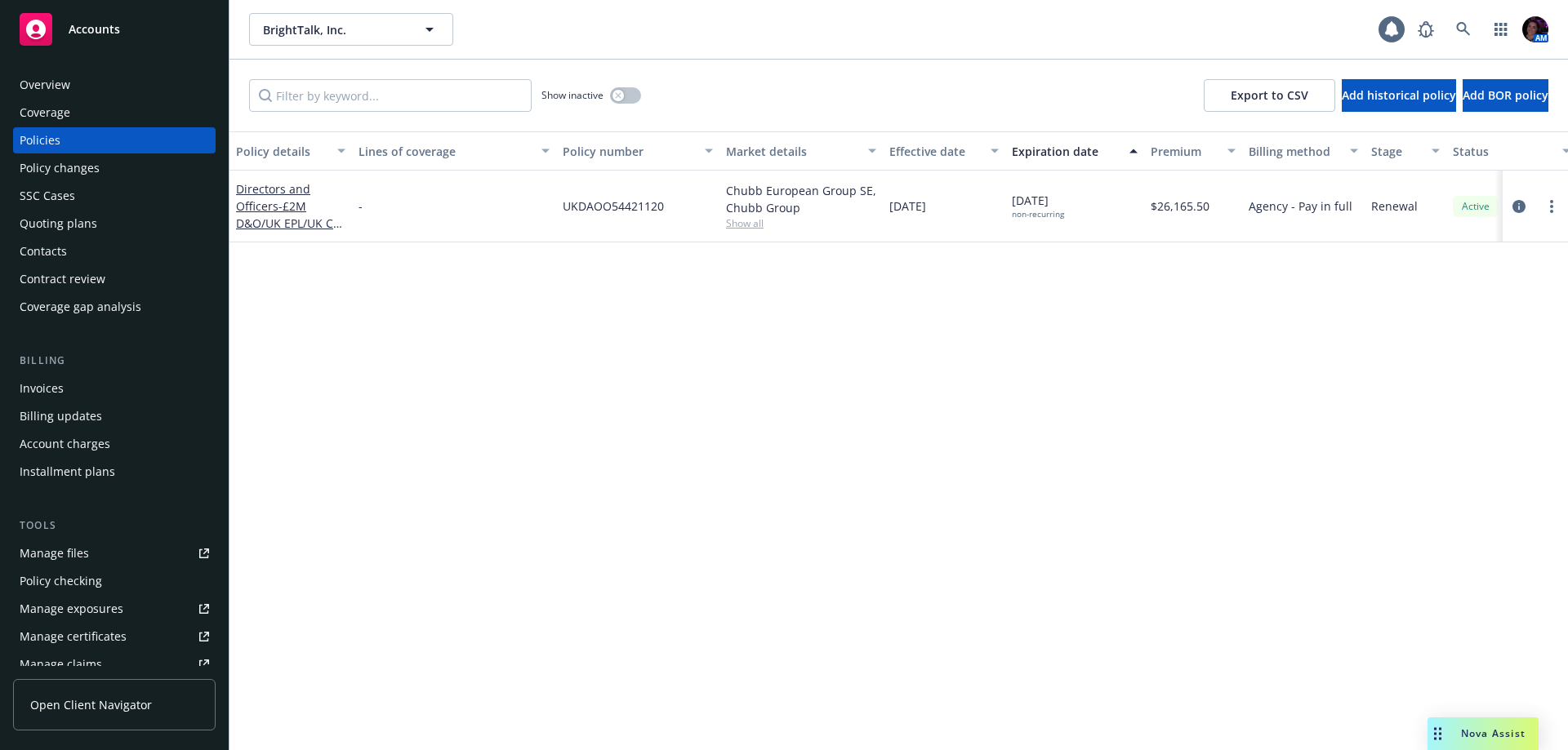
drag, startPoint x: 486, startPoint y: 199, endPoint x: 510, endPoint y: 211, distance: 26.8
click at [487, 199] on div "-" at bounding box center [453, 207] width 204 height 72
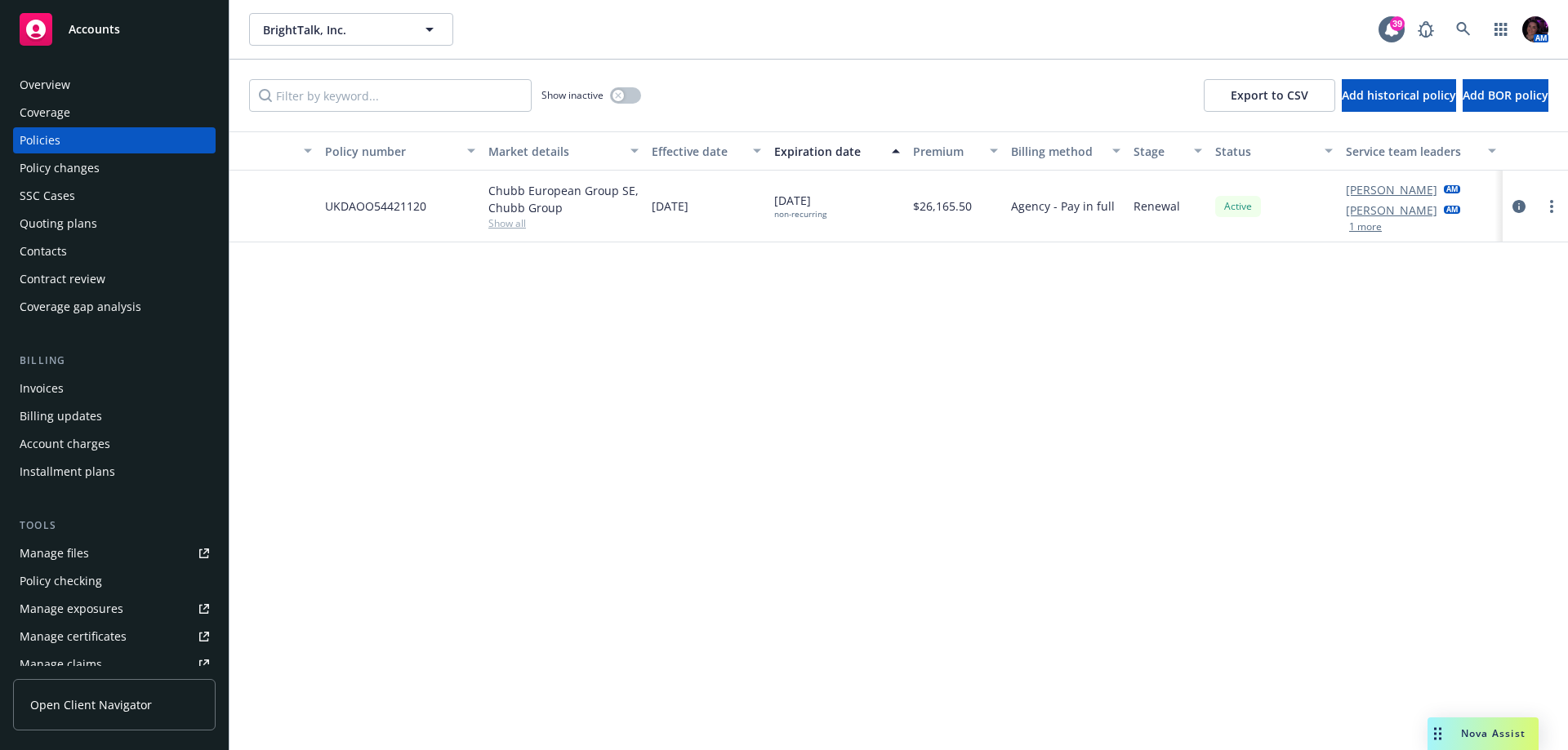
click at [1355, 230] on button "1 more" at bounding box center [1365, 227] width 32 height 10
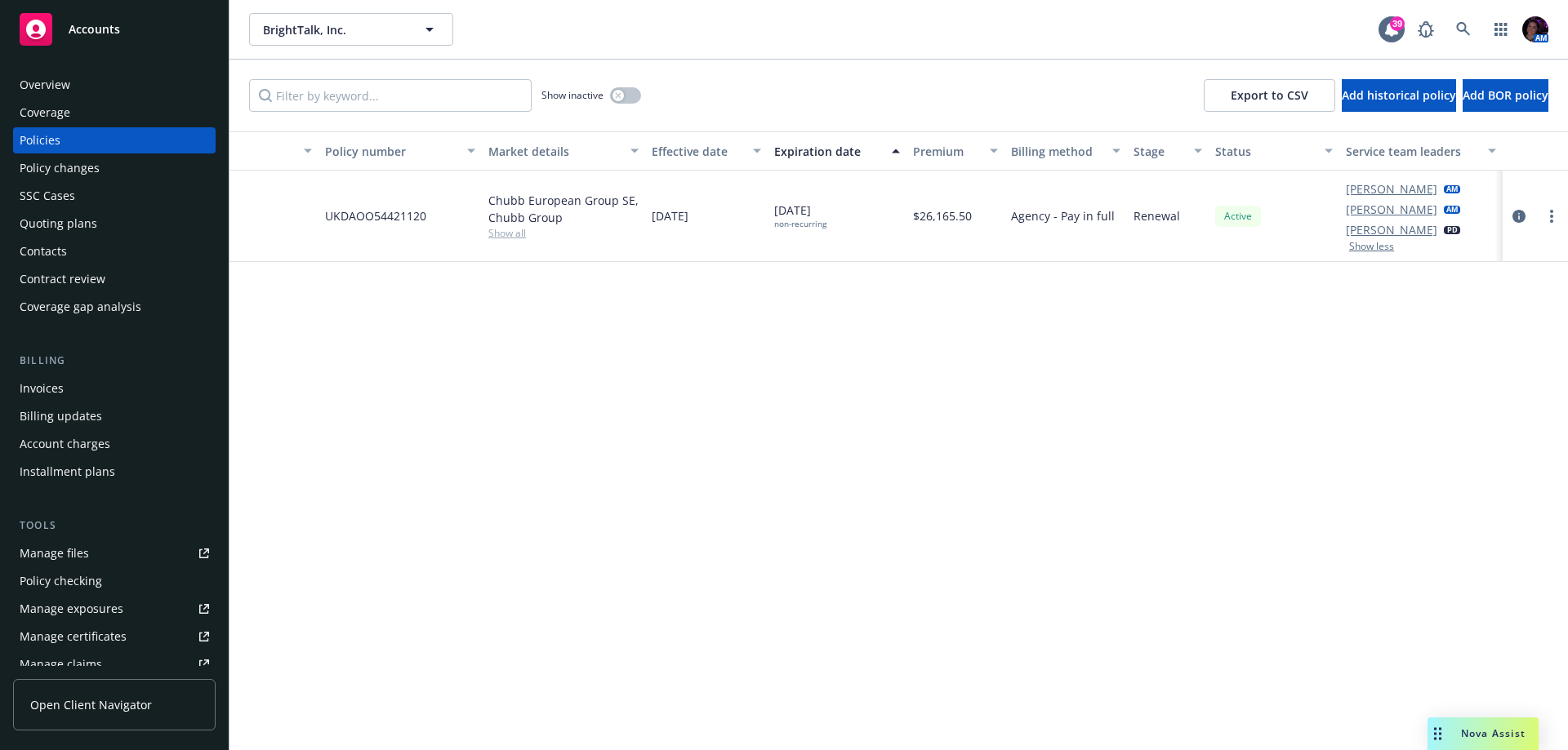
click at [69, 89] on div "Overview" at bounding box center [114, 85] width 189 height 26
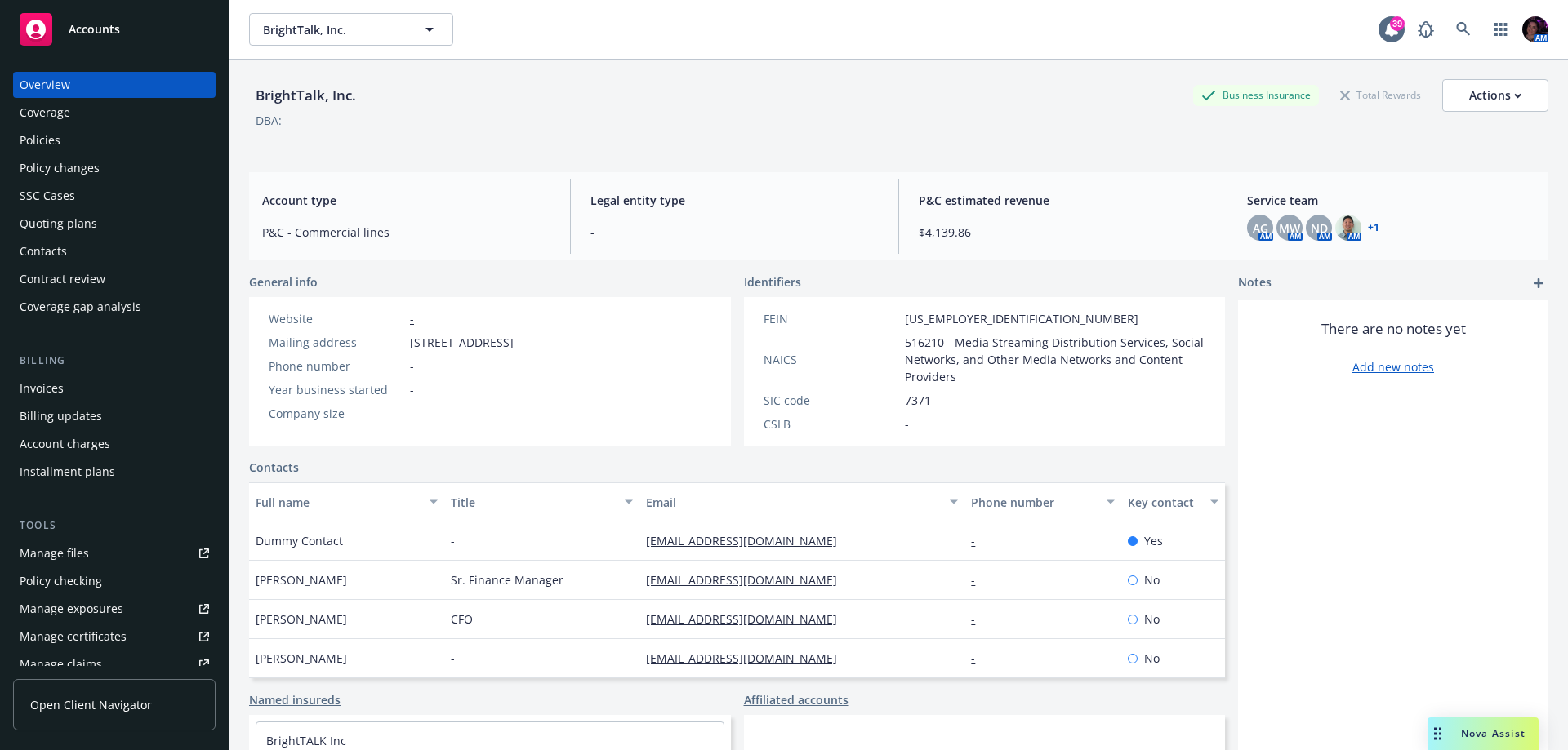
scroll to position [369, 0]
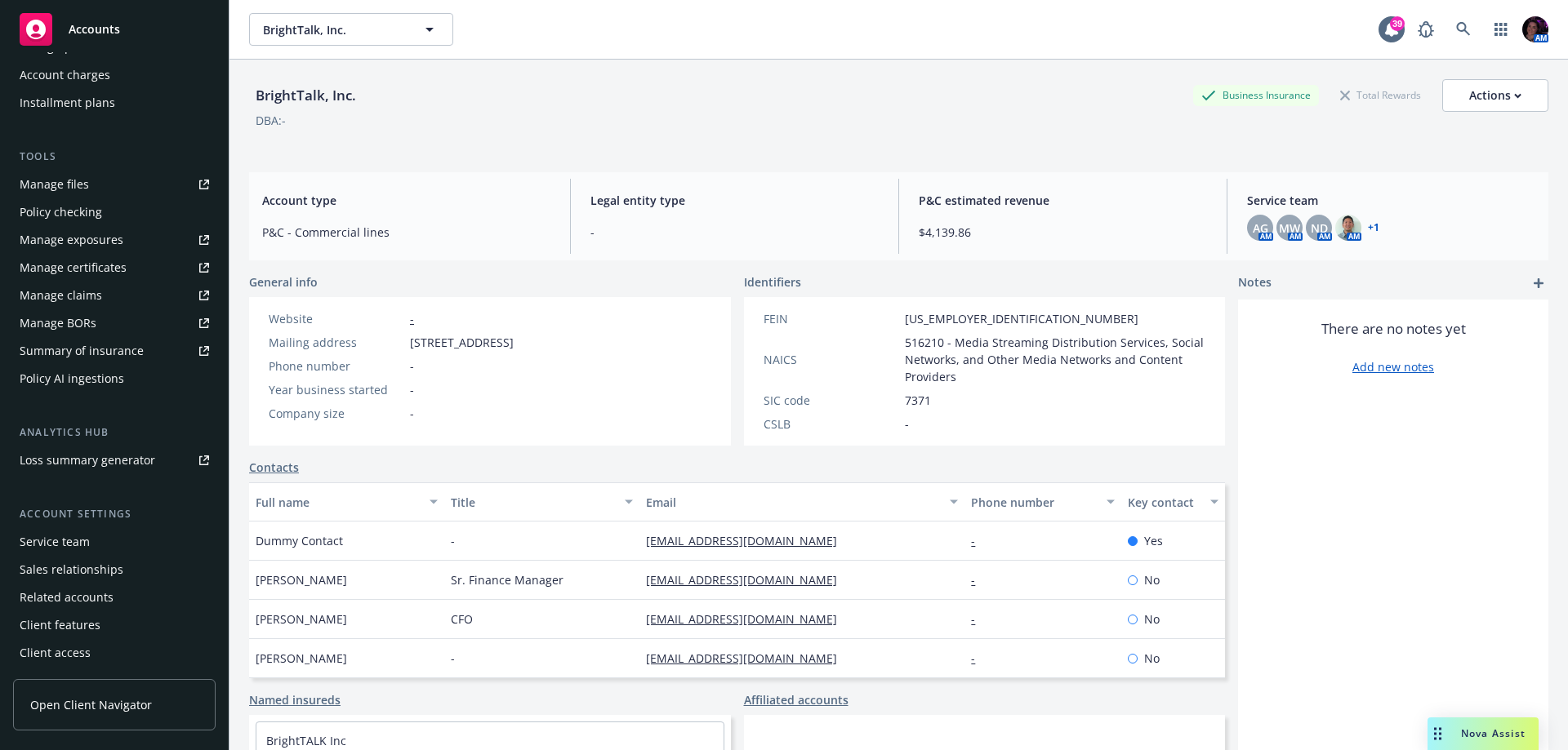
click at [84, 552] on div "Service team" at bounding box center [54, 542] width 70 height 26
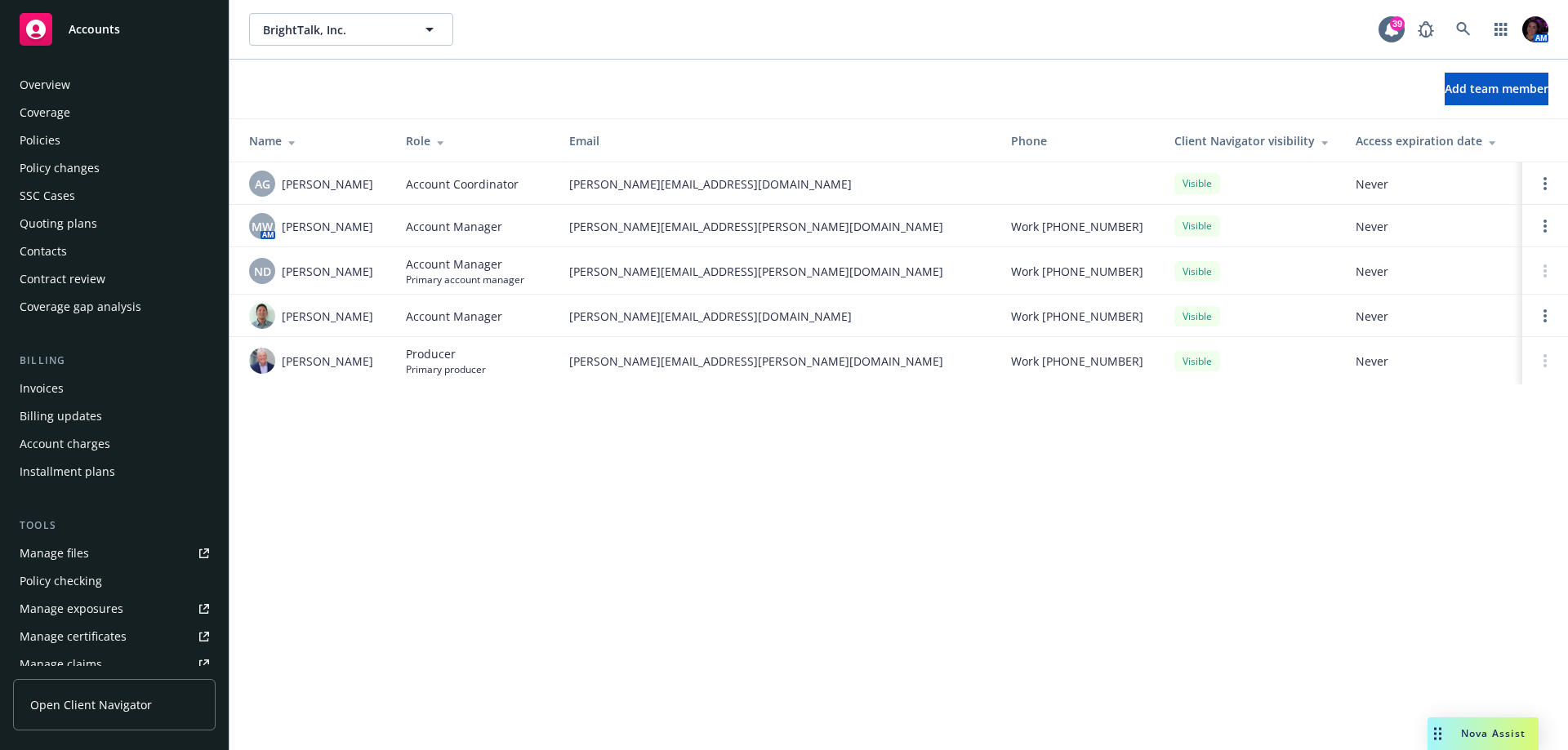
click at [53, 138] on div "Policies" at bounding box center [40, 140] width 41 height 26
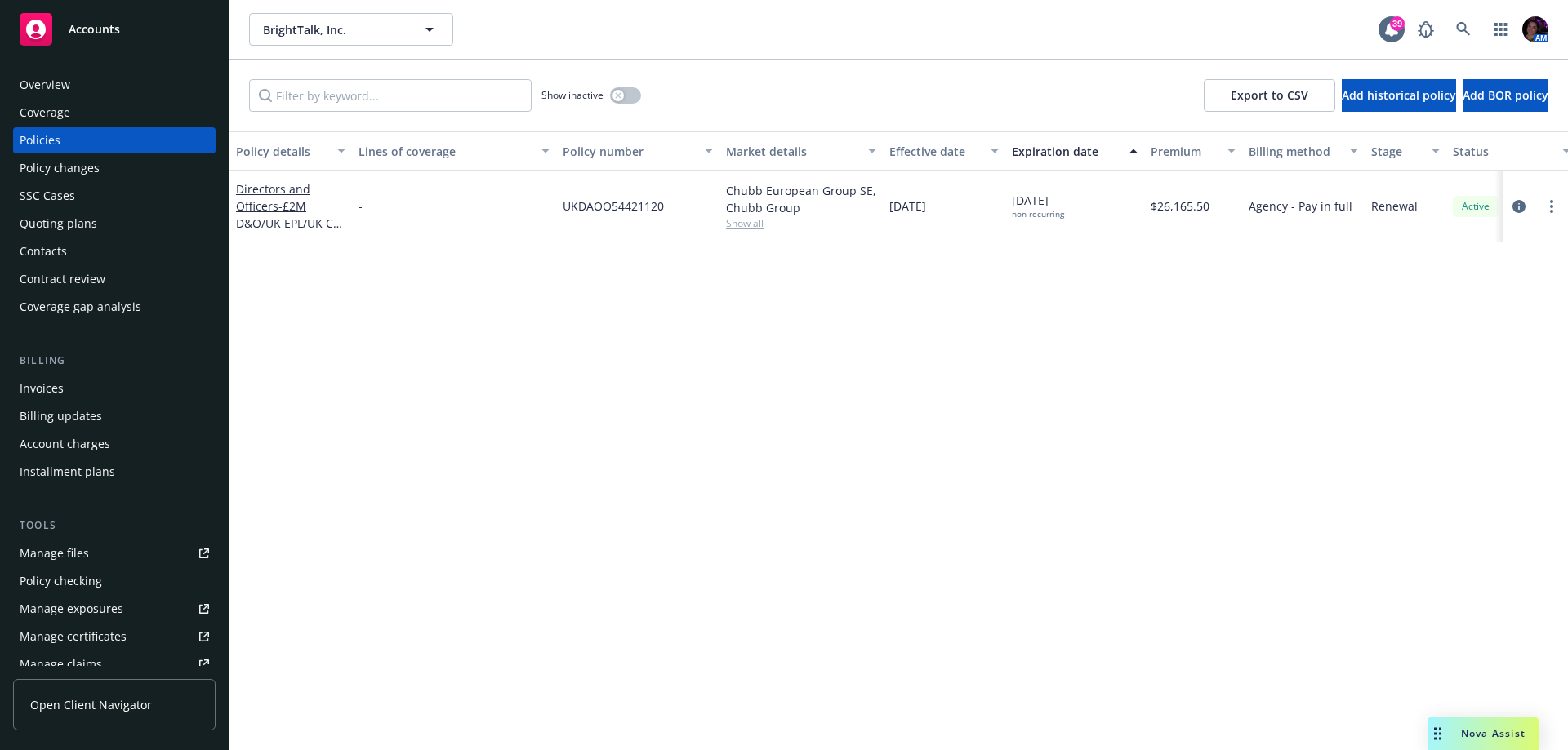
click at [47, 86] on div "Overview" at bounding box center [44, 85] width 51 height 26
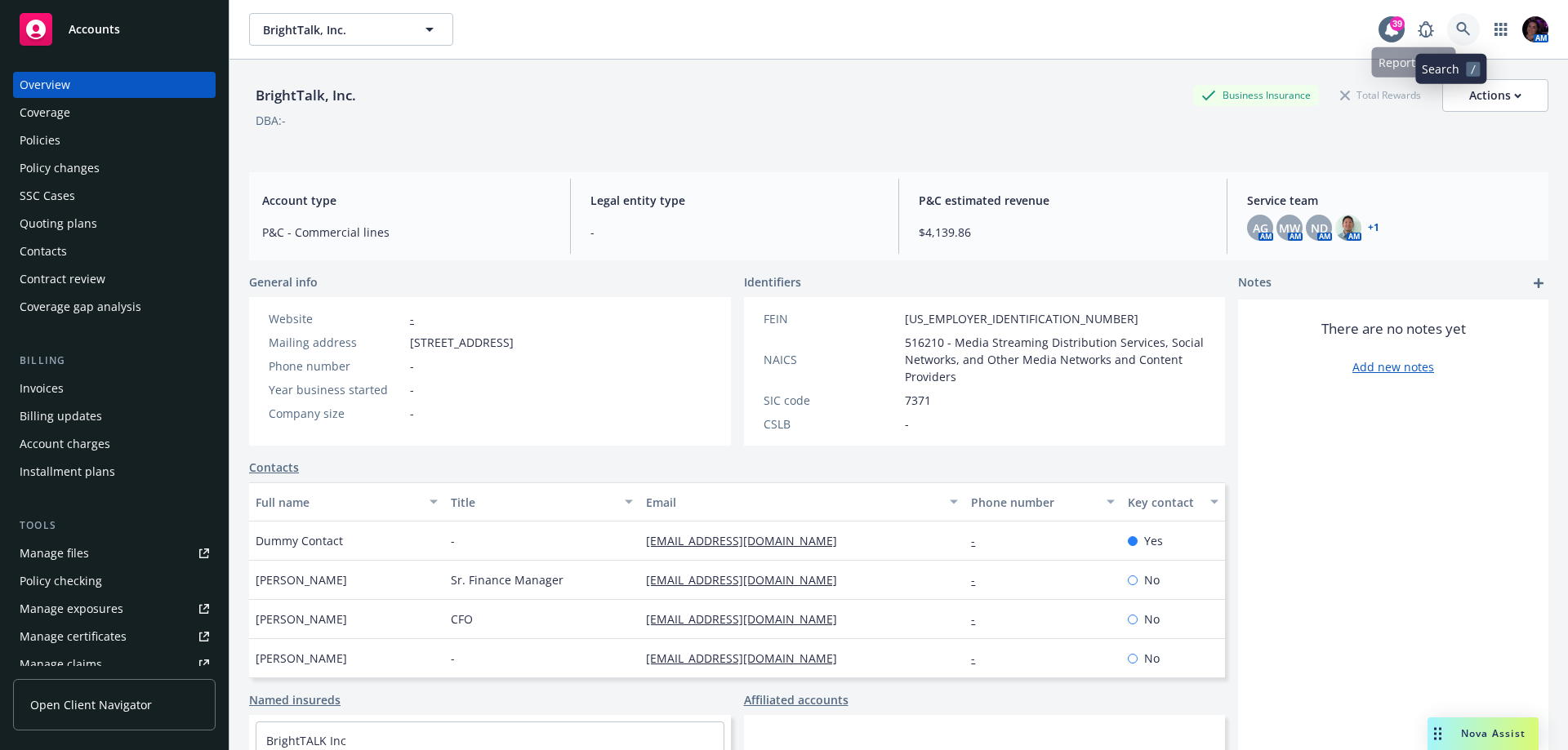
click at [1461, 30] on link at bounding box center [1463, 29] width 32 height 32
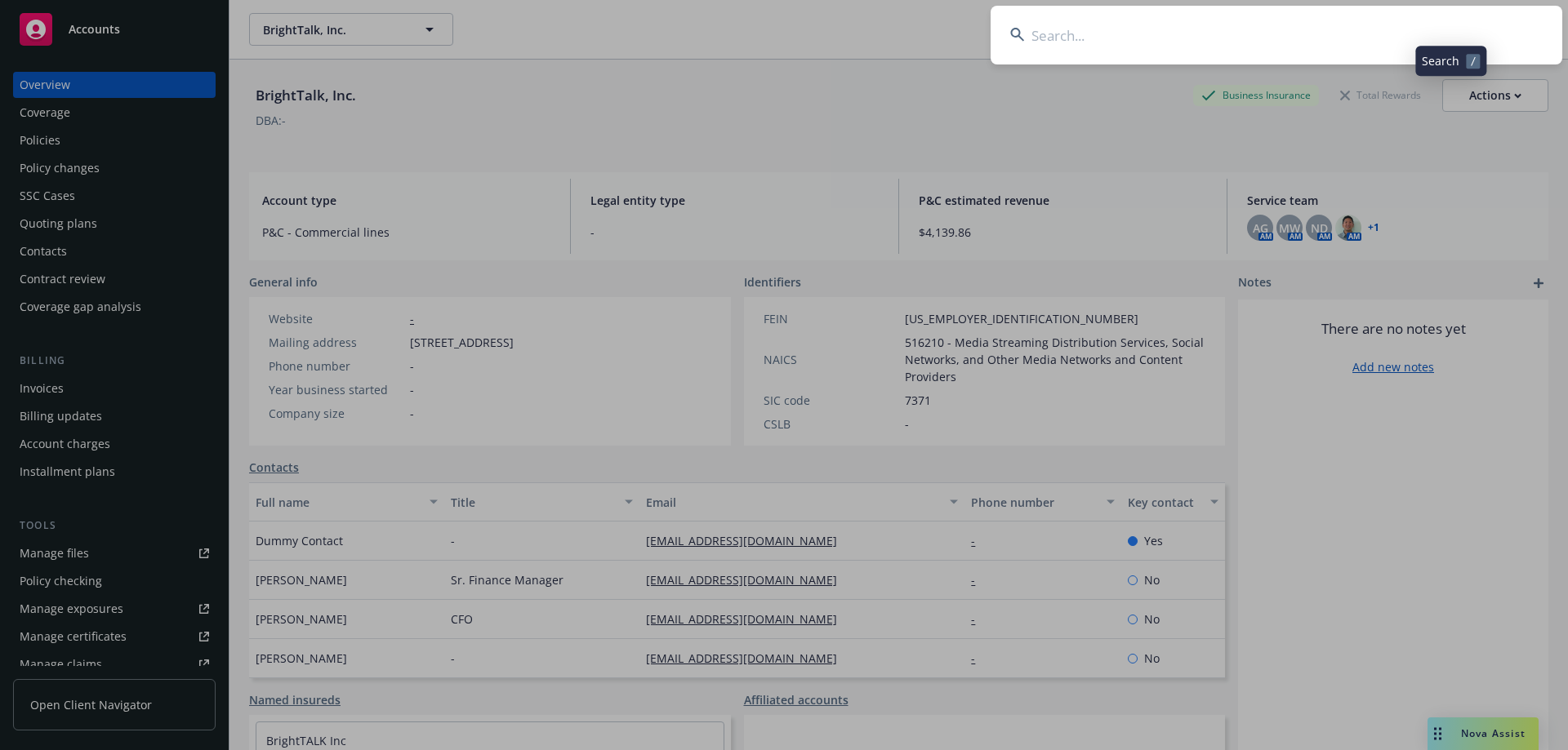
type input "Vivere"
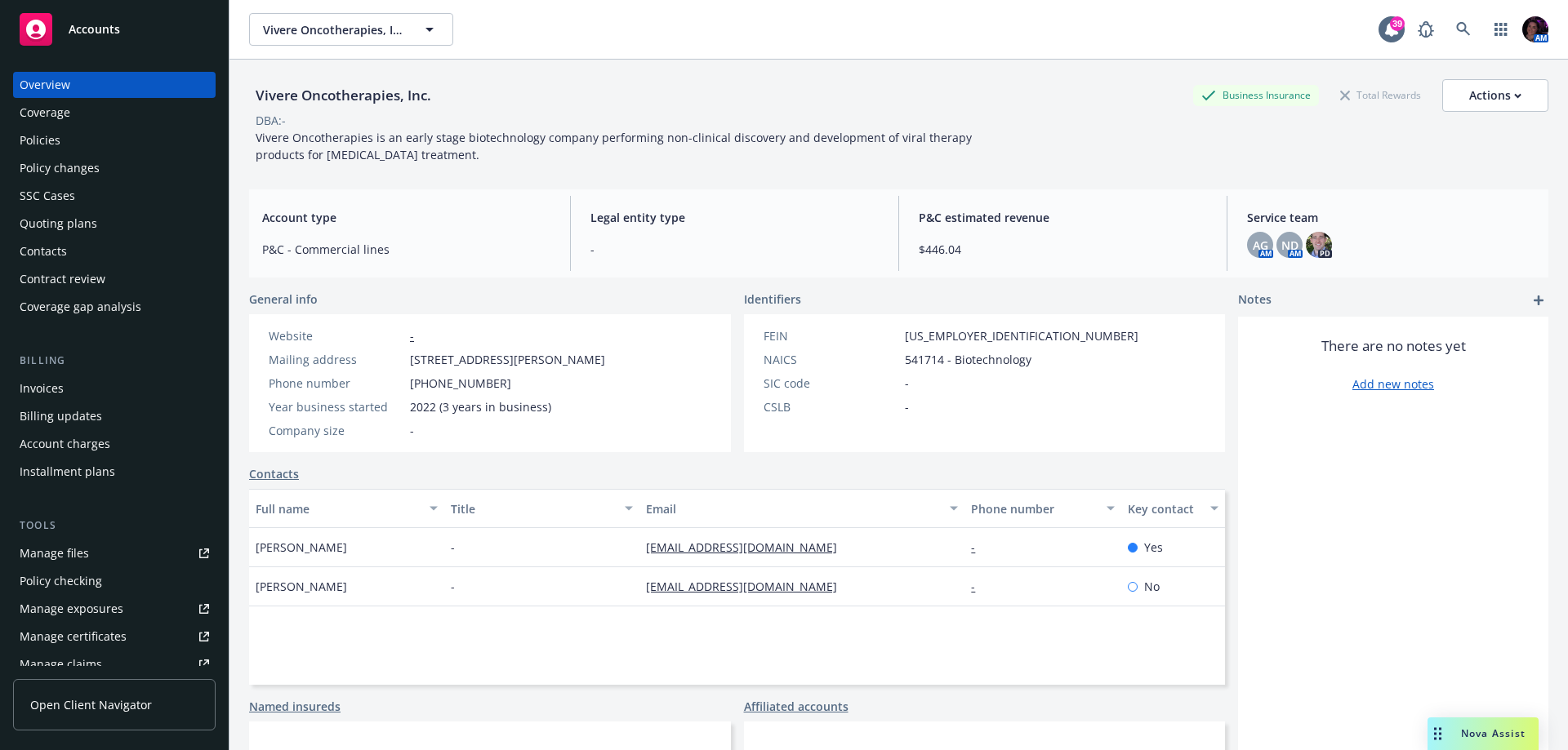
click at [39, 143] on div "Policies" at bounding box center [40, 140] width 41 height 26
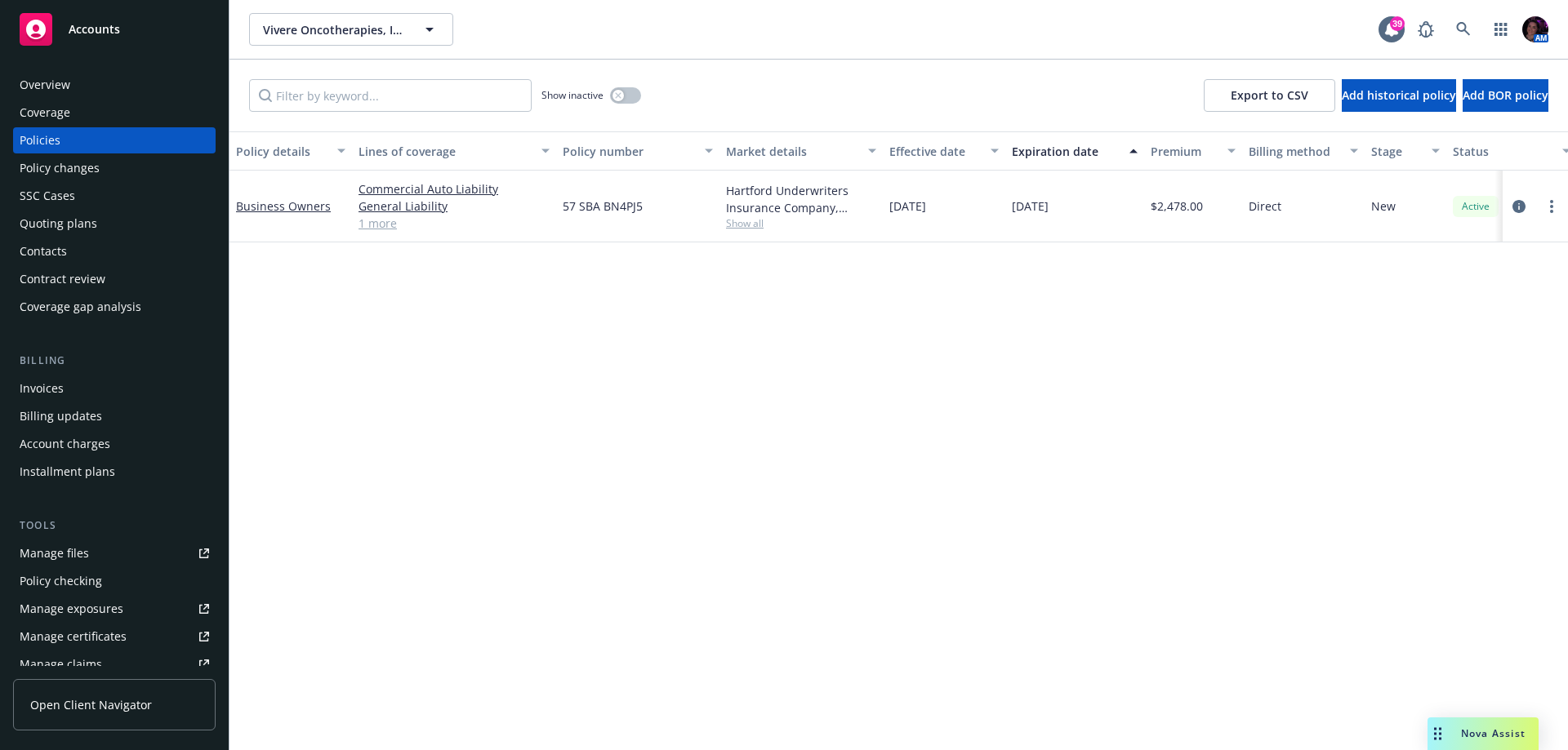
click at [74, 217] on div "Quoting plans" at bounding box center [58, 223] width 78 height 26
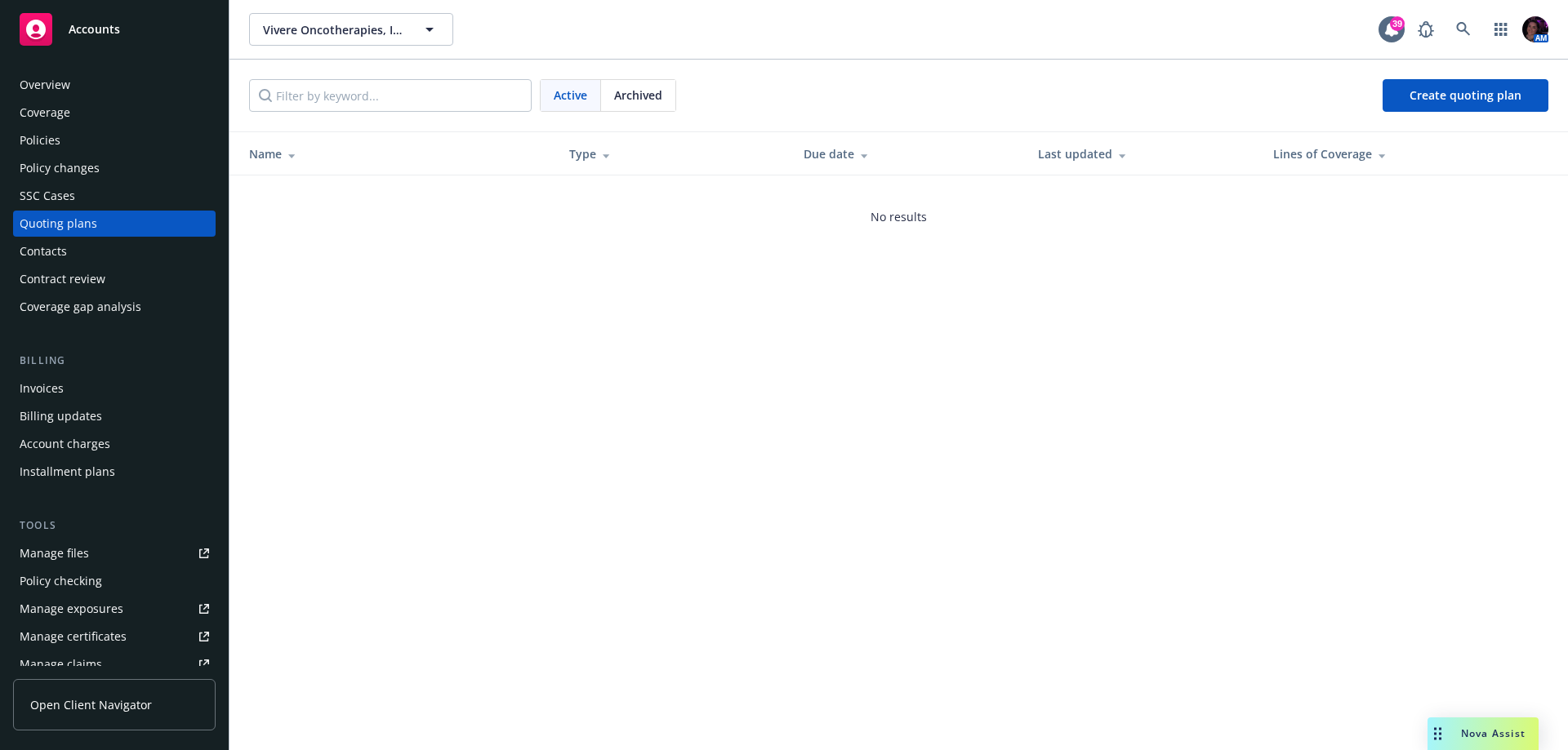
click at [118, 67] on div "Overview Coverage Policies Policy changes SSC Cases Quoting plans Contacts Cont…" at bounding box center [114, 401] width 229 height 698
click at [67, 96] on div "Overview" at bounding box center [44, 85] width 51 height 26
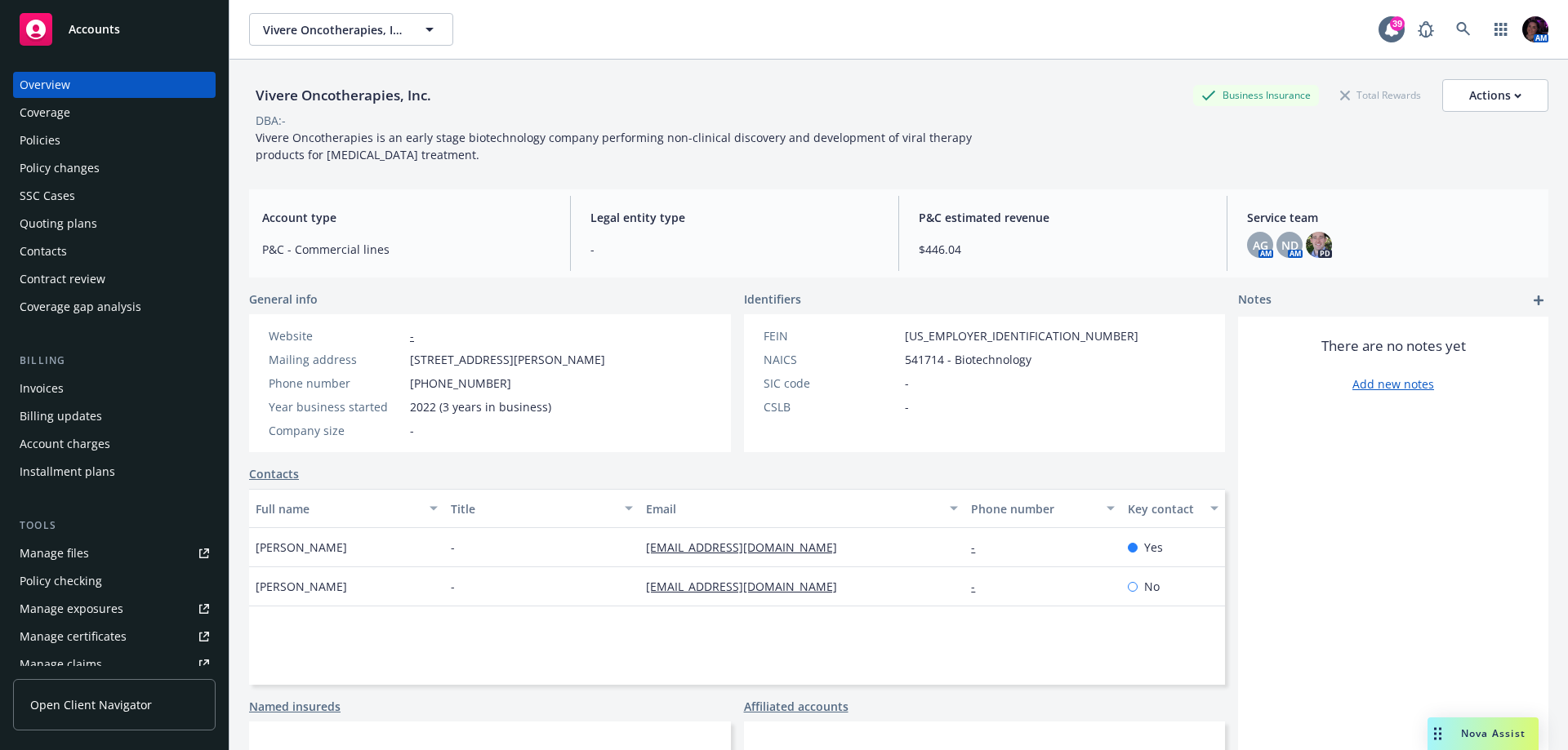
click at [67, 25] on div "Accounts" at bounding box center [114, 29] width 189 height 32
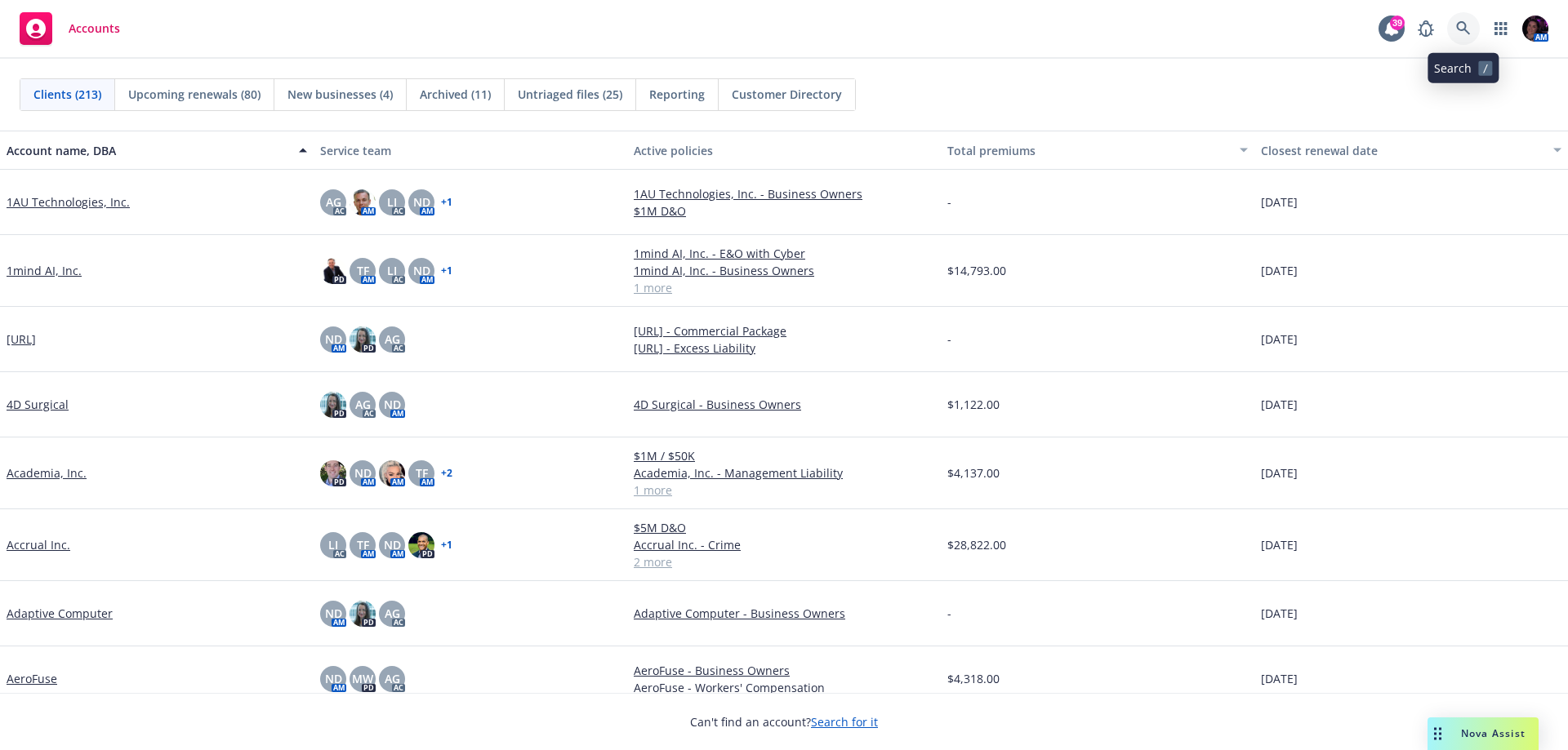
click at [1471, 18] on link at bounding box center [1463, 28] width 32 height 32
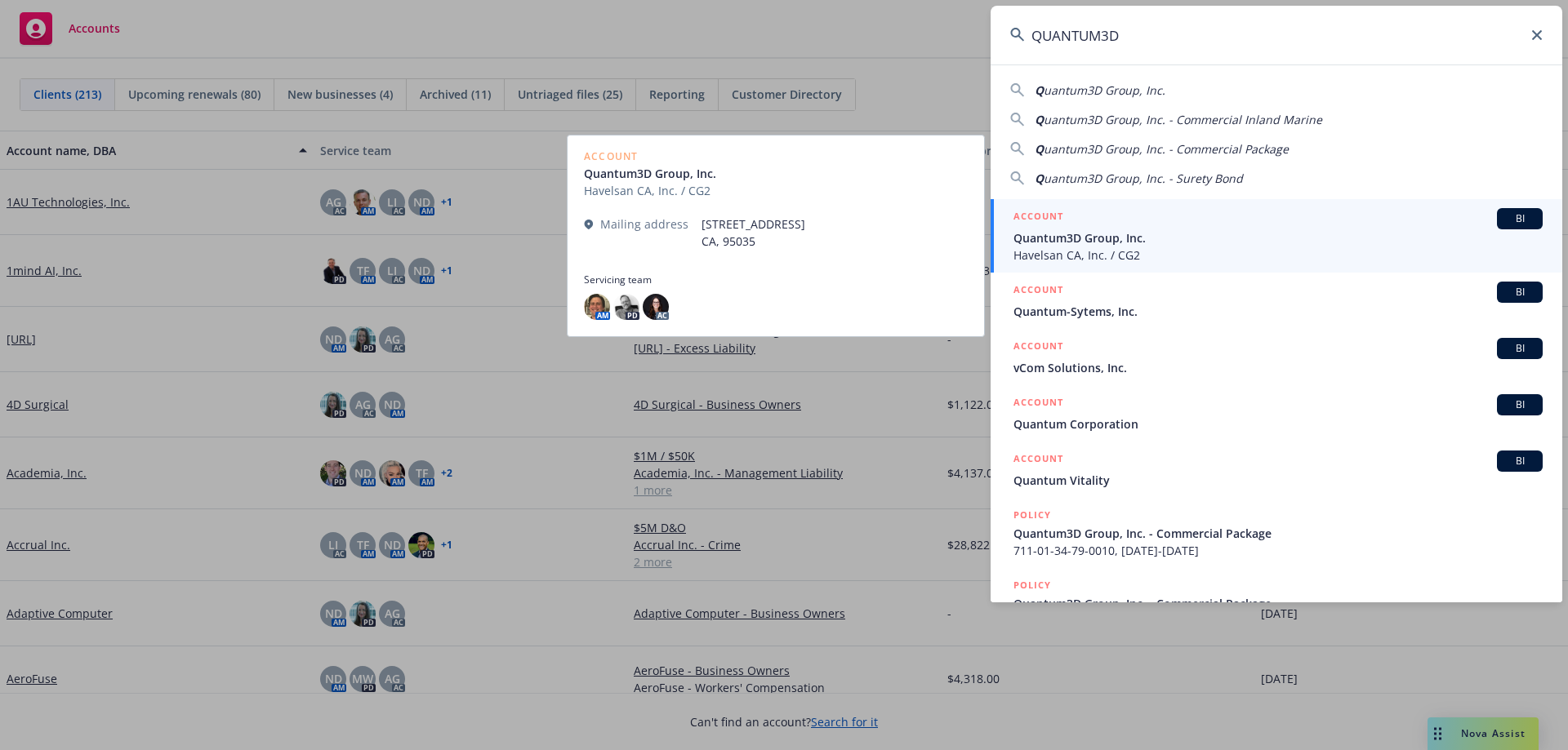
type input "QUANTUM3D"
click at [1193, 230] on span "Quantum3D Group, Inc." at bounding box center [1277, 238] width 529 height 18
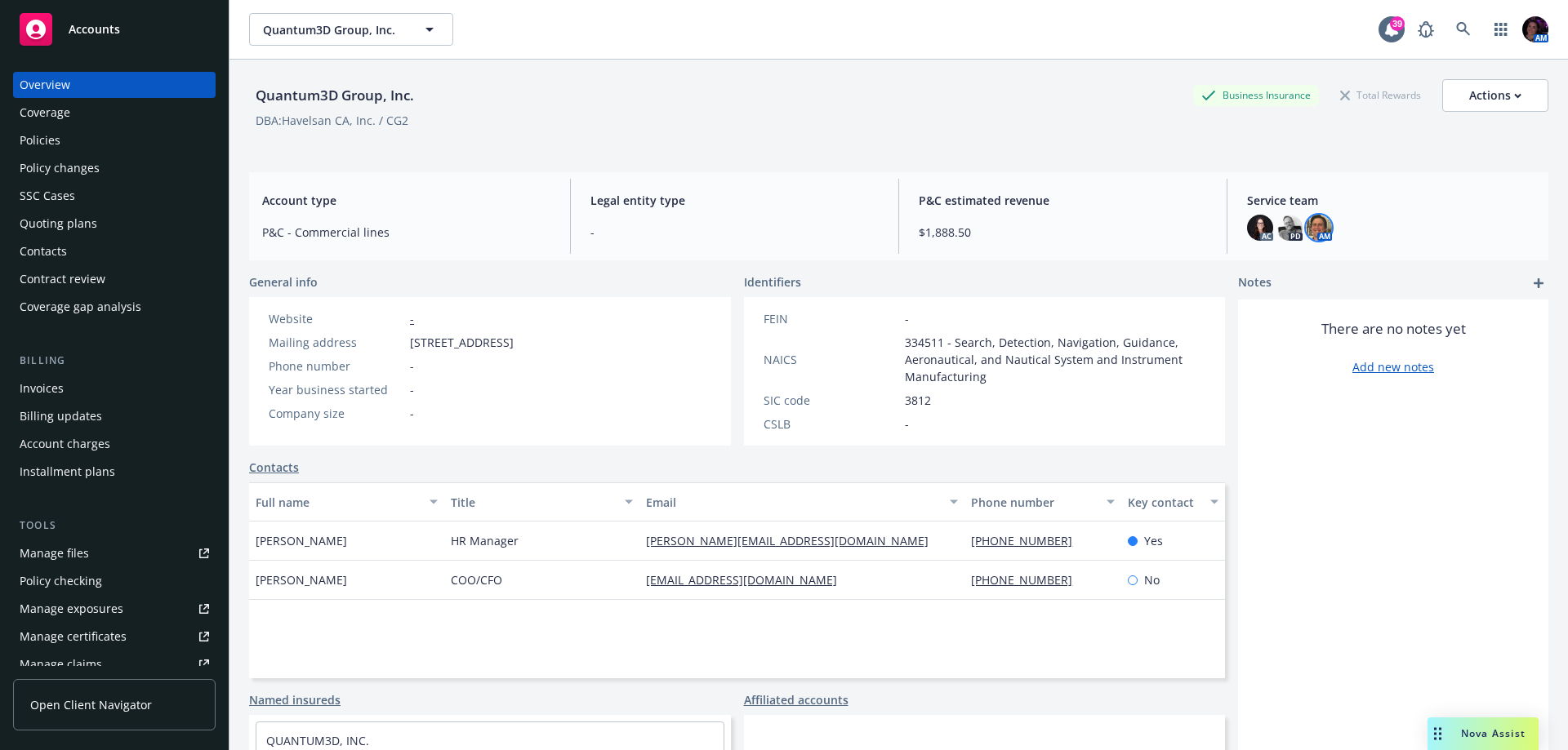
click at [1311, 225] on img at bounding box center [1319, 228] width 26 height 26
click at [1247, 223] on img at bounding box center [1260, 228] width 26 height 26
click at [1313, 223] on img at bounding box center [1319, 228] width 26 height 26
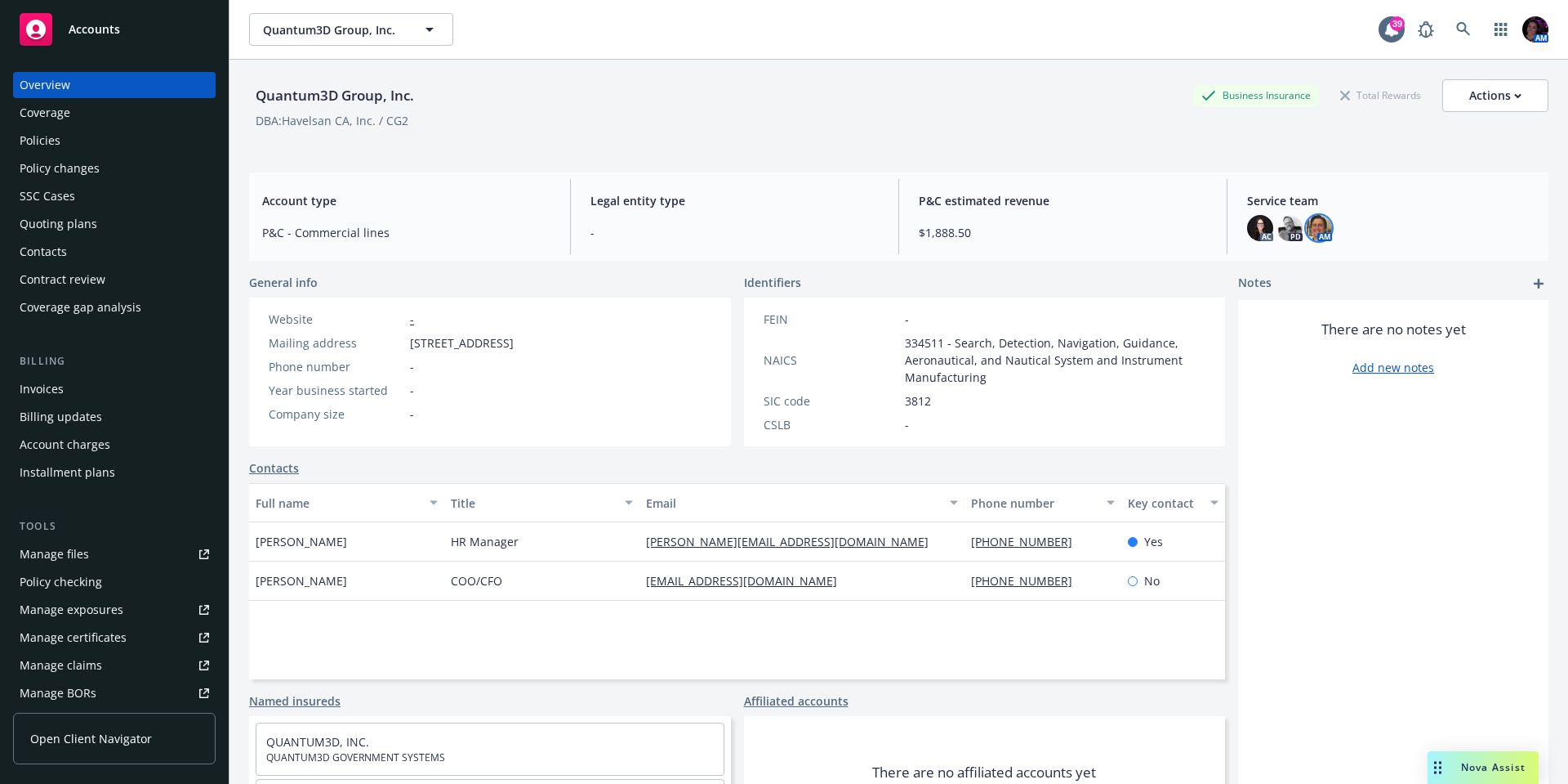
click at [125, 14] on div "Accounts" at bounding box center [114, 29] width 189 height 32
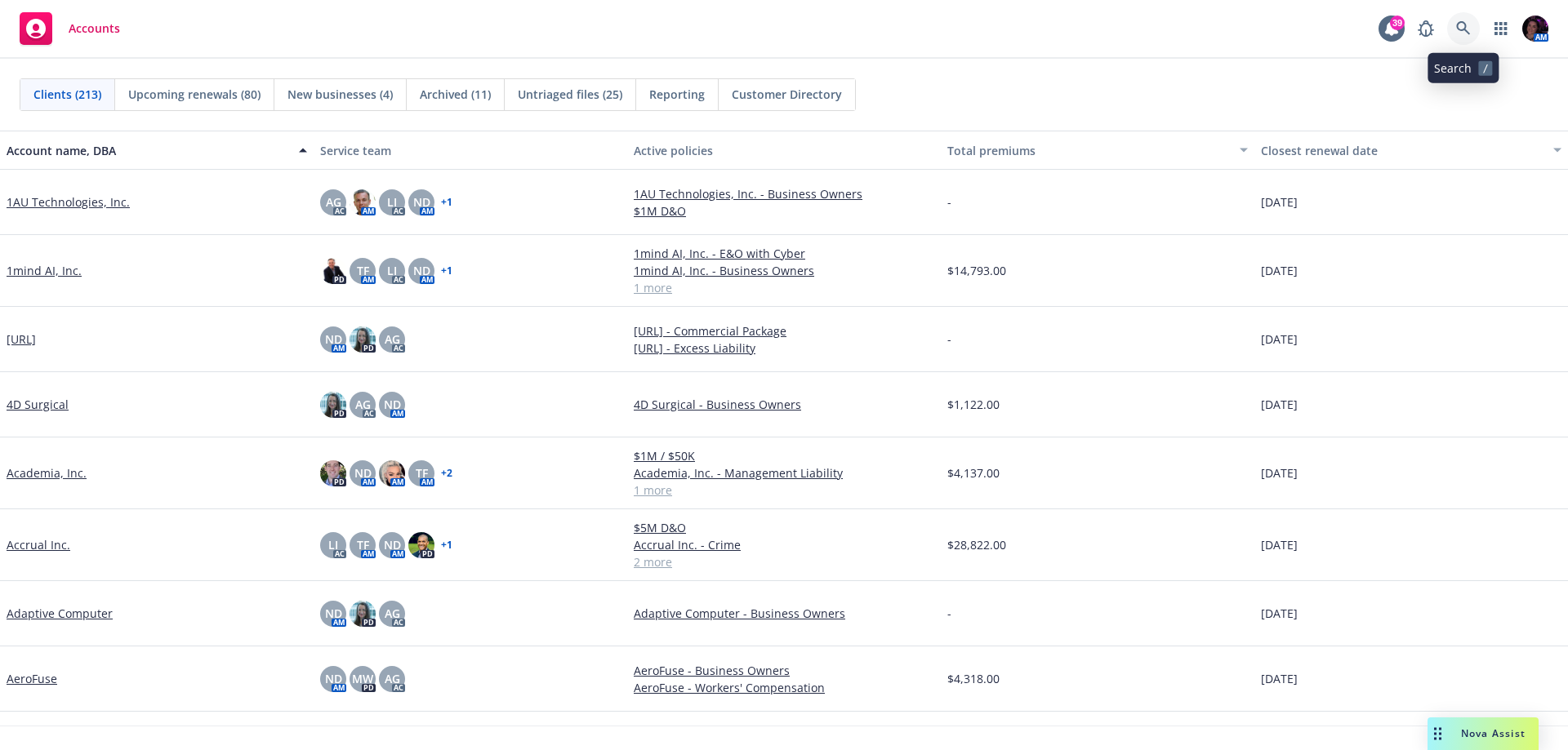
click at [1466, 25] on icon at bounding box center [1463, 28] width 14 height 14
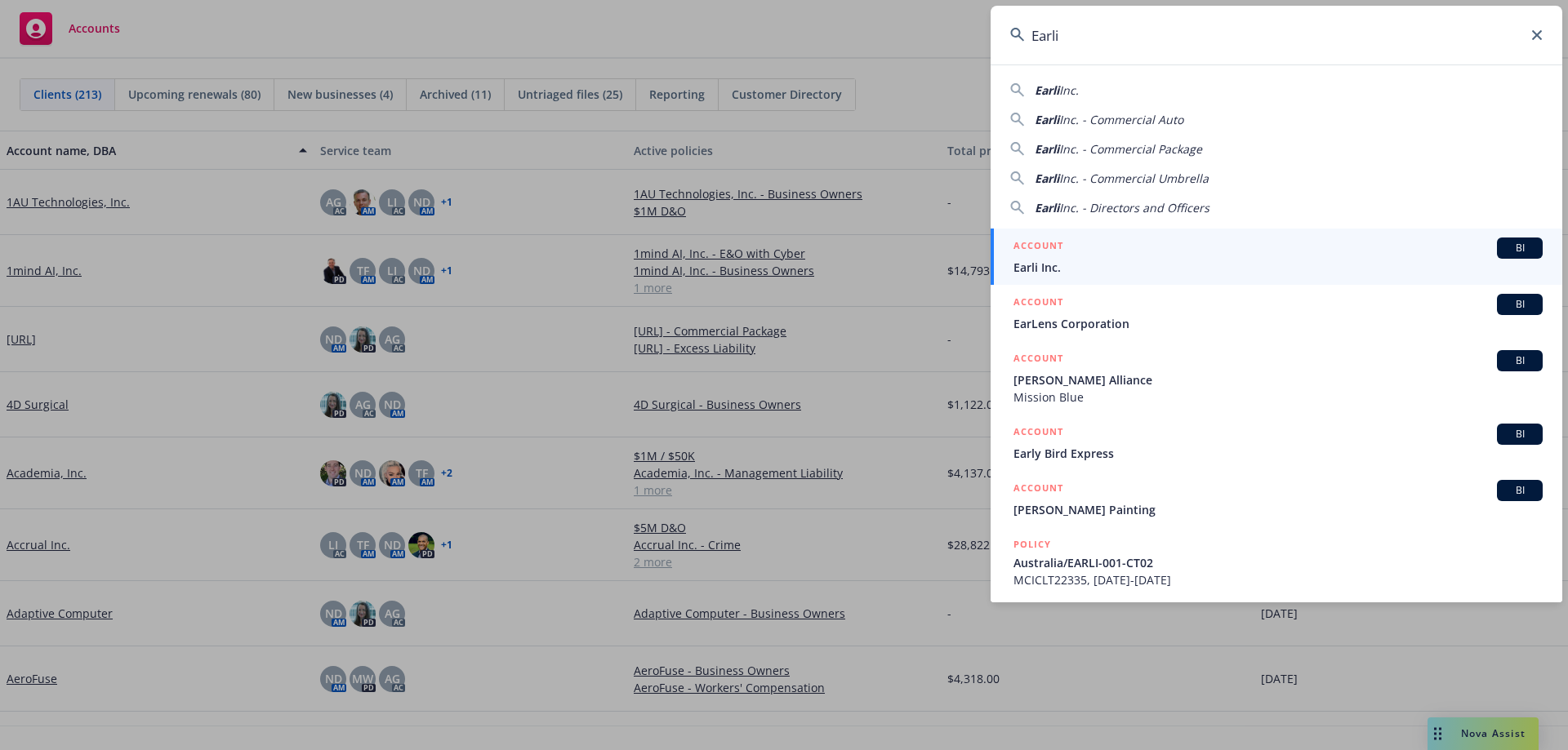
type input "Earli"
click at [1088, 259] on span "Earli Inc." at bounding box center [1277, 268] width 529 height 18
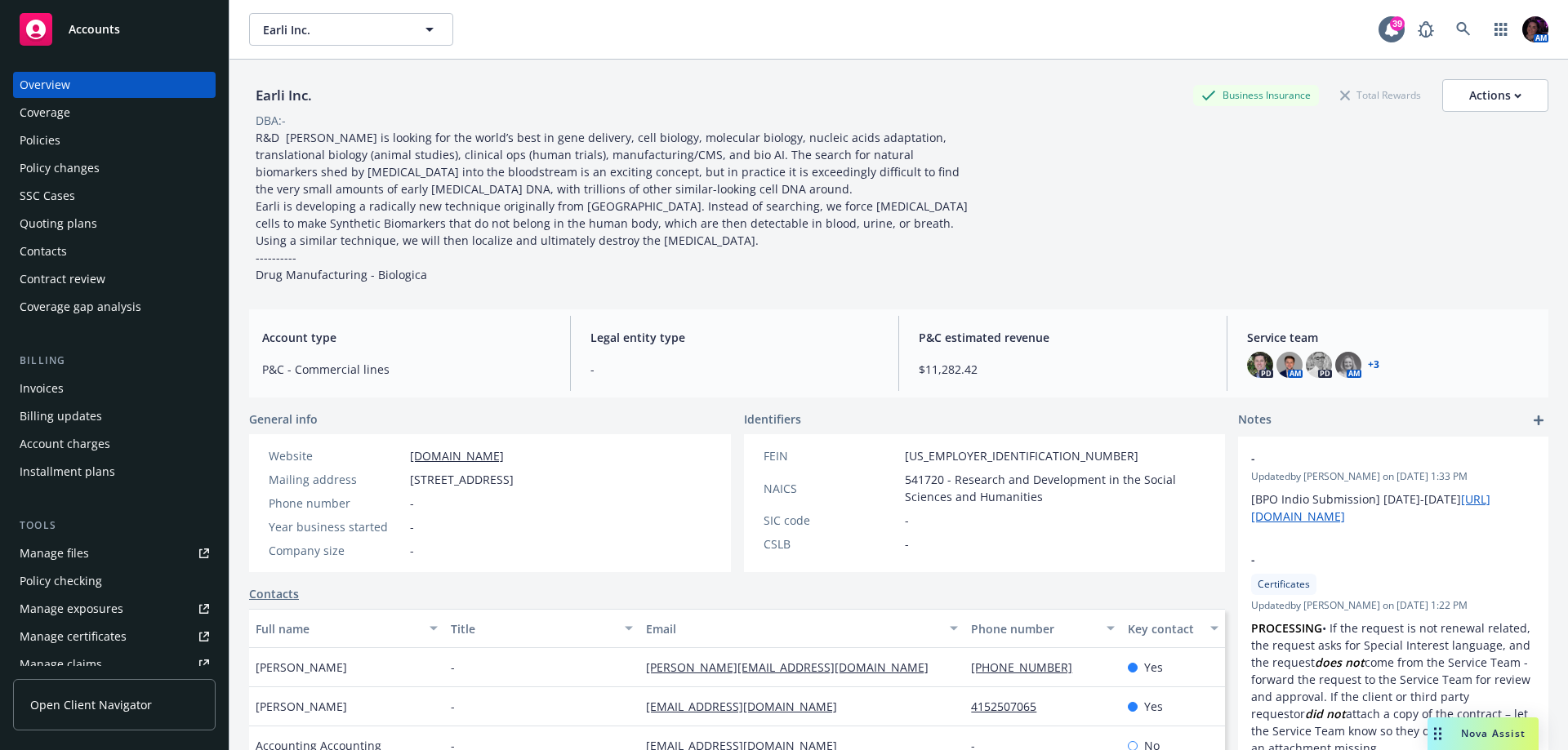
click at [69, 139] on div "Policies" at bounding box center [114, 140] width 189 height 26
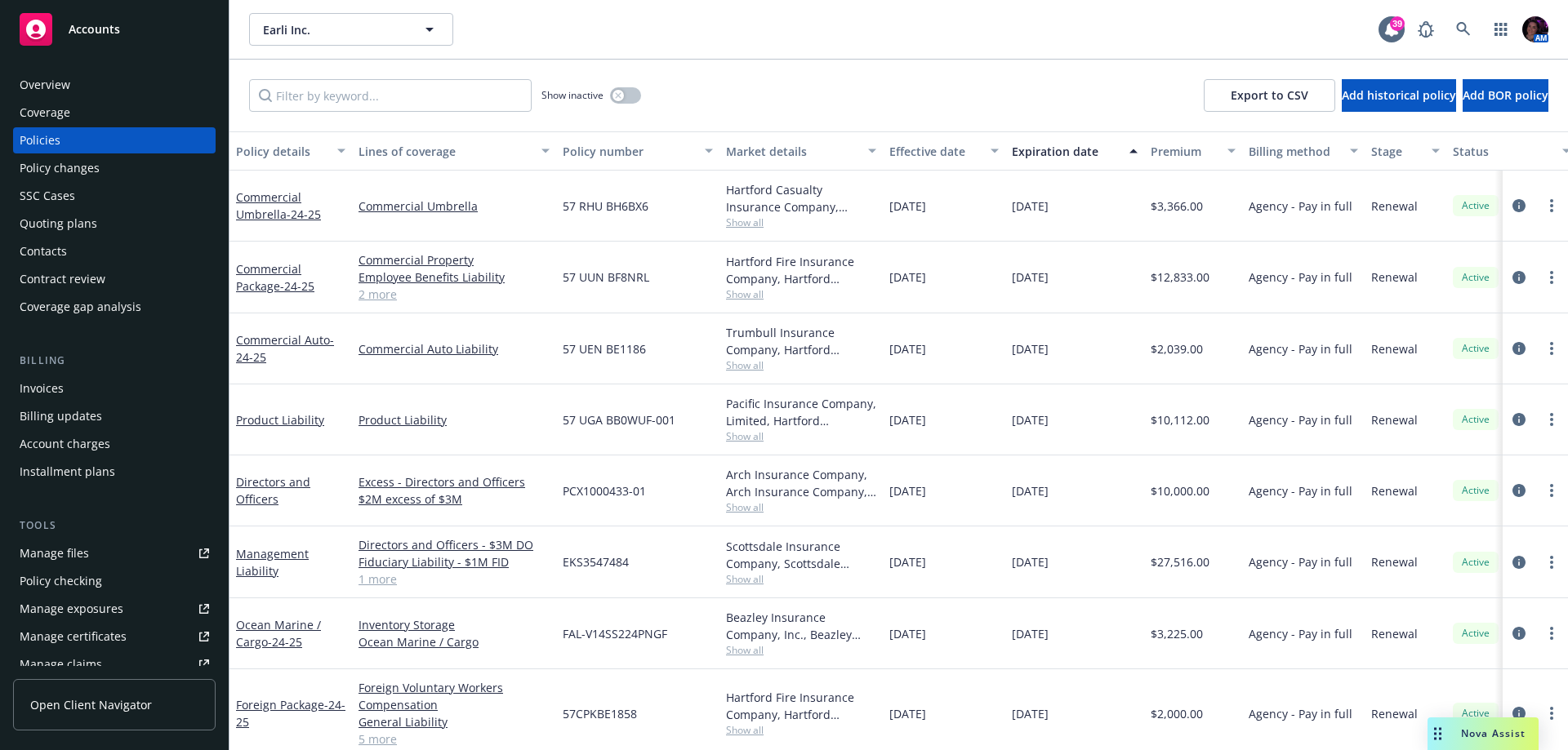
click at [628, 634] on span "FAL-V14SS224PNGF" at bounding box center [615, 634] width 104 height 18
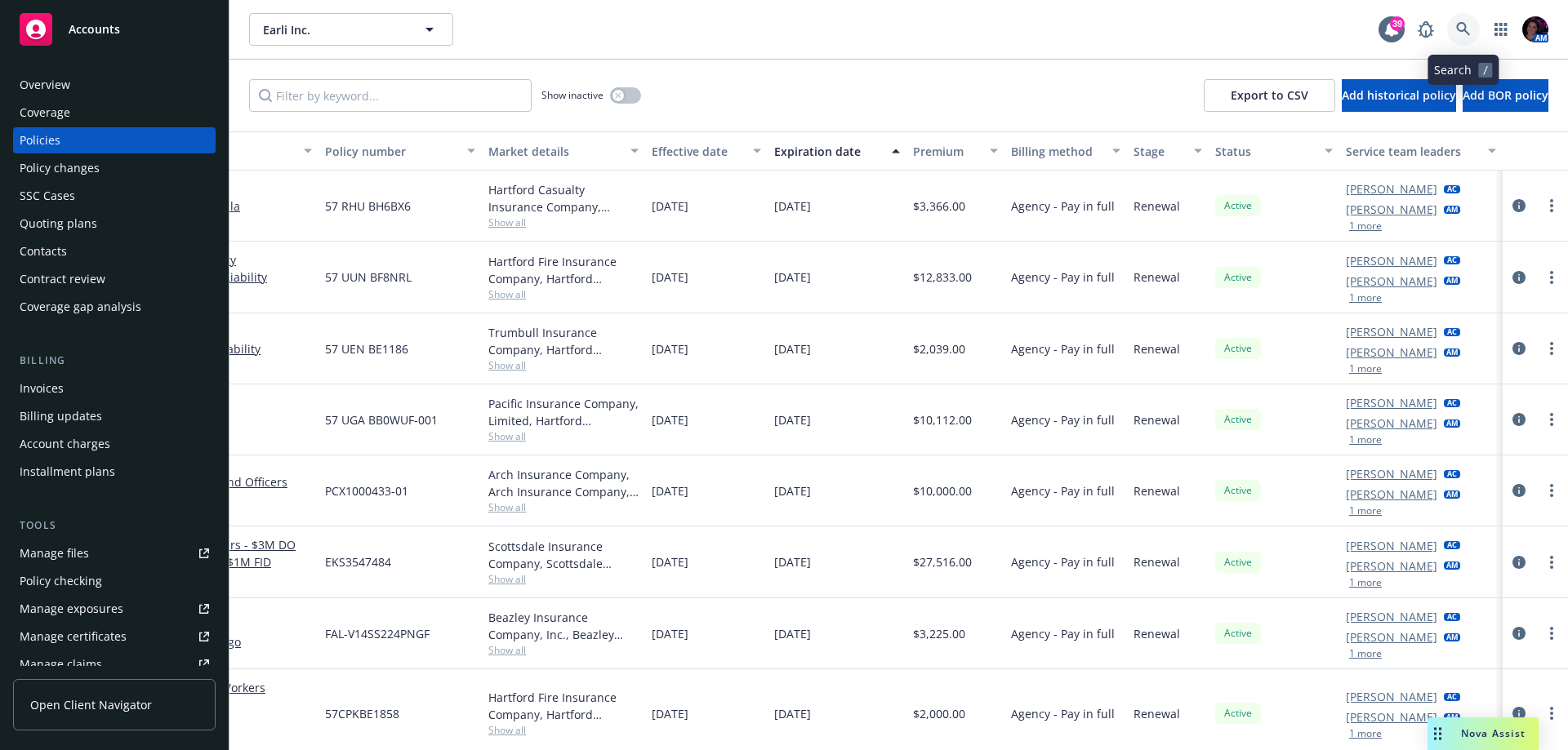
click at [1463, 32] on icon at bounding box center [1464, 30] width 15 height 15
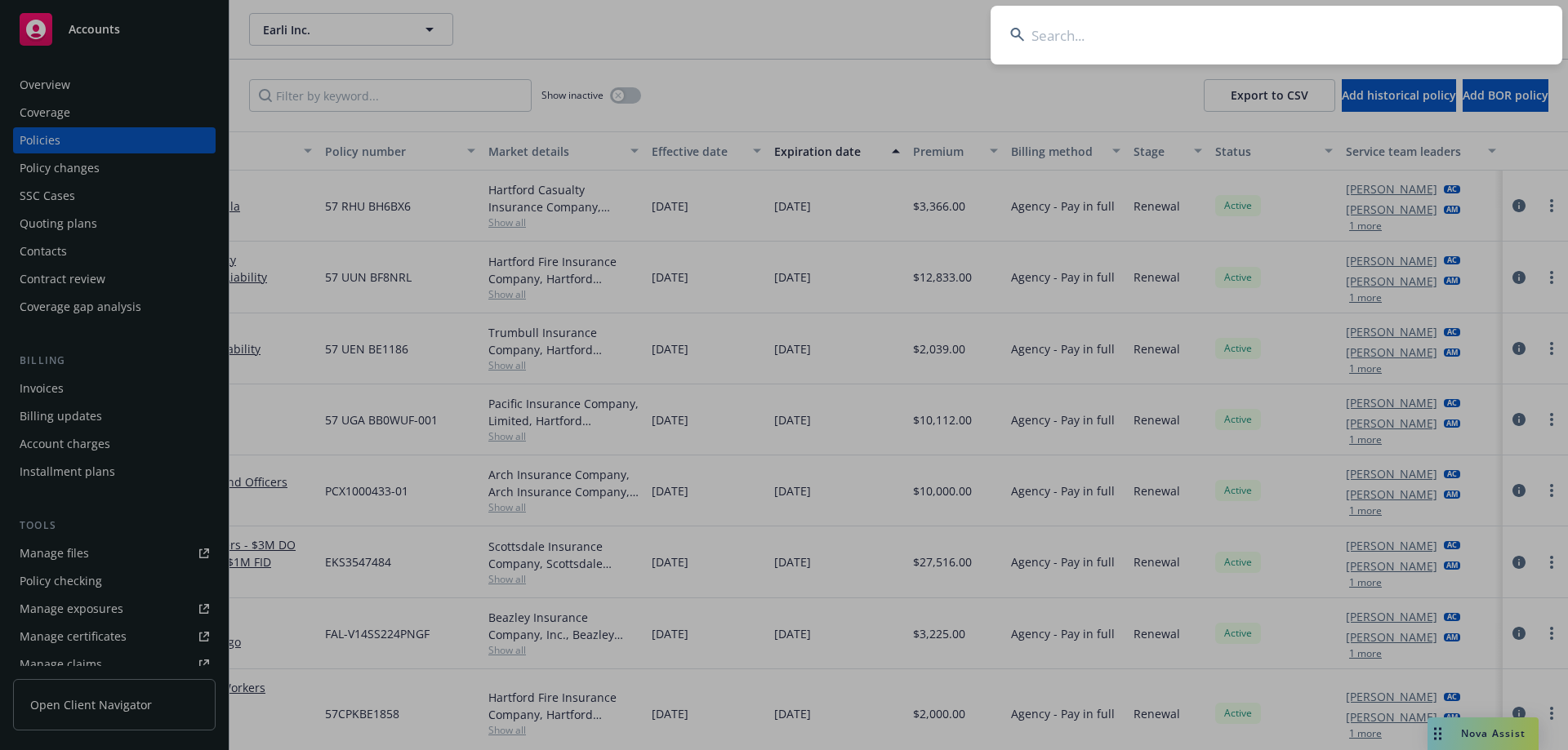
type input "Porter"
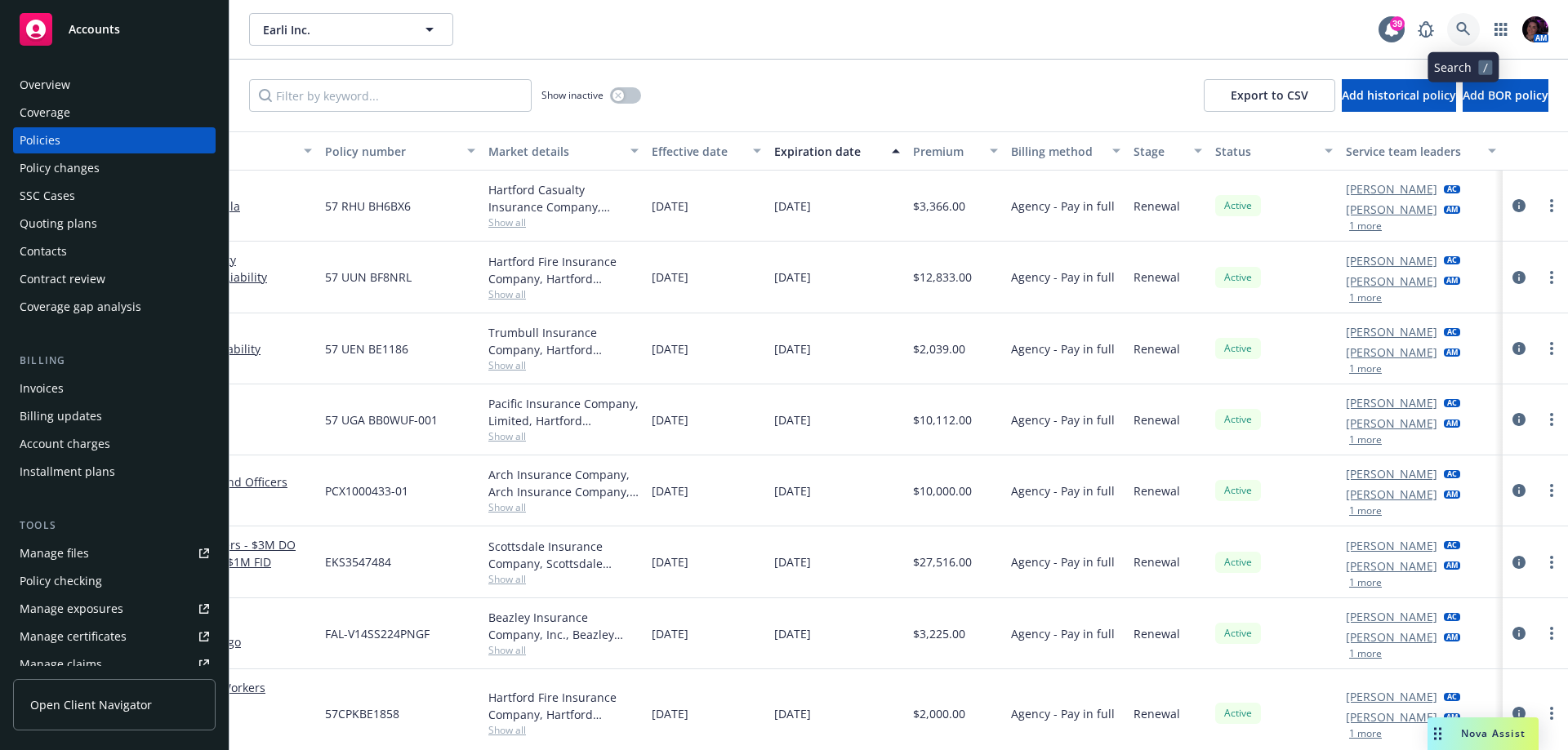
click at [1465, 22] on icon at bounding box center [1464, 30] width 15 height 15
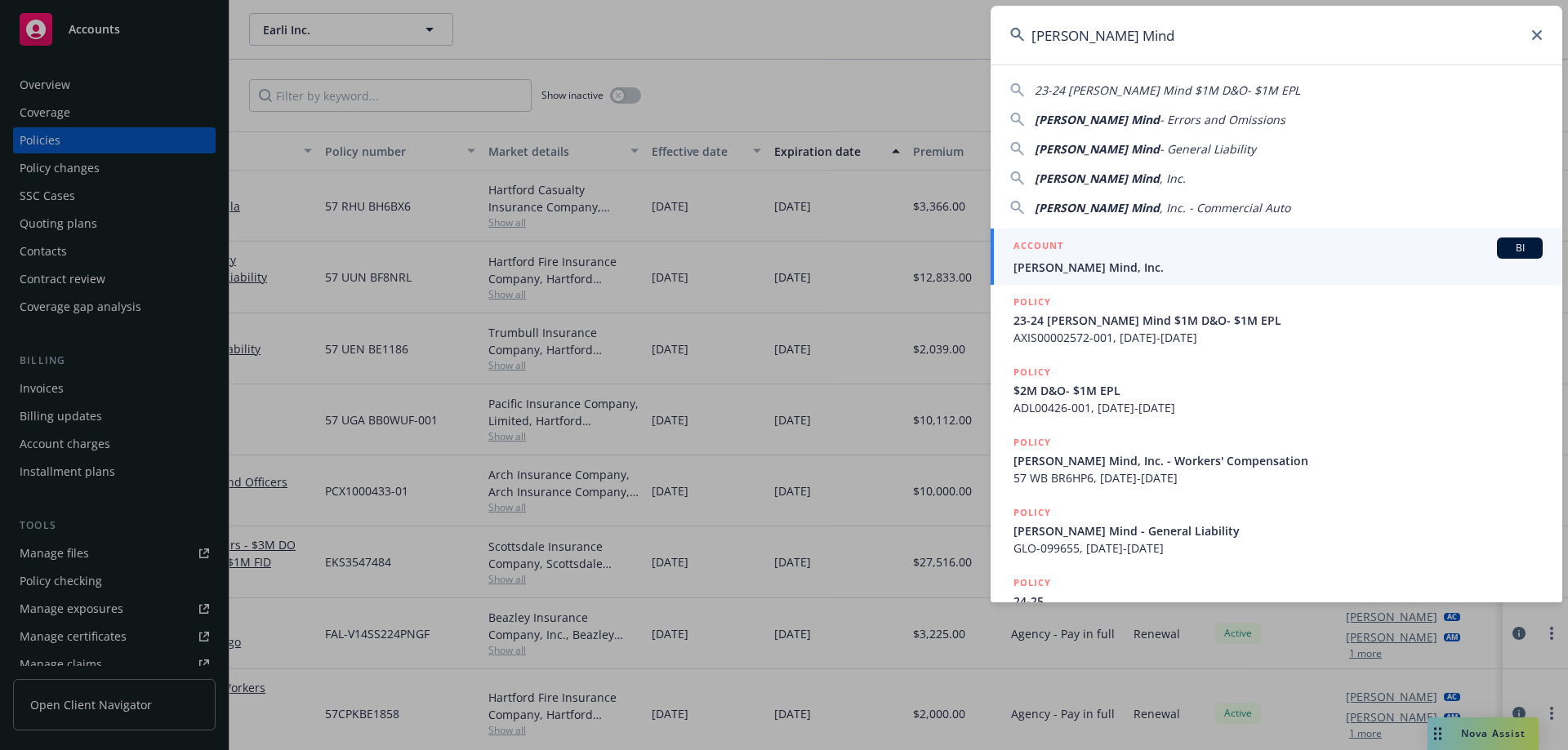
type input "Merlyn Mind"
click at [1203, 247] on div "ACCOUNT BI" at bounding box center [1277, 248] width 529 height 21
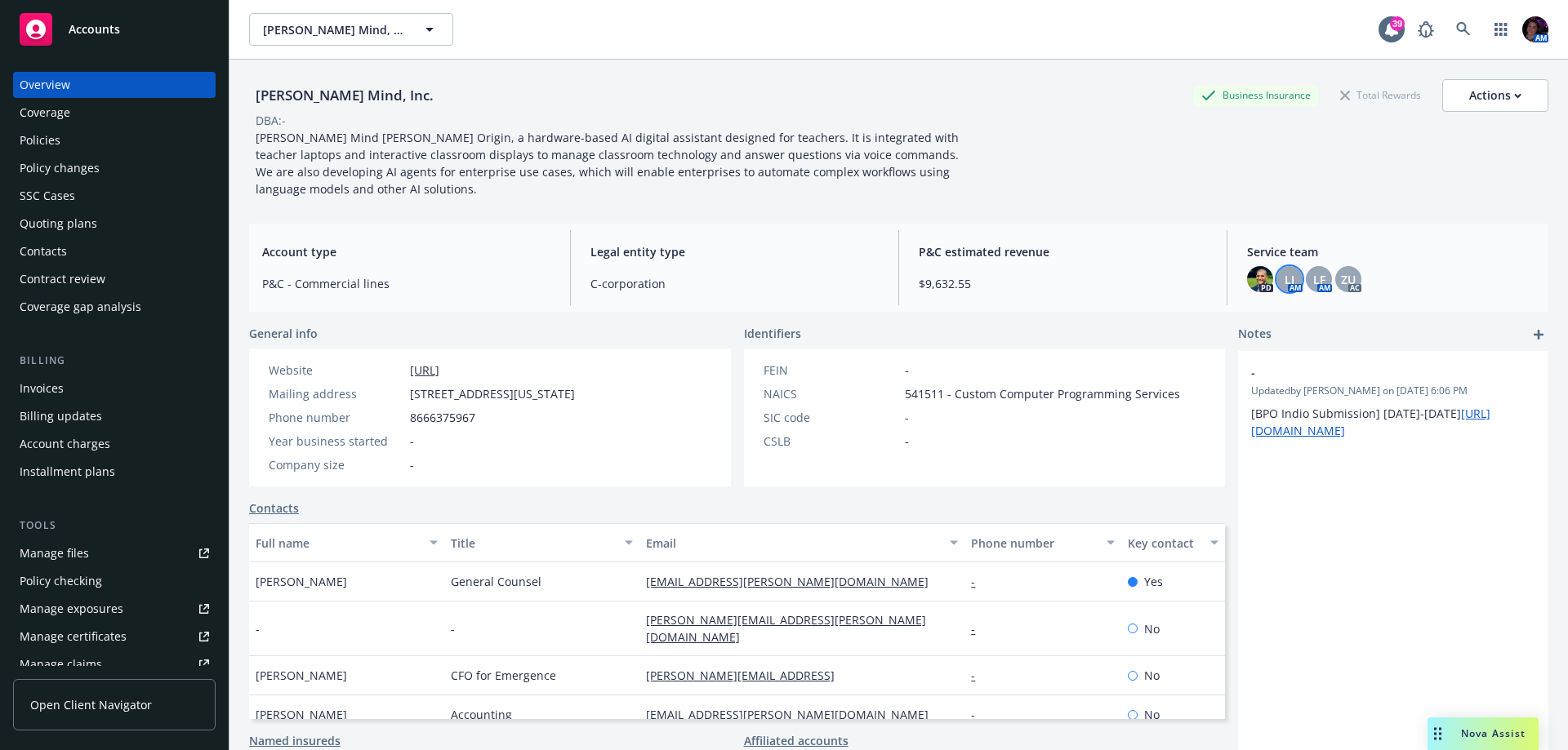
click at [1285, 276] on span "LI" at bounding box center [1289, 280] width 10 height 18
click at [1313, 273] on span "LF" at bounding box center [1319, 280] width 12 height 18
click at [1341, 272] on span "ZU" at bounding box center [1348, 280] width 15 height 18
click at [1451, 18] on link at bounding box center [1463, 29] width 32 height 32
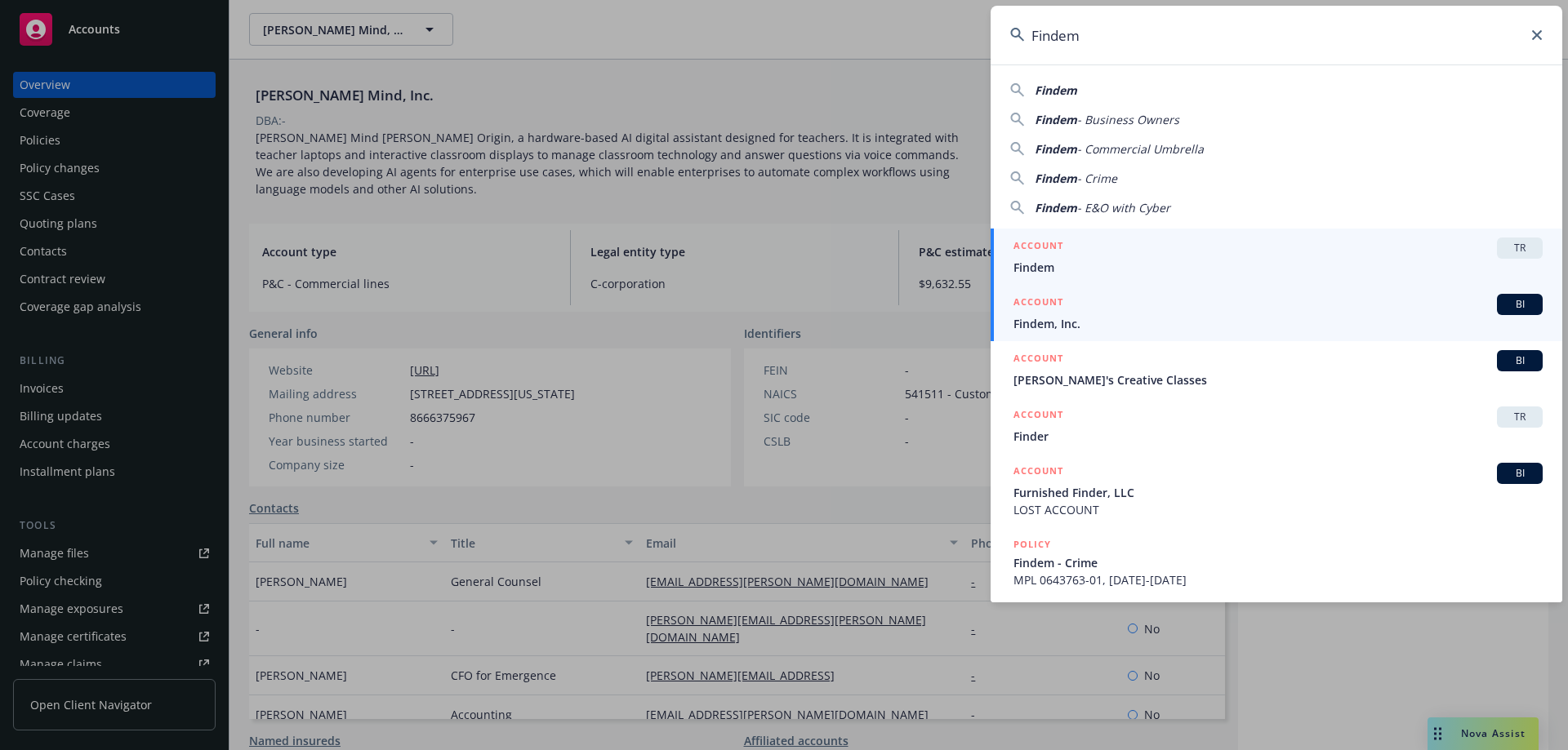
type input "Findem"
click at [1151, 323] on span "Findem, Inc." at bounding box center [1277, 324] width 529 height 18
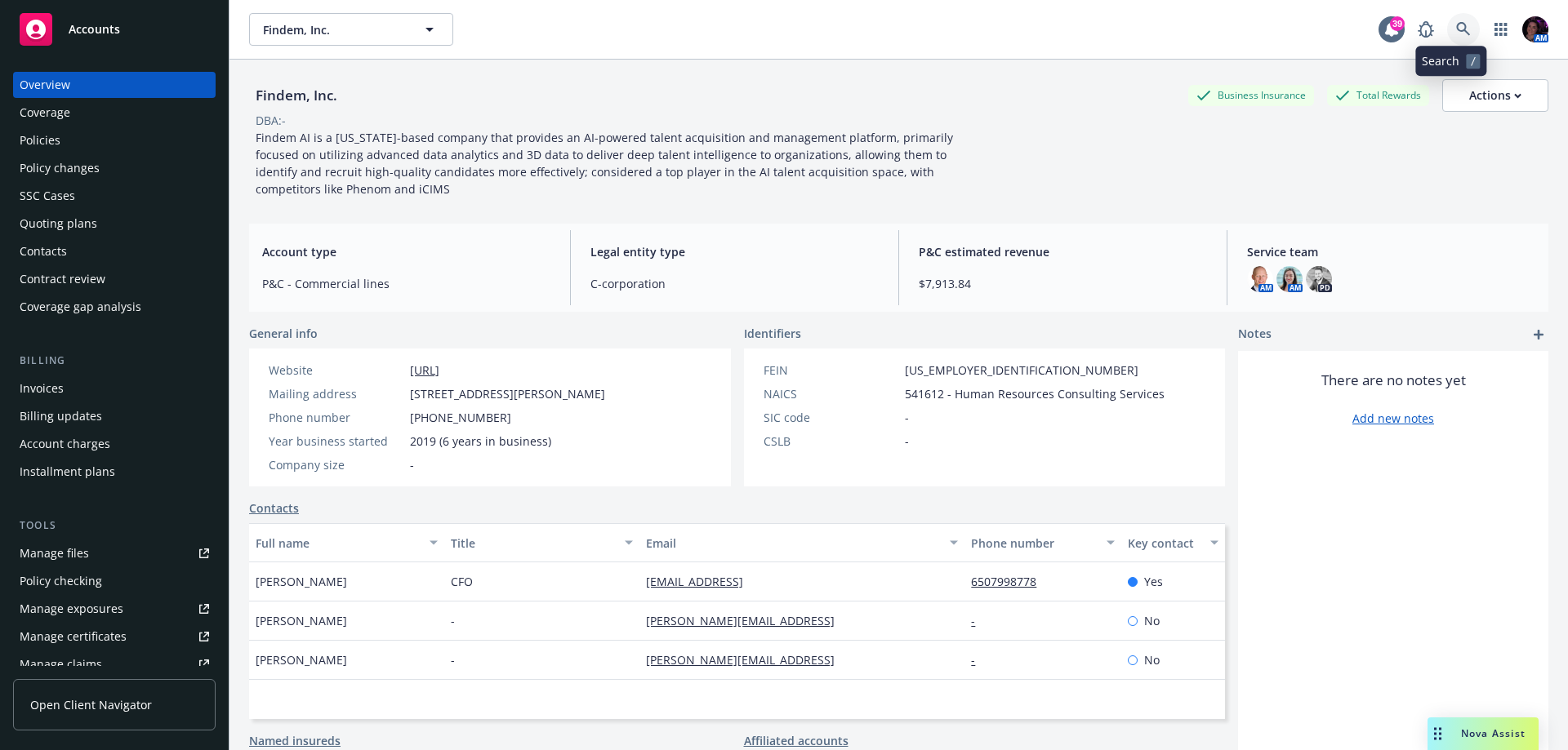
click at [1456, 24] on icon at bounding box center [1463, 29] width 14 height 14
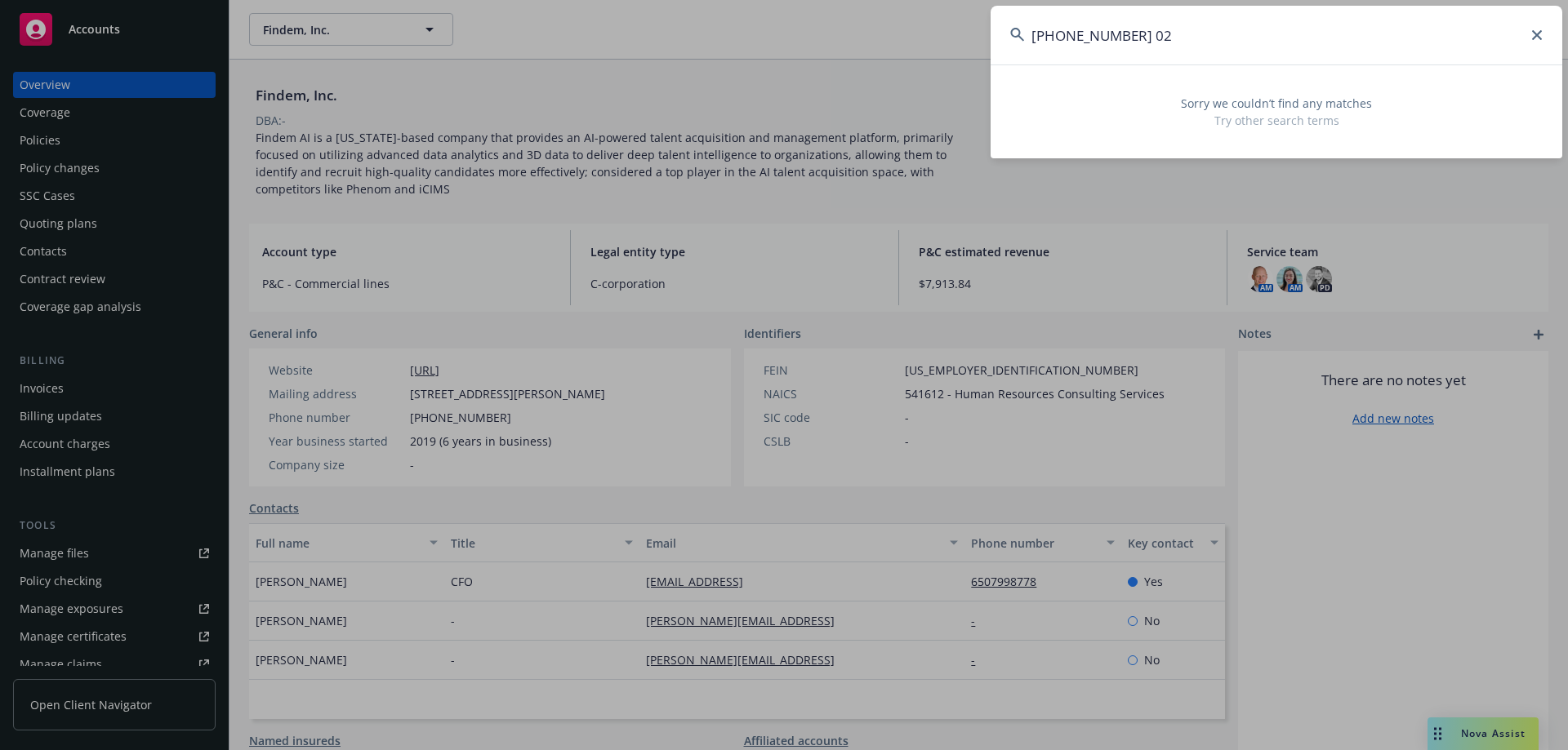
drag, startPoint x: 1181, startPoint y: 24, endPoint x: 903, endPoint y: 43, distance: 278.6
click at [903, 43] on div "790-03-65 02 Sorry we couldn’t find any matches Try other search terms" at bounding box center [784, 375] width 1568 height 750
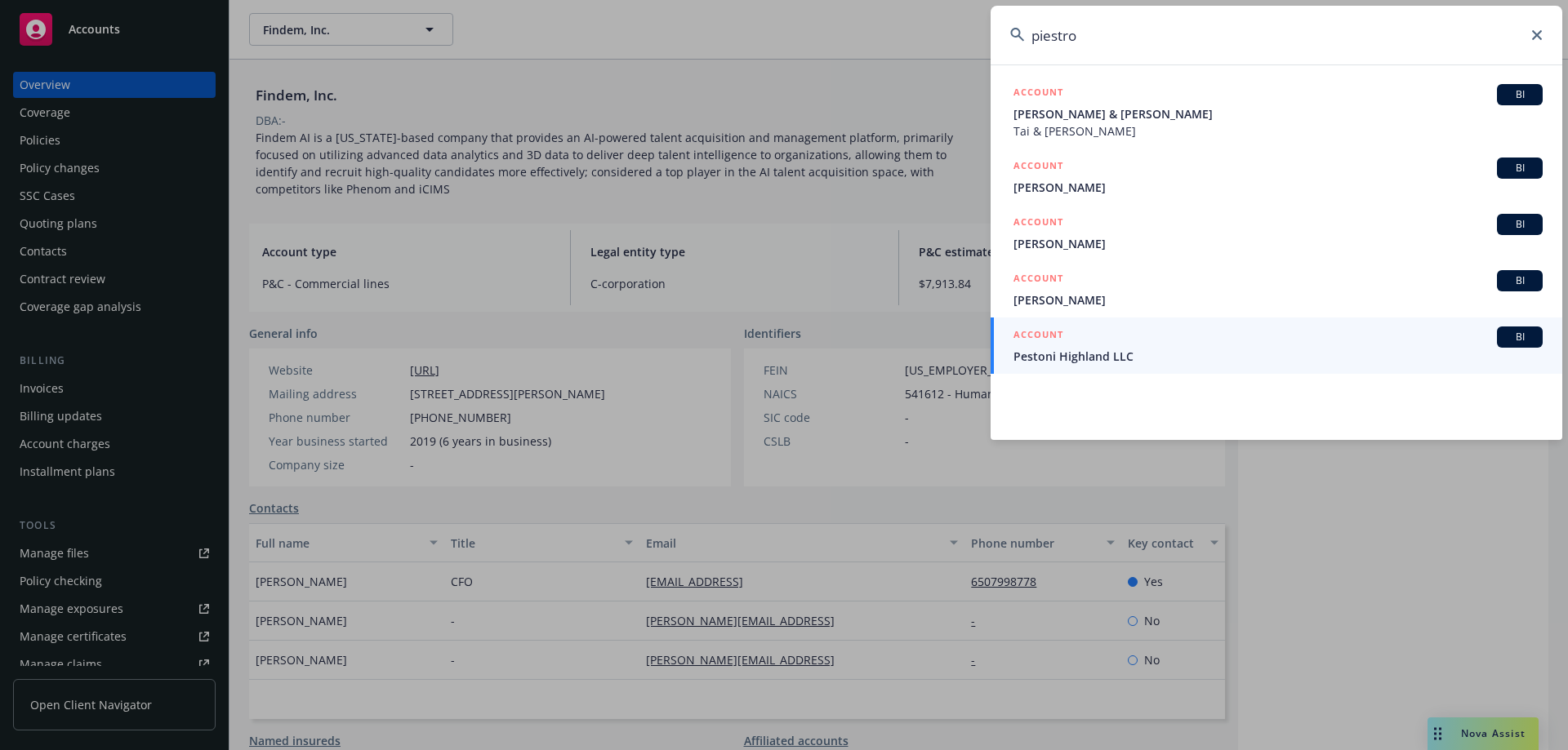
drag, startPoint x: 1168, startPoint y: 49, endPoint x: 737, endPoint y: 26, distance: 431.6
click at [737, 26] on div "piestro ACCOUNT BI Marco Isakov & Leah Pietrobon Tai & Danielle Dimaio ACCOUNT …" at bounding box center [784, 375] width 1568 height 750
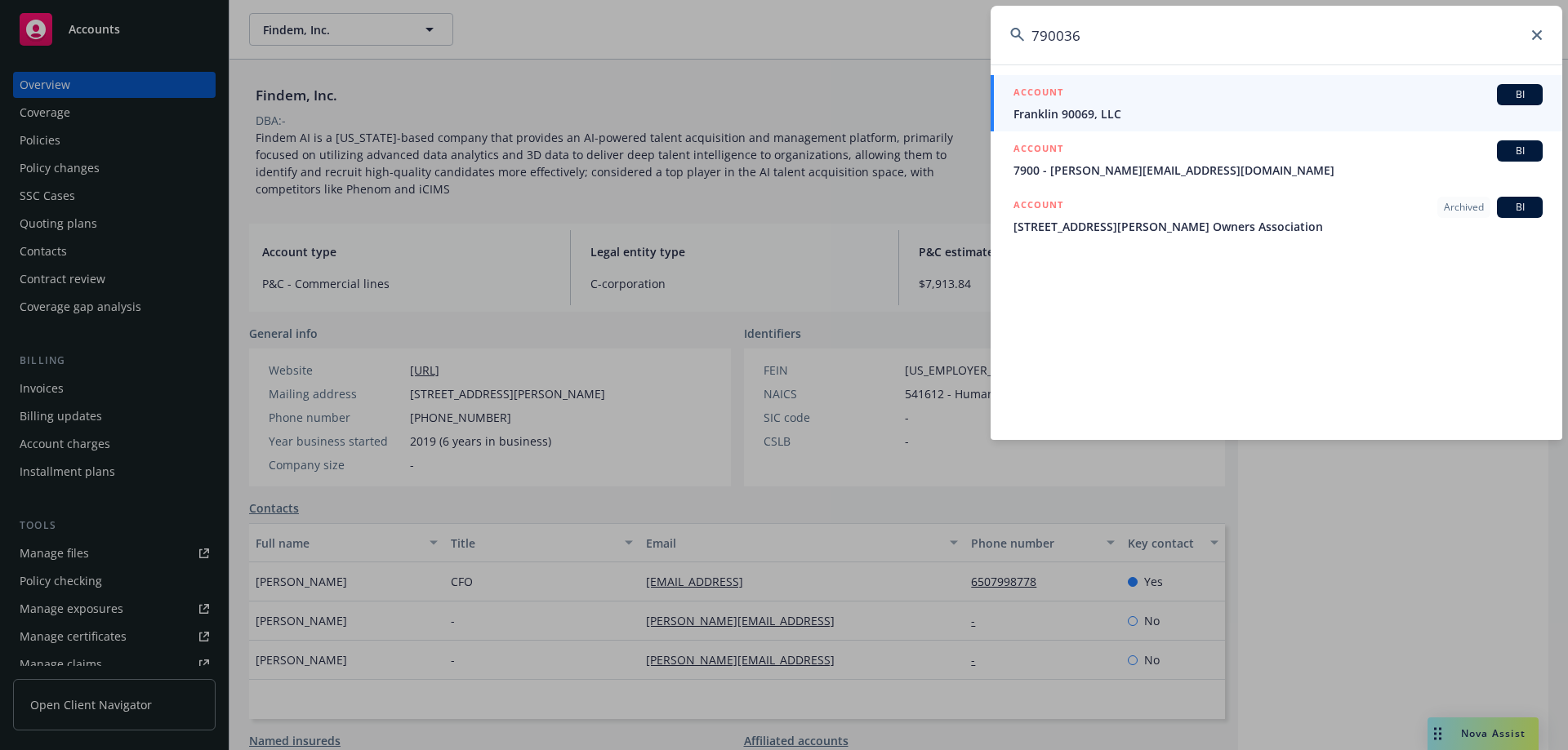
type input "790036"
click at [1210, 108] on span "Franklin 90069, LLC" at bounding box center [1277, 113] width 529 height 18
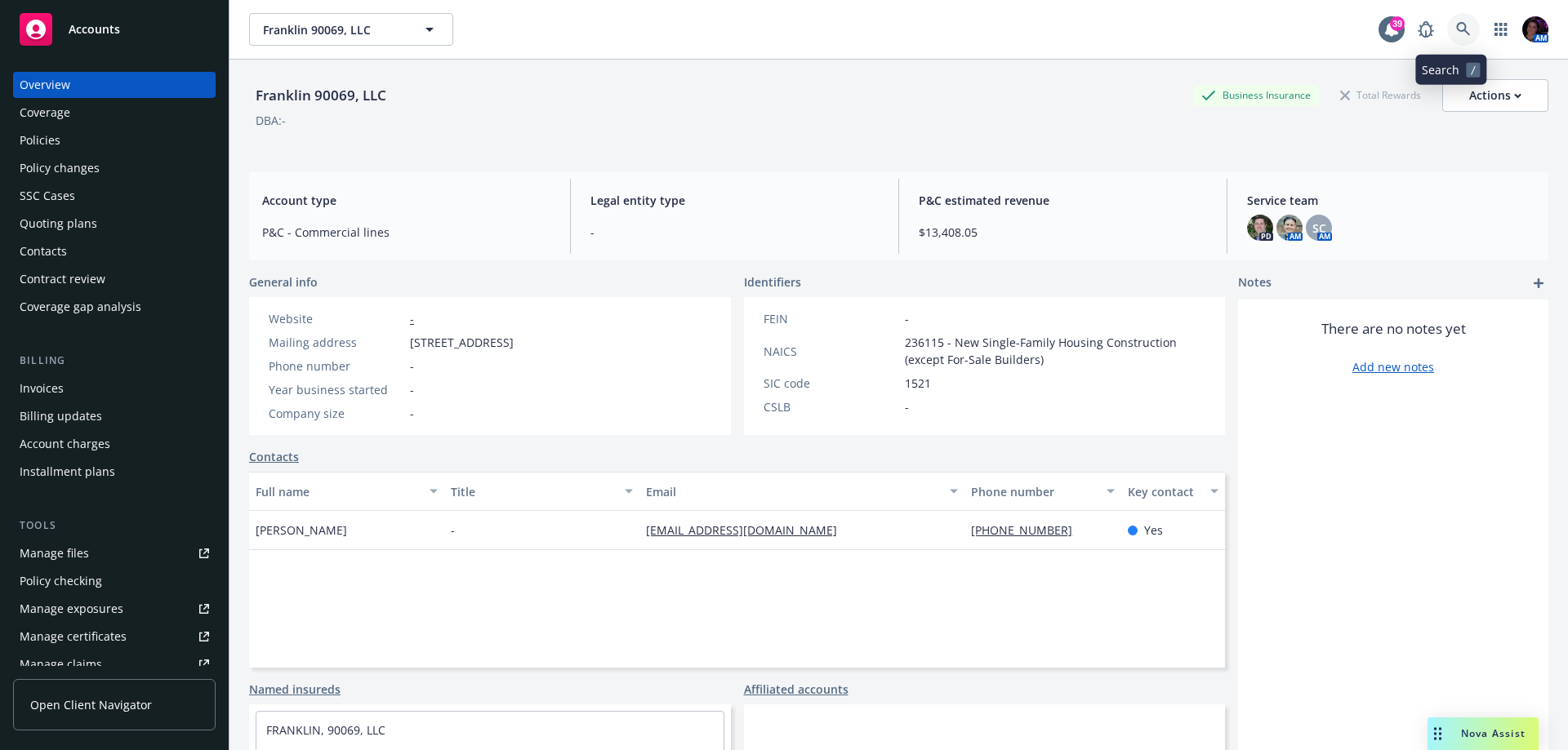
click at [1456, 28] on icon at bounding box center [1463, 29] width 14 height 14
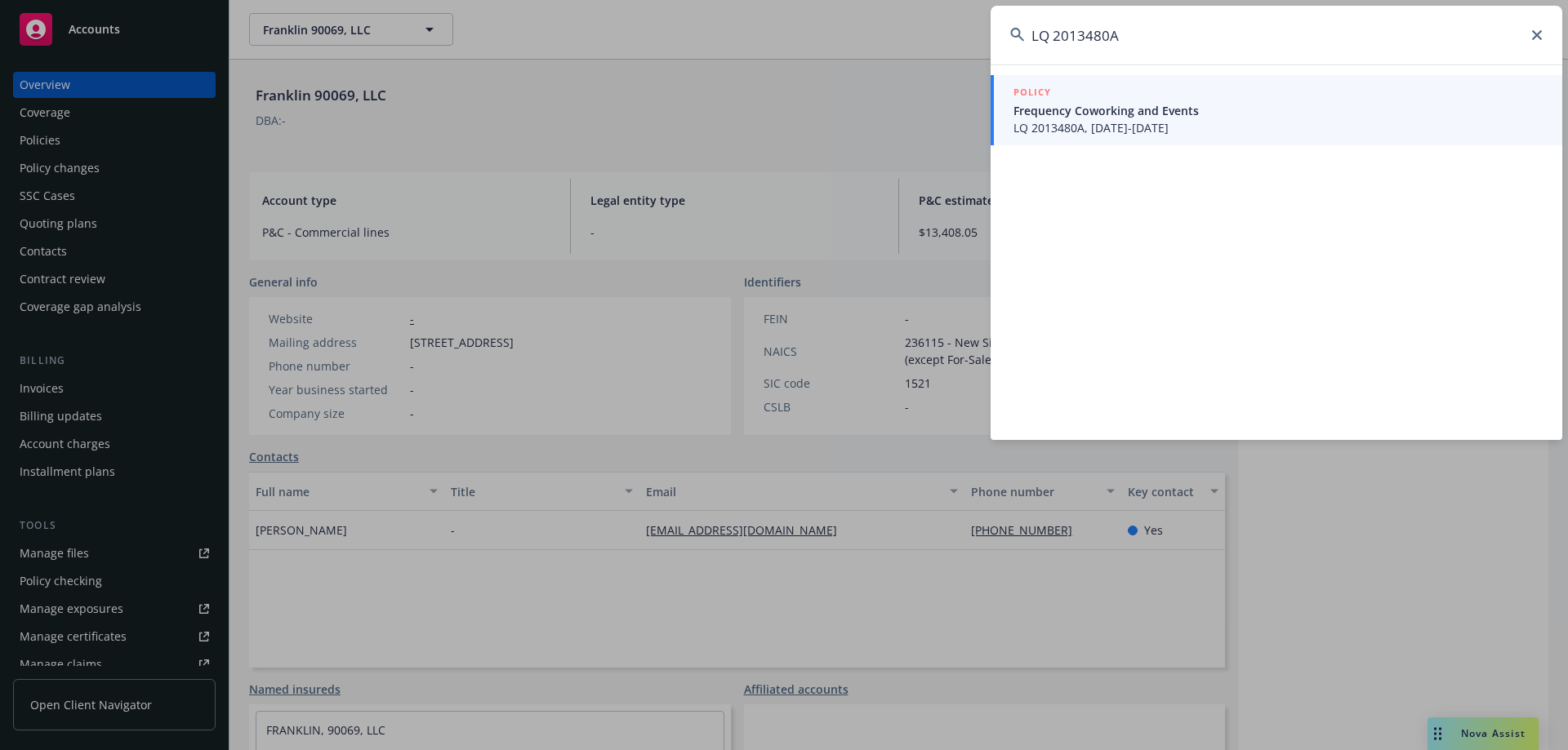
type input "LQ 2013480A"
click at [1119, 128] on span "LQ 2013480A, 07/01/2025-07/01/2026" at bounding box center [1277, 127] width 529 height 18
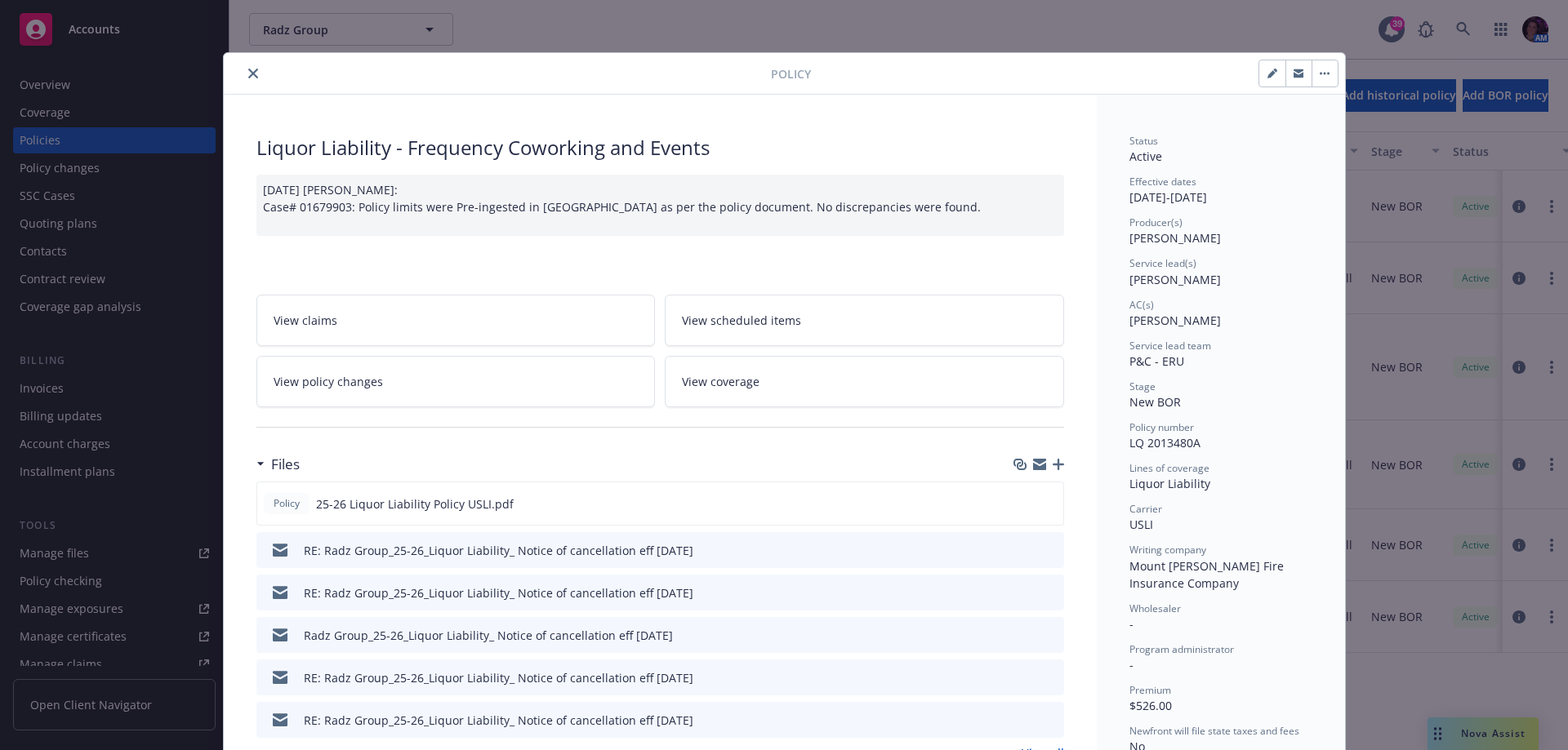
drag, startPoint x: 1139, startPoint y: 6, endPoint x: 1139, endPoint y: 25, distance: 19.0
click at [1139, 9] on div "Policy Liquor Liability - Frequency Coworking and Events 07/10/2025 Galib Sheik…" at bounding box center [784, 375] width 1568 height 750
click at [1477, 32] on div "Policy Liquor Liability - Frequency Coworking and Events 07/10/2025 Galib Sheik…" at bounding box center [784, 375] width 1568 height 750
click at [1466, 30] on div "Policy Liquor Liability - Frequency Coworking and Events 07/10/2025 Galib Sheik…" at bounding box center [784, 375] width 1568 height 750
drag, startPoint x: 1190, startPoint y: 30, endPoint x: 302, endPoint y: 54, distance: 888.3
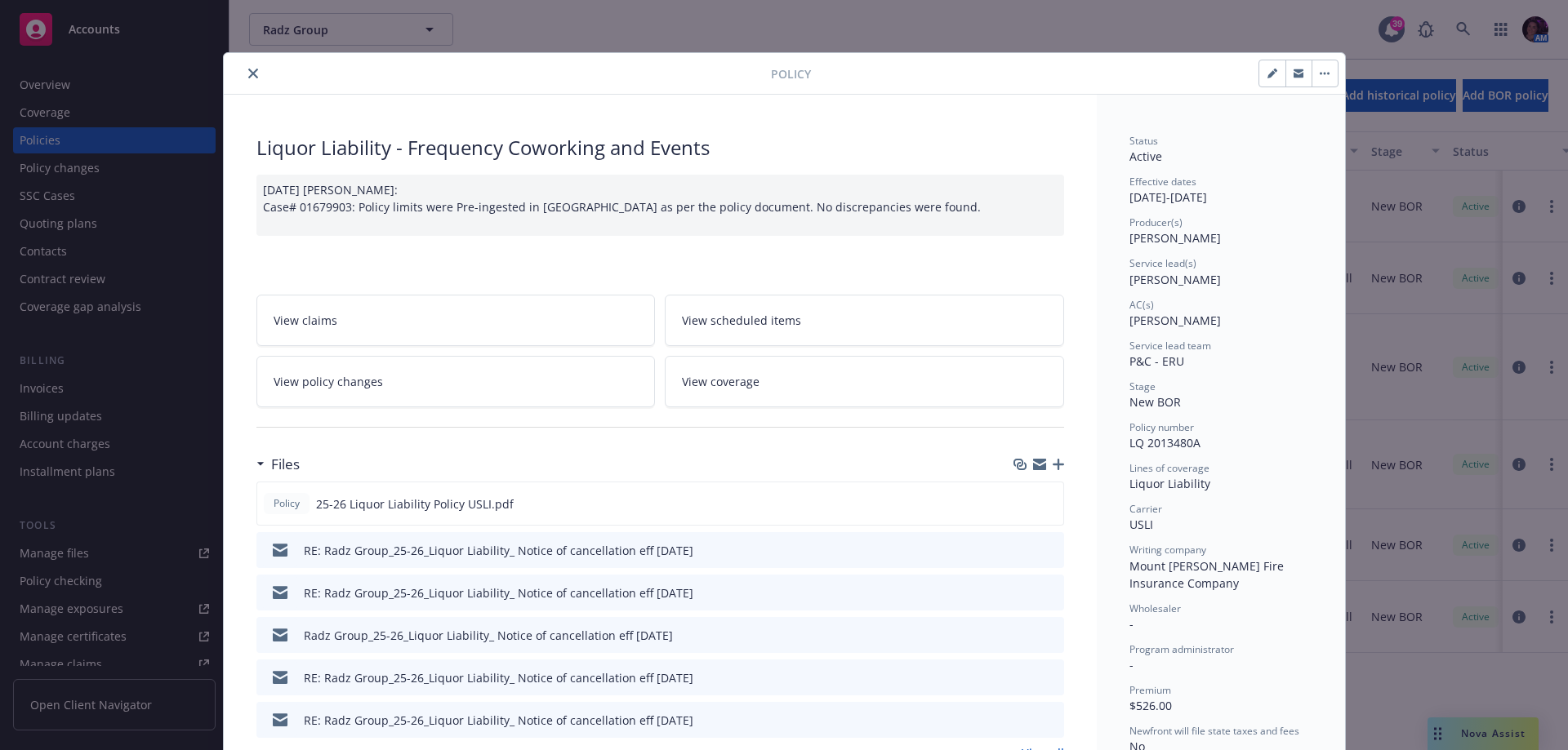
click at [1189, 30] on div "Policy Liquor Liability - Frequency Coworking and Events 07/10/2025 Galib Sheik…" at bounding box center [784, 375] width 1568 height 750
click at [248, 76] on icon "close" at bounding box center [253, 73] width 10 height 10
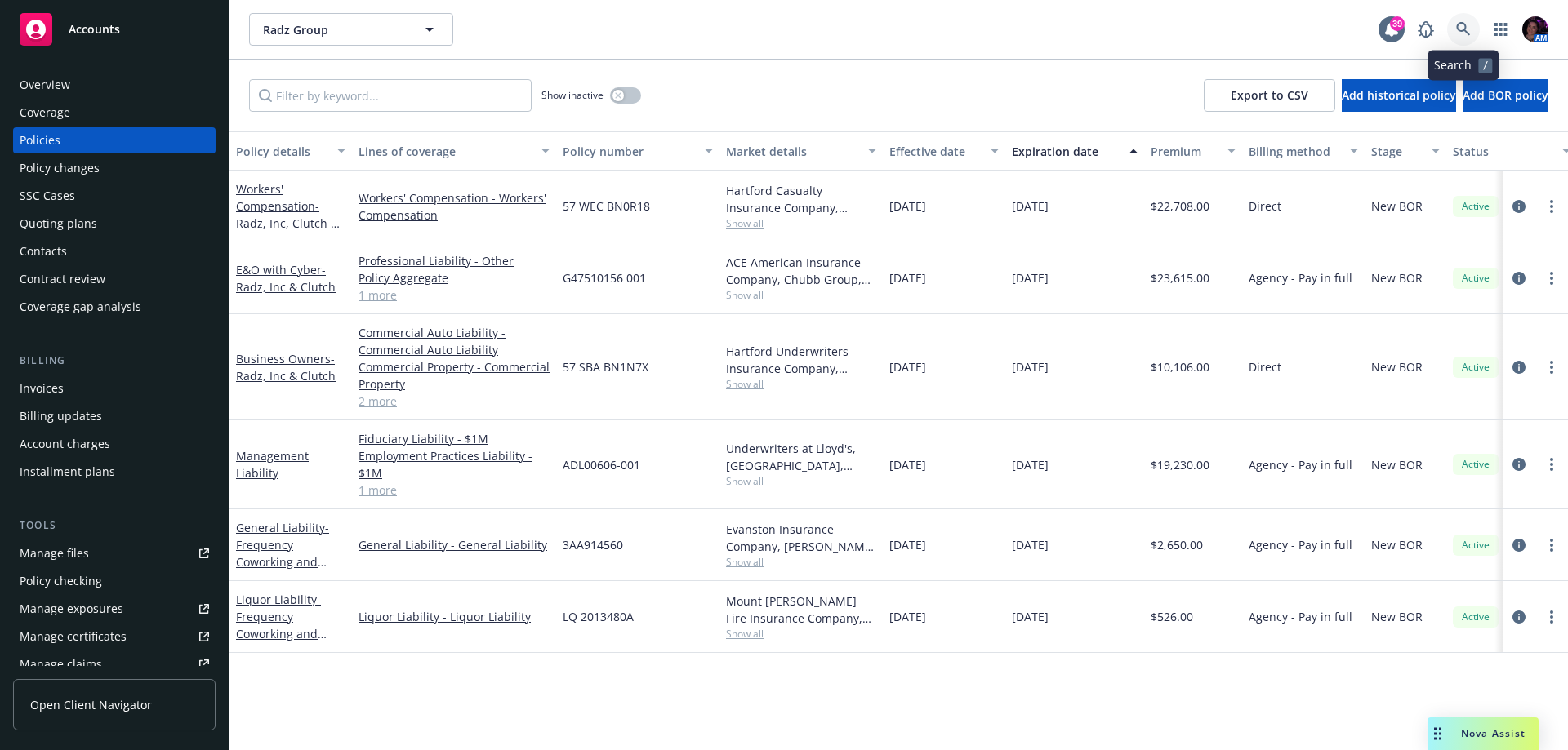
click at [1458, 22] on icon at bounding box center [1464, 30] width 15 height 15
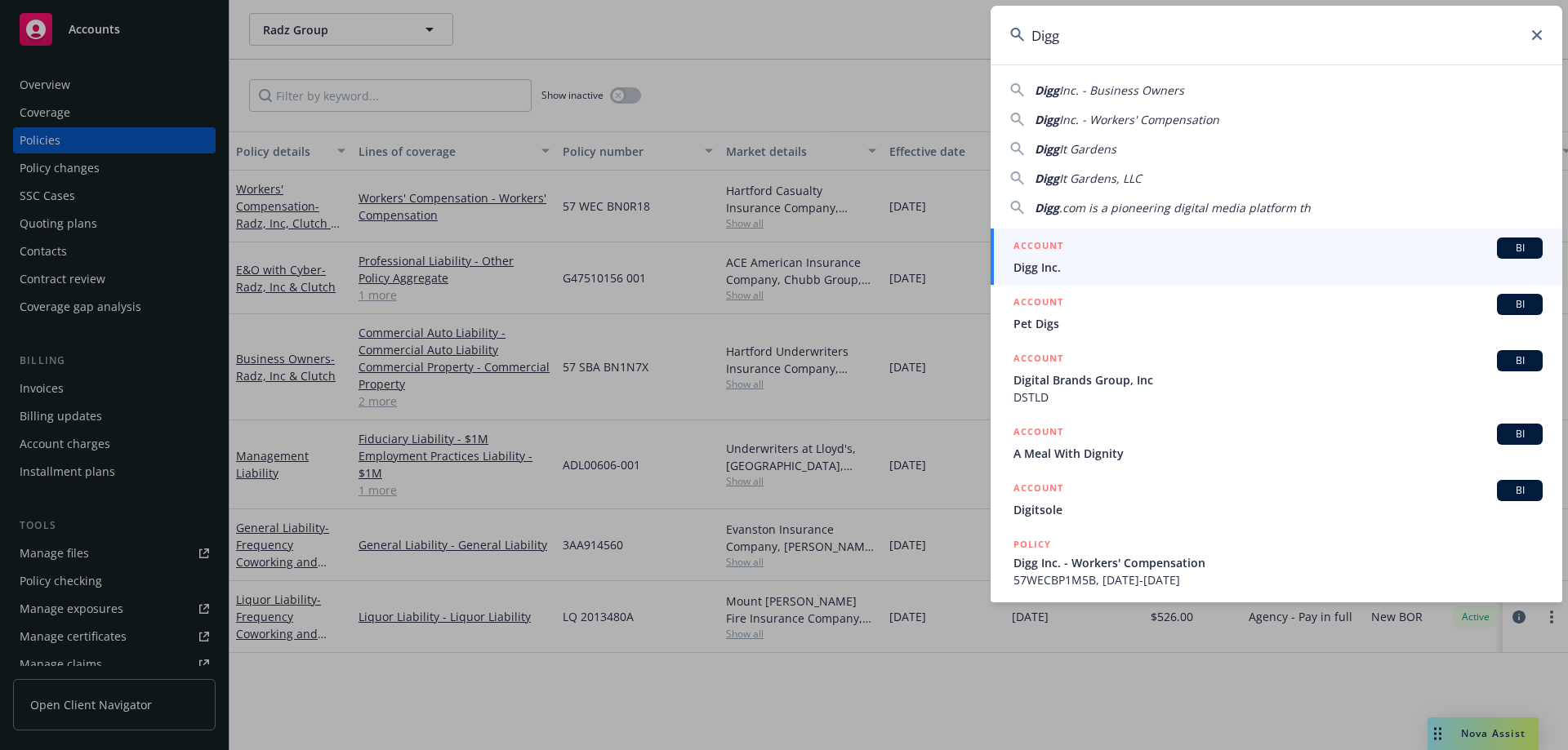
type input "Digg"
click at [1174, 259] on span "Digg Inc." at bounding box center [1277, 268] width 529 height 18
